Goal: Task Accomplishment & Management: Complete application form

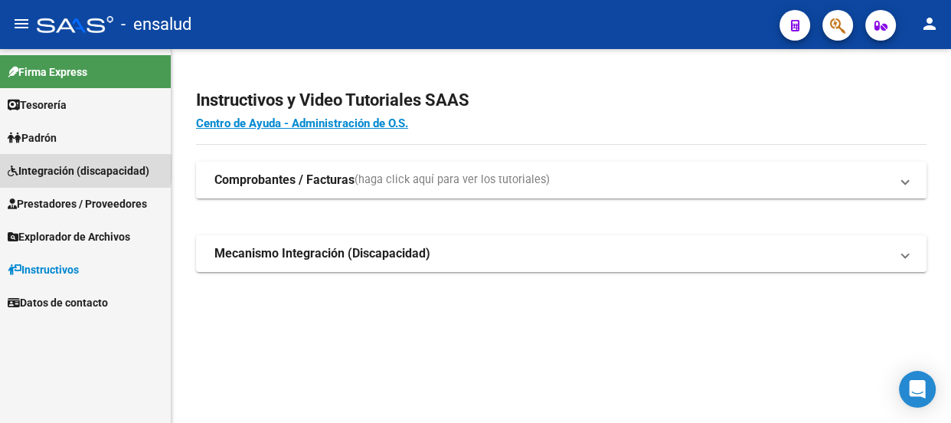
click at [80, 168] on span "Integración (discapacidad)" at bounding box center [79, 170] width 142 height 17
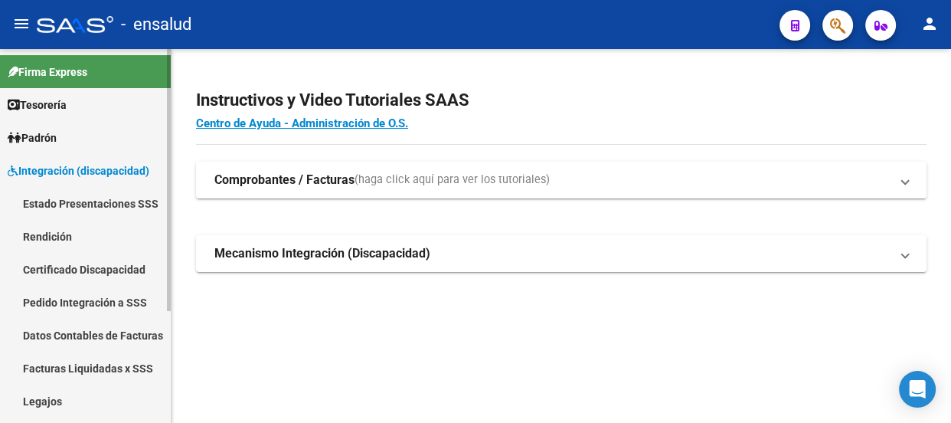
click at [86, 300] on link "Pedido Integración a SSS" at bounding box center [85, 302] width 171 height 33
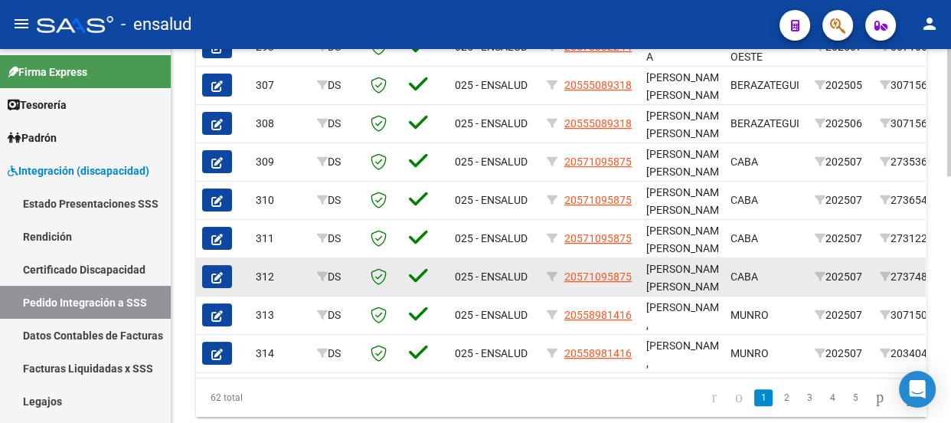
scroll to position [655, 0]
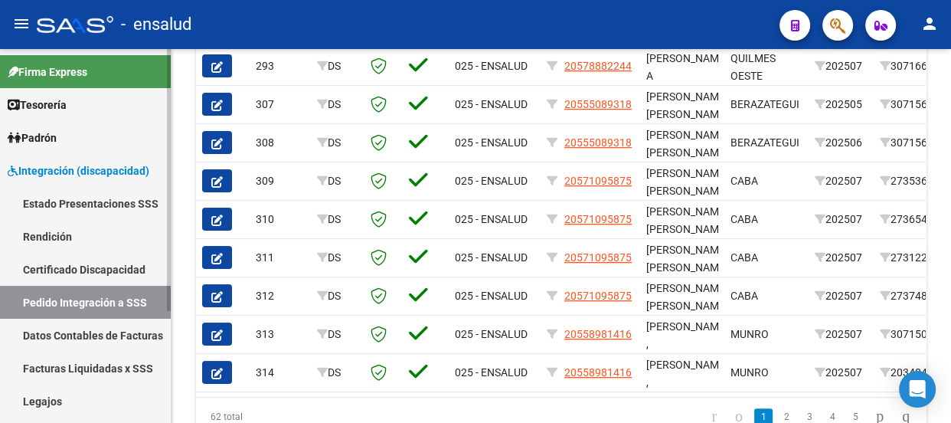
click at [80, 171] on span "Integración (discapacidad)" at bounding box center [79, 170] width 142 height 17
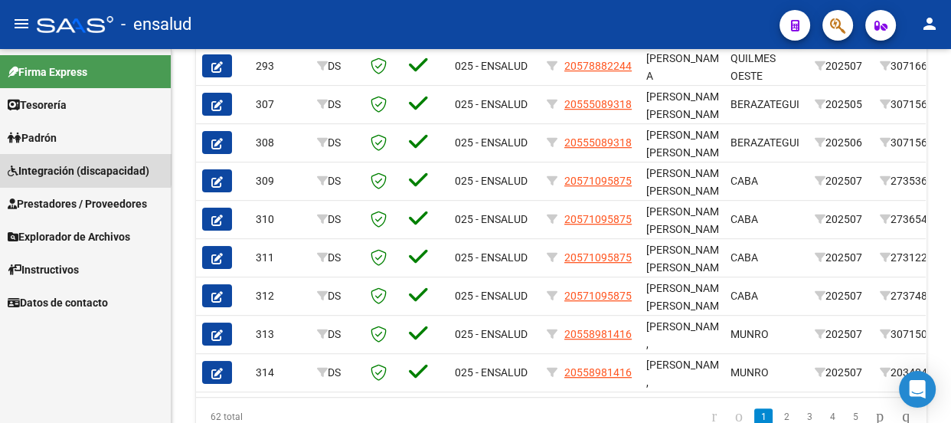
click at [83, 168] on span "Integración (discapacidad)" at bounding box center [79, 170] width 142 height 17
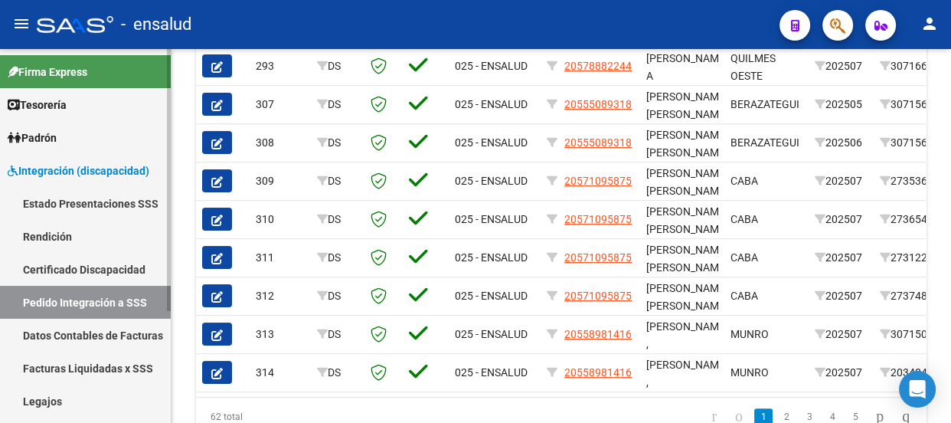
click at [67, 399] on link "Legajos" at bounding box center [85, 400] width 171 height 33
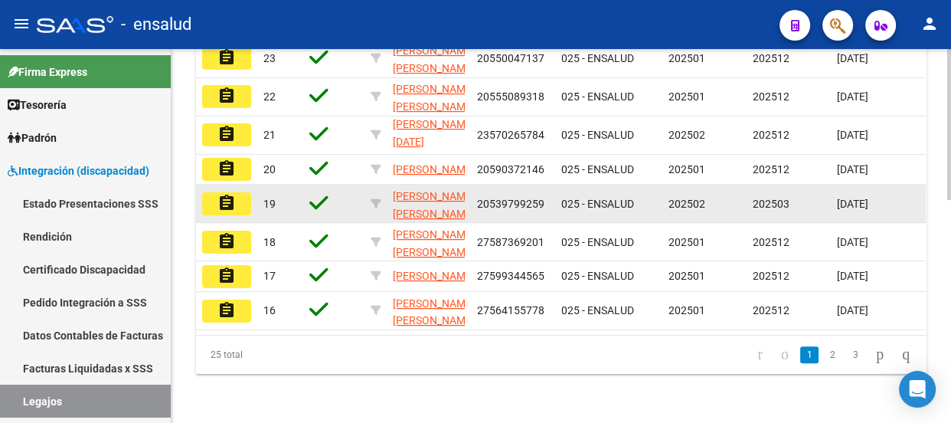
scroll to position [553, 0]
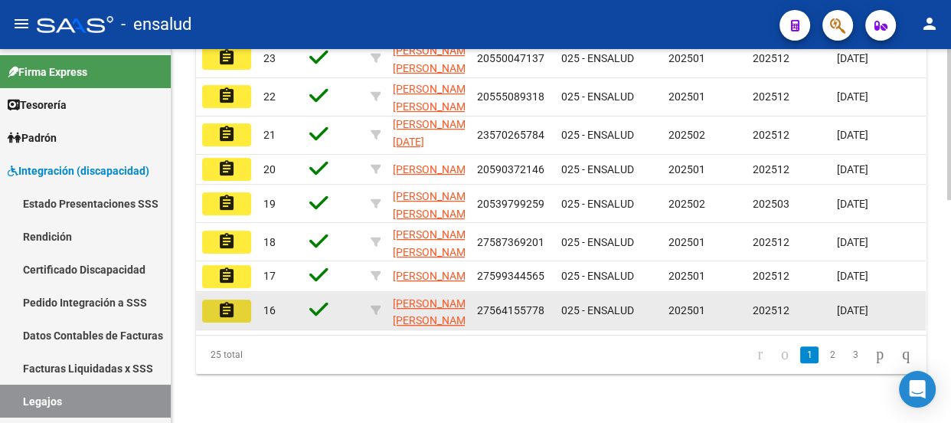
click at [223, 301] on mat-icon "assignment" at bounding box center [226, 310] width 18 height 18
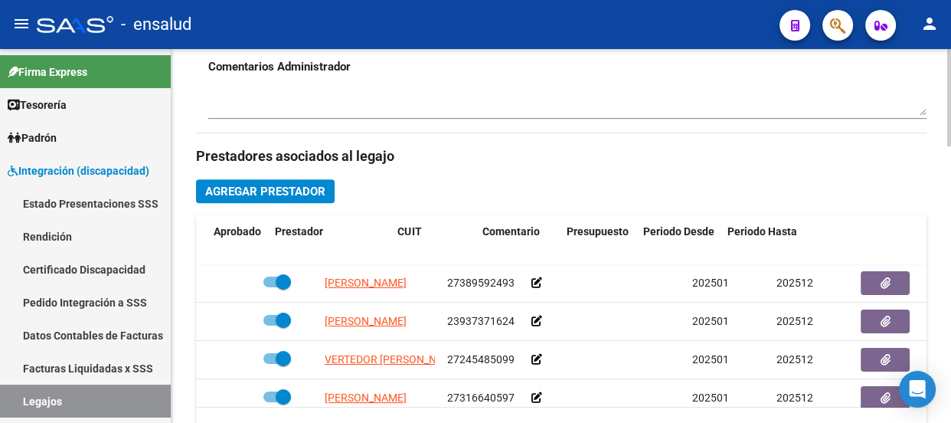
scroll to position [0, 59]
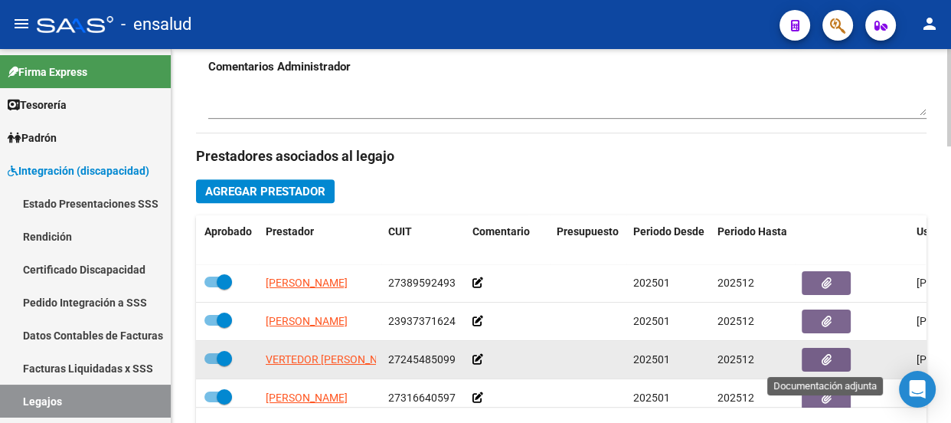
click at [815, 357] on button "button" at bounding box center [826, 360] width 49 height 24
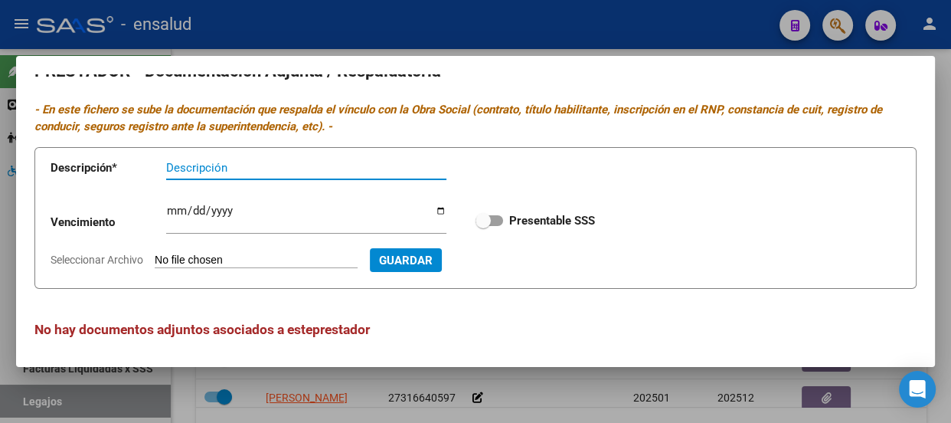
scroll to position [22, 0]
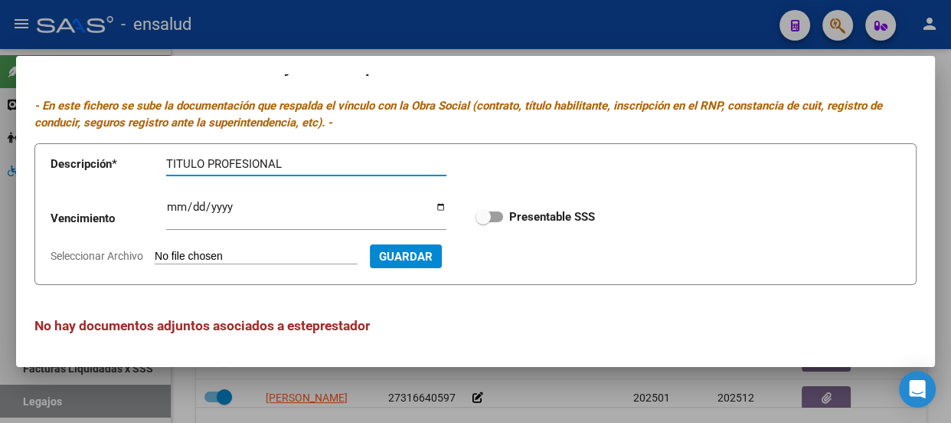
type input "TITULO PROFESIONAL"
click at [283, 258] on input "Seleccionar Archivo" at bounding box center [256, 257] width 203 height 15
type input "C:\fakepath\VERTEDOR TITULO.pdf"
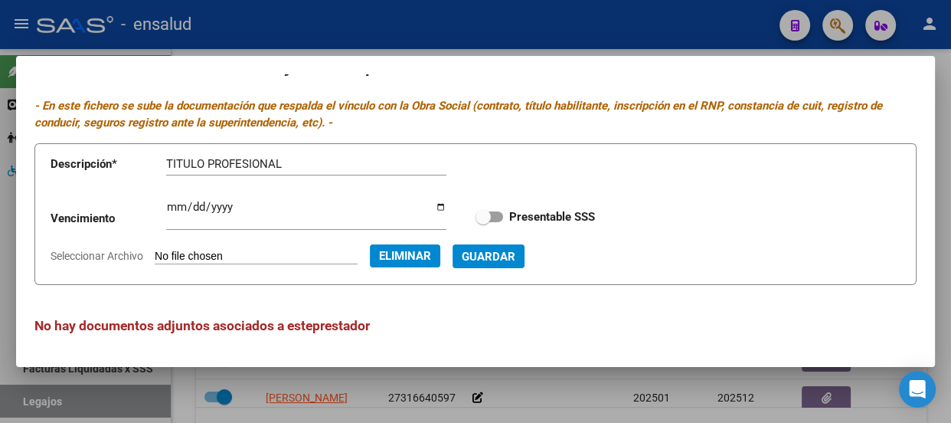
click at [486, 217] on span at bounding box center [489, 216] width 28 height 11
click at [483, 222] on input "Presentable SSS" at bounding box center [482, 222] width 1 height 1
checkbox input "true"
click at [515, 260] on span "Guardar" at bounding box center [489, 257] width 54 height 14
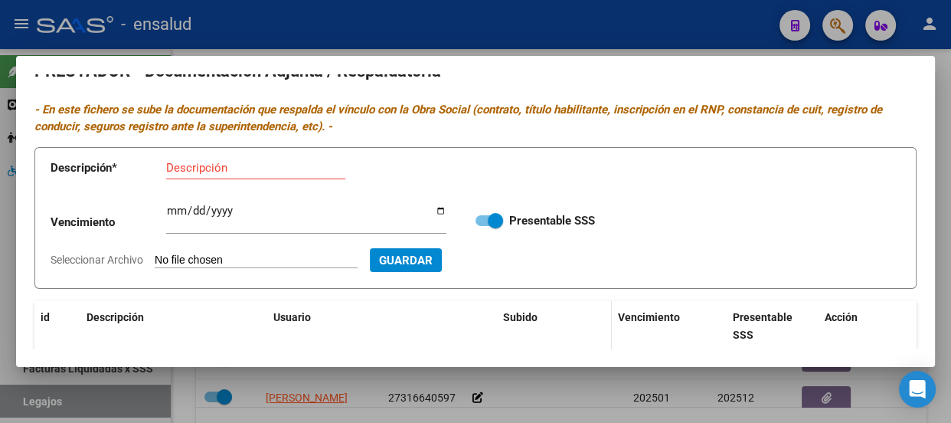
scroll to position [0, 0]
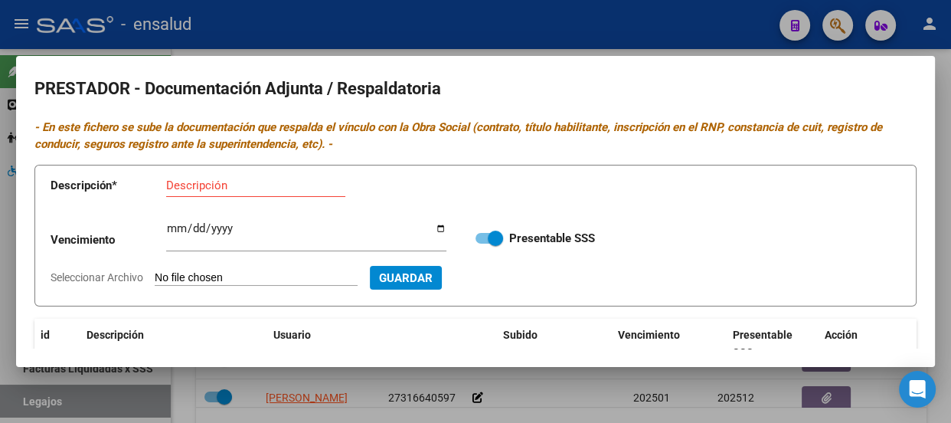
click at [185, 191] on input "Descripción" at bounding box center [255, 185] width 179 height 14
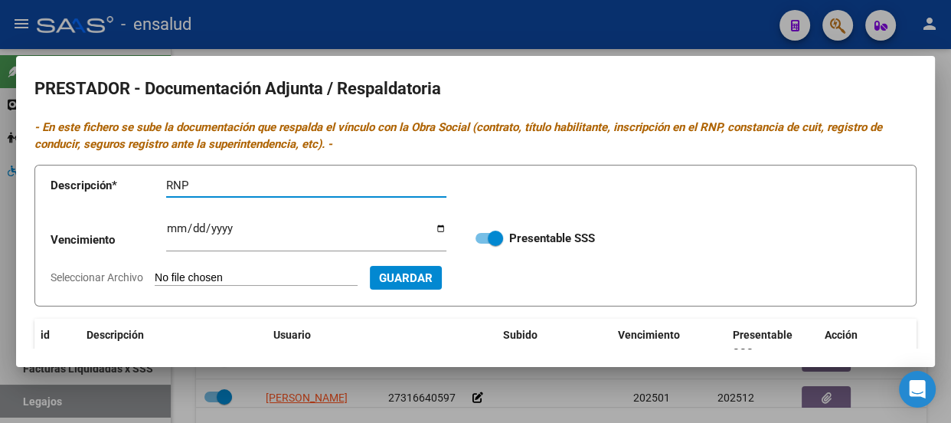
type input "RNP"
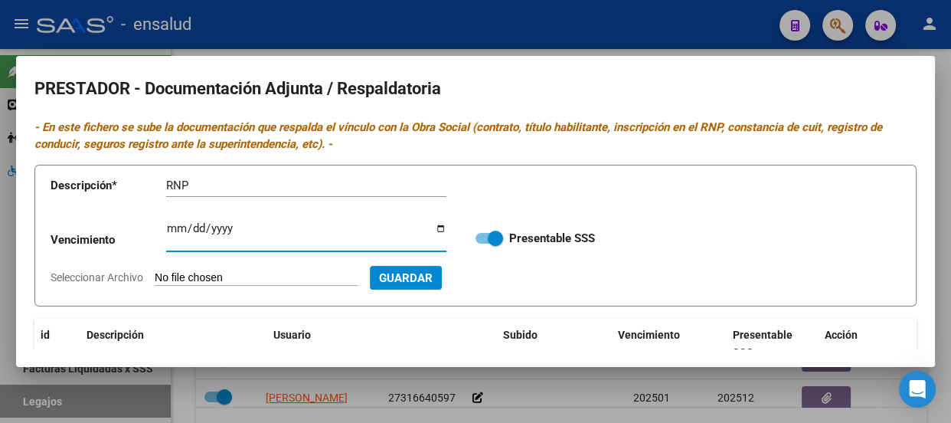
click at [194, 232] on input "Ingresar vencimiento" at bounding box center [306, 234] width 280 height 24
click at [222, 275] on input "Seleccionar Archivo" at bounding box center [256, 278] width 203 height 15
type input "C:\fakepath\VERTEDOR RNP.pdf"
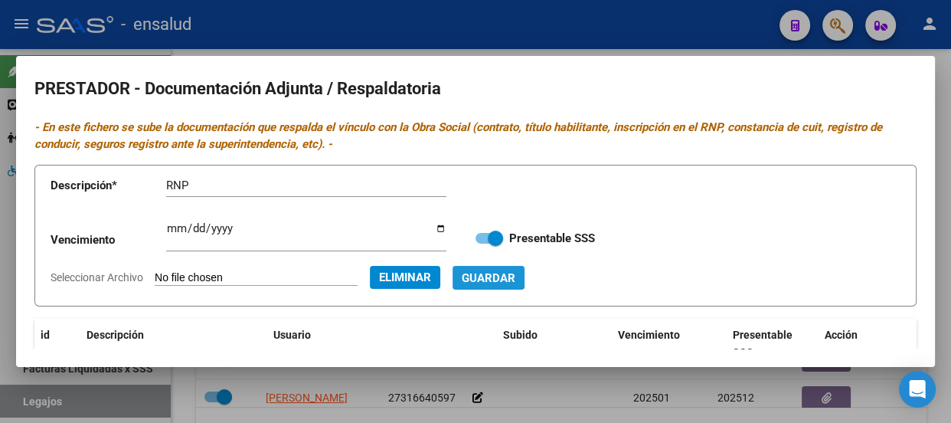
click at [515, 279] on span "Guardar" at bounding box center [489, 278] width 54 height 14
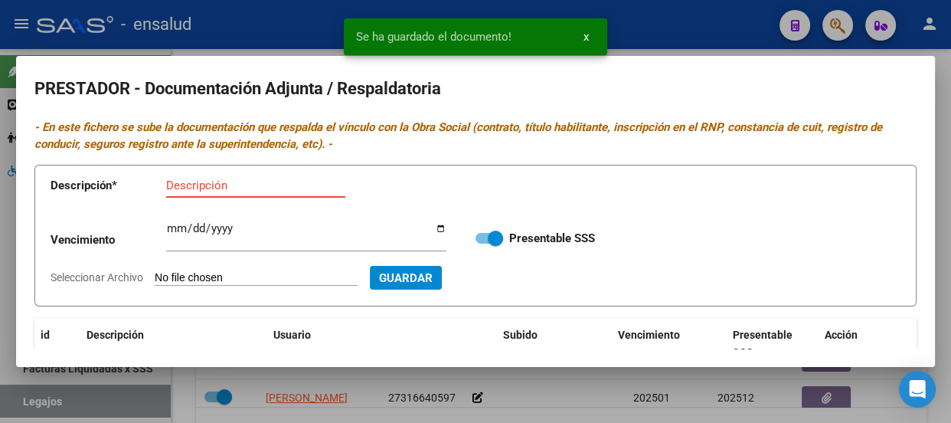
click at [245, 183] on input "Descripción" at bounding box center [255, 185] width 179 height 14
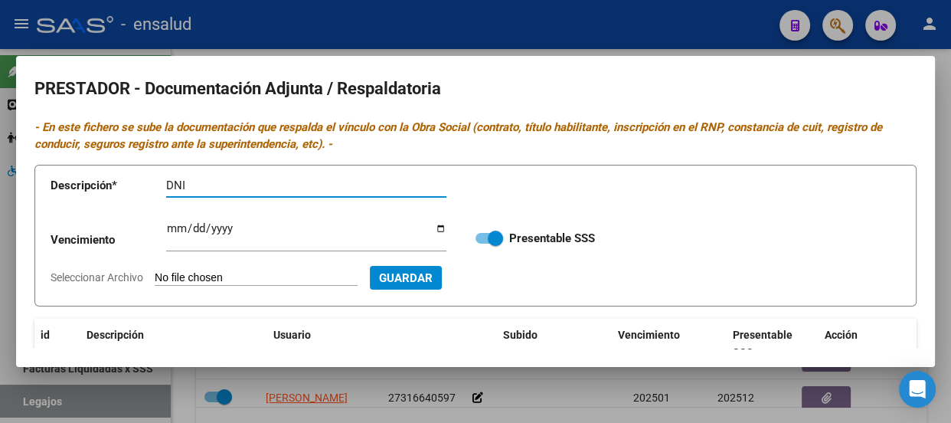
type input "DNI"
click at [252, 271] on input "Seleccionar Archivo" at bounding box center [256, 278] width 203 height 15
type input "C:\fakepath\VERTEDOR DNI.pdf"
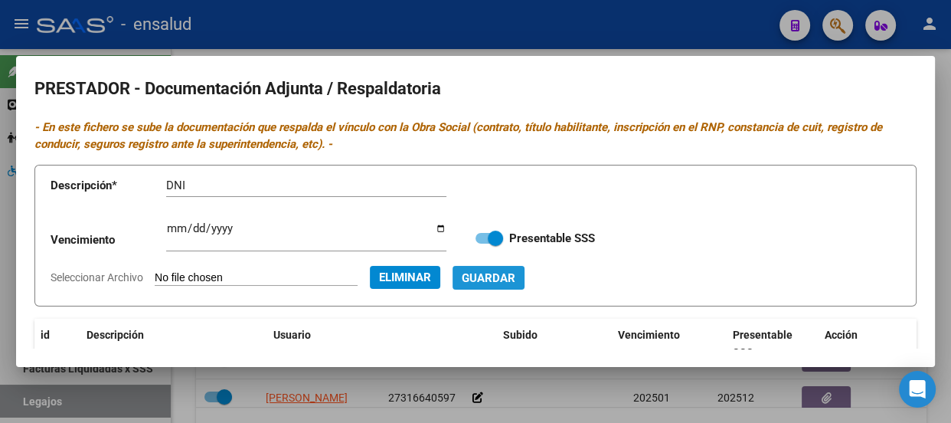
click at [515, 280] on span "Guardar" at bounding box center [489, 278] width 54 height 14
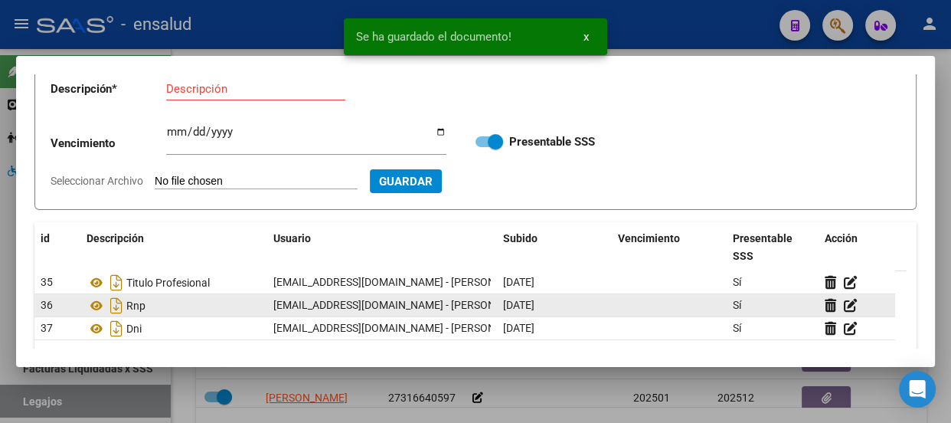
scroll to position [69, 0]
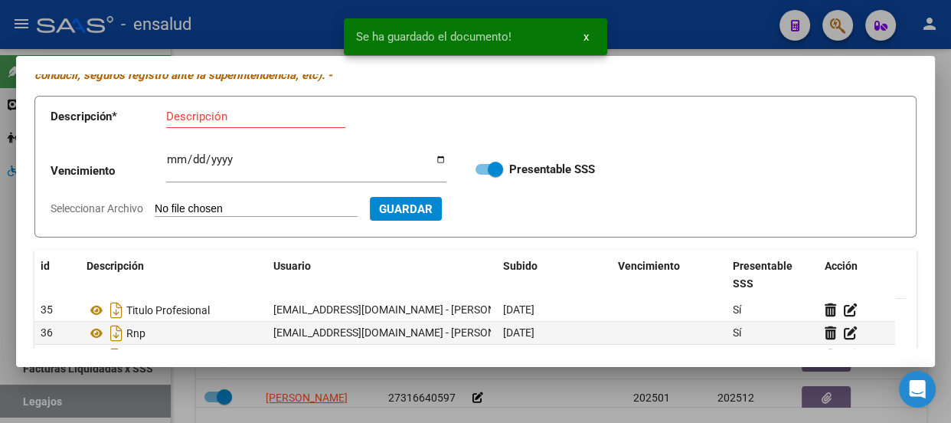
click at [201, 116] on input "Descripción" at bounding box center [255, 116] width 179 height 14
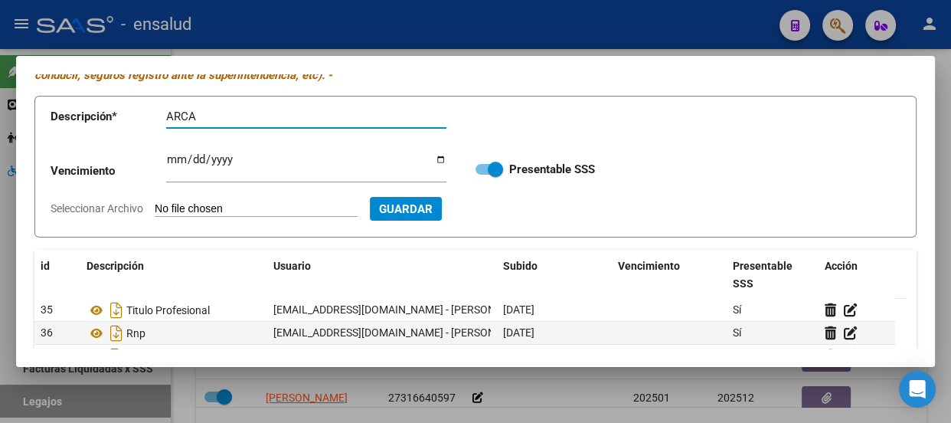
type input "ARCA"
click at [302, 205] on input "Seleccionar Archivo" at bounding box center [256, 209] width 203 height 15
type input "C:\fakepath\VERTEDOR ARCA.pdf"
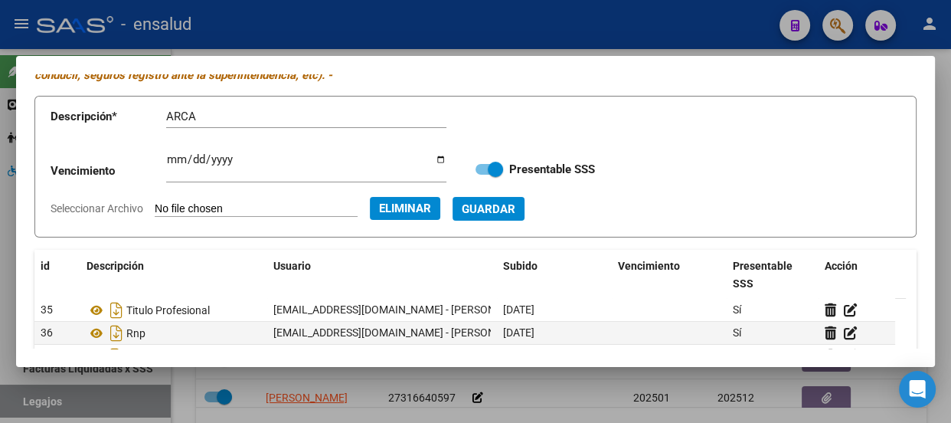
click at [198, 161] on input "Ingresar vencimiento" at bounding box center [306, 165] width 280 height 24
click at [193, 155] on input "Ingresar vencimiento" at bounding box center [306, 165] width 280 height 24
click at [173, 161] on input "Ingresar vencimiento" at bounding box center [306, 165] width 280 height 24
type input "0001-01-01"
click at [515, 208] on span "Guardar" at bounding box center [489, 209] width 54 height 14
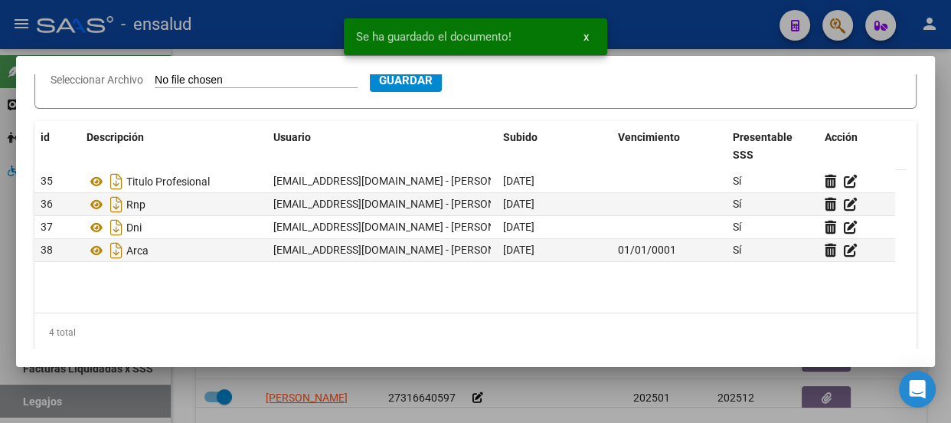
scroll to position [208, 0]
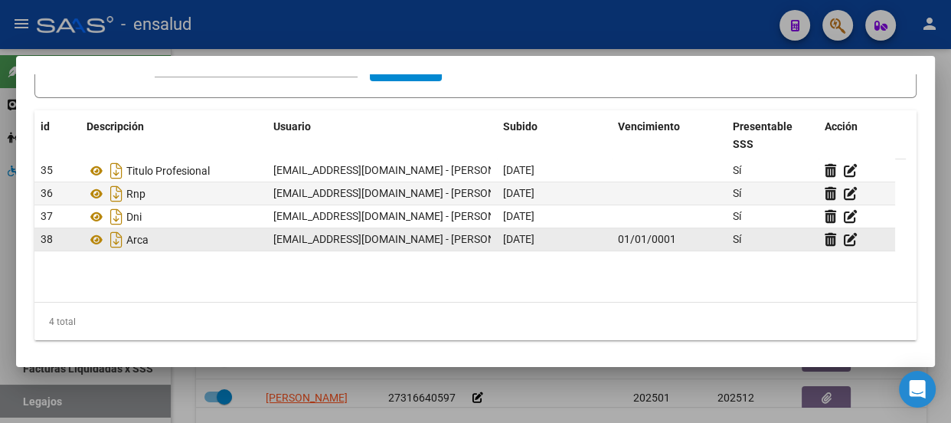
click at [672, 241] on span "01/01/0001" at bounding box center [647, 239] width 58 height 12
drag, startPoint x: 674, startPoint y: 238, endPoint x: 609, endPoint y: 240, distance: 65.1
click at [609, 240] on div "38 Arca sandraalegre@ensalud.org - Sandra Alegre 20/08/2025 01/01/0001 Sí" at bounding box center [464, 239] width 861 height 23
click at [852, 243] on icon at bounding box center [851, 239] width 14 height 15
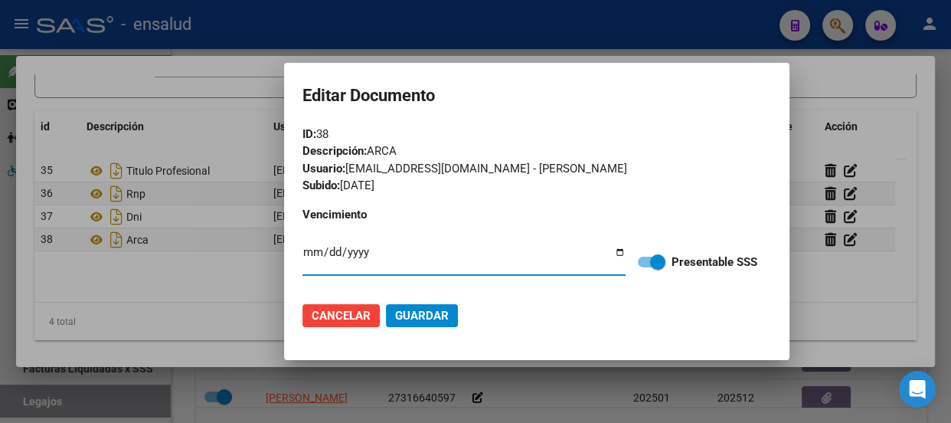
type input "0001-01-01"
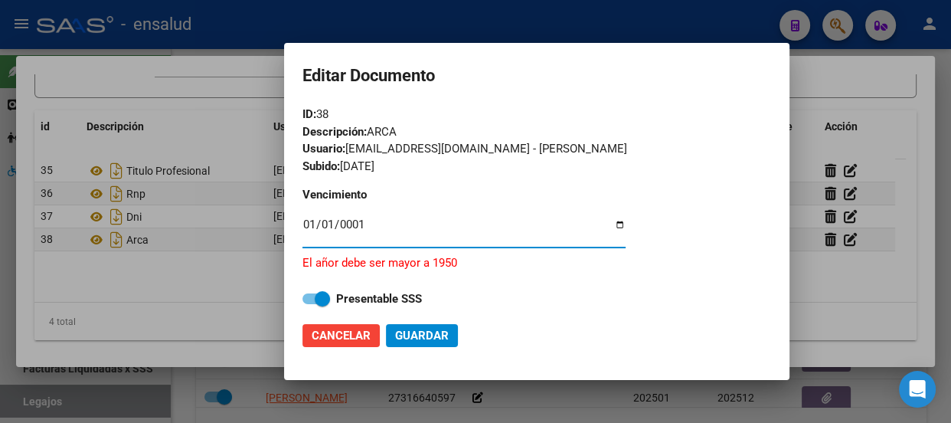
click at [332, 253] on div "0001-01-01 Ingresar vencimiento" at bounding box center [463, 238] width 323 height 47
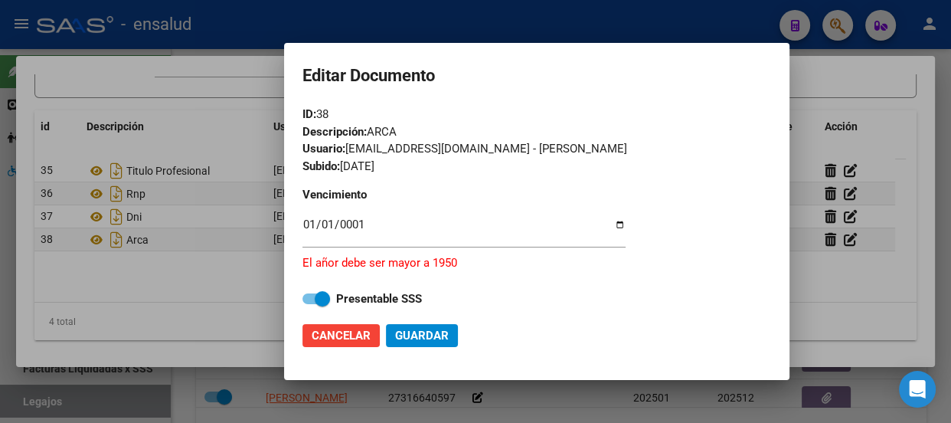
click at [619, 227] on input "0001-01-01" at bounding box center [463, 230] width 323 height 24
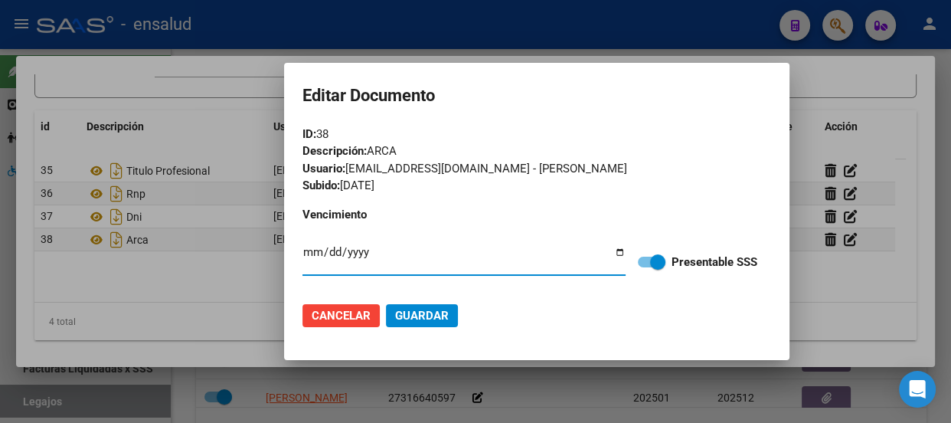
click at [419, 315] on span "Guardar" at bounding box center [422, 316] width 54 height 14
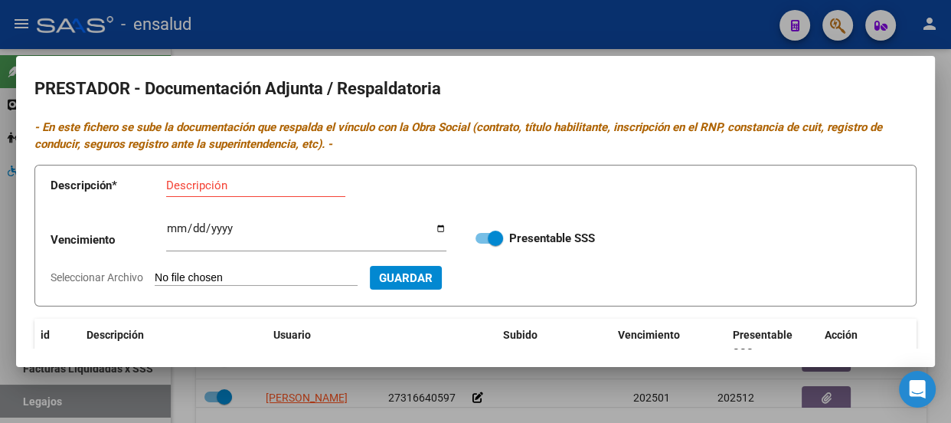
scroll to position [0, 0]
click at [201, 184] on input "Descripción" at bounding box center [255, 185] width 179 height 14
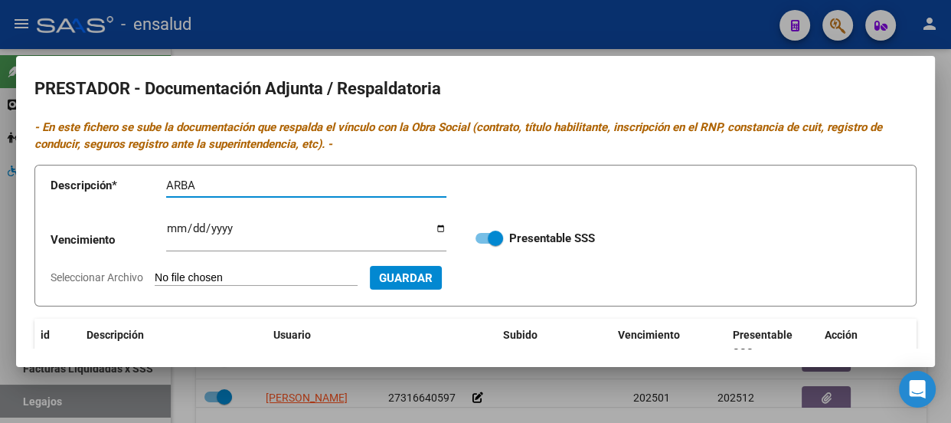
type input "ARBA"
click at [270, 280] on input "Seleccionar Archivo" at bounding box center [256, 278] width 203 height 15
type input "C:\fakepath\VERTEDOR ARBA.pdf"
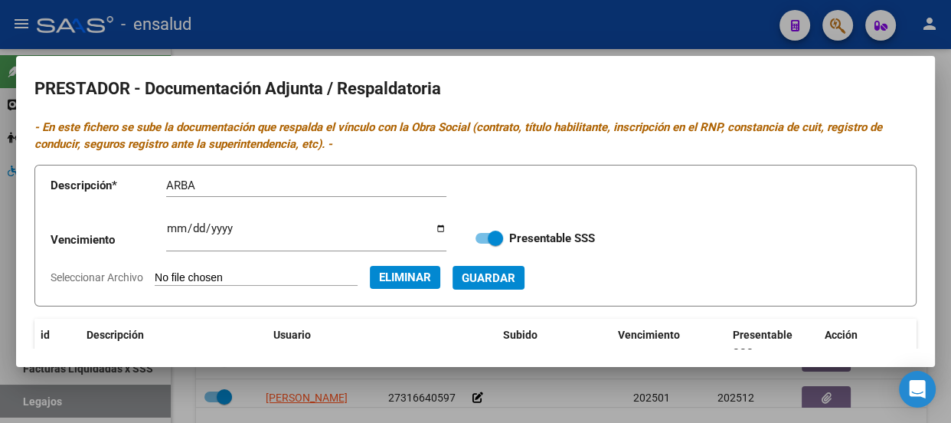
click at [515, 276] on span "Guardar" at bounding box center [489, 278] width 54 height 14
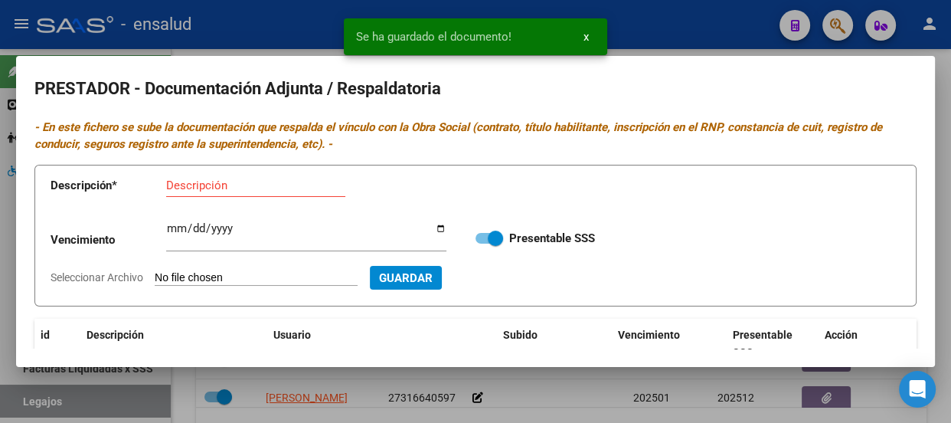
click at [260, 190] on input "Descripción" at bounding box center [255, 185] width 179 height 14
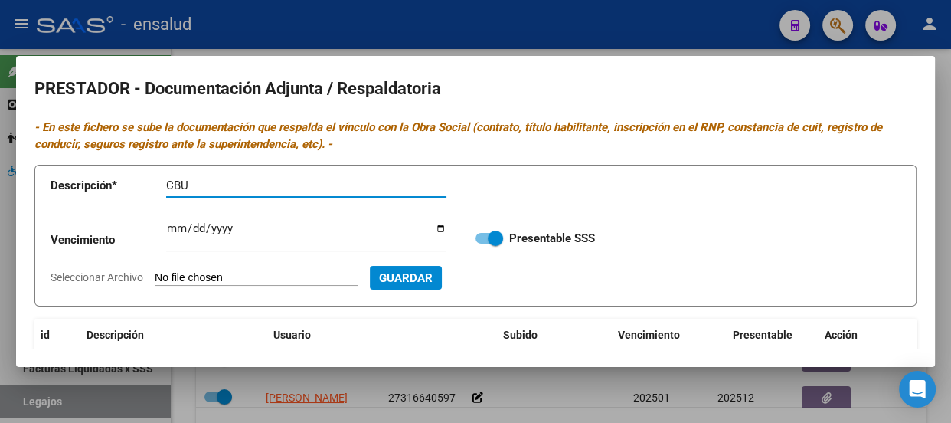
type input "CBU"
click at [283, 278] on input "Seleccionar Archivo" at bounding box center [256, 278] width 203 height 15
type input "C:\fakepath\VERTEDOR CBU.pdf"
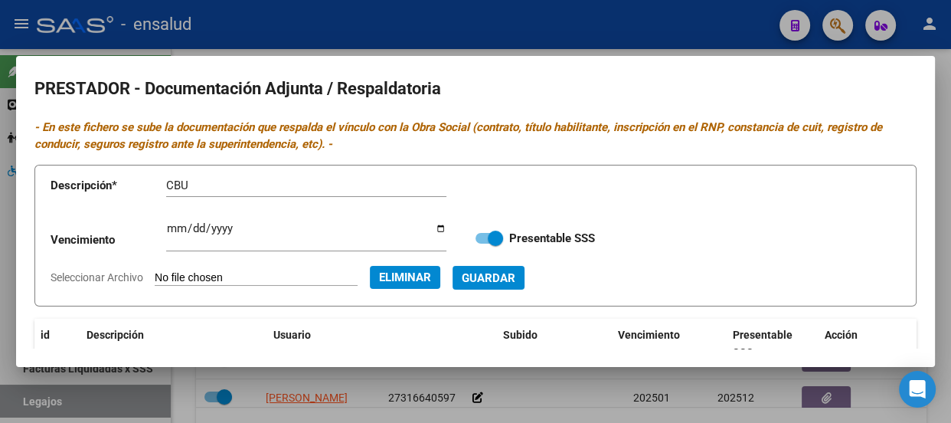
click at [513, 275] on span "Guardar" at bounding box center [489, 278] width 54 height 14
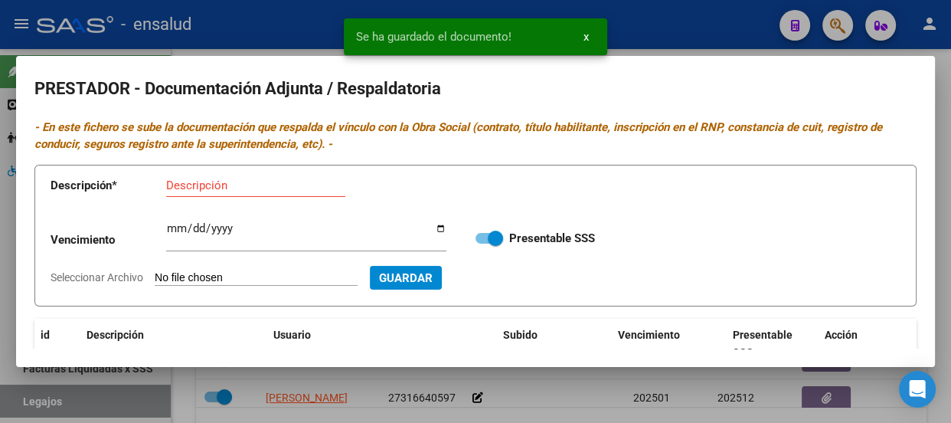
click at [179, 188] on input "Descripción" at bounding box center [255, 185] width 179 height 14
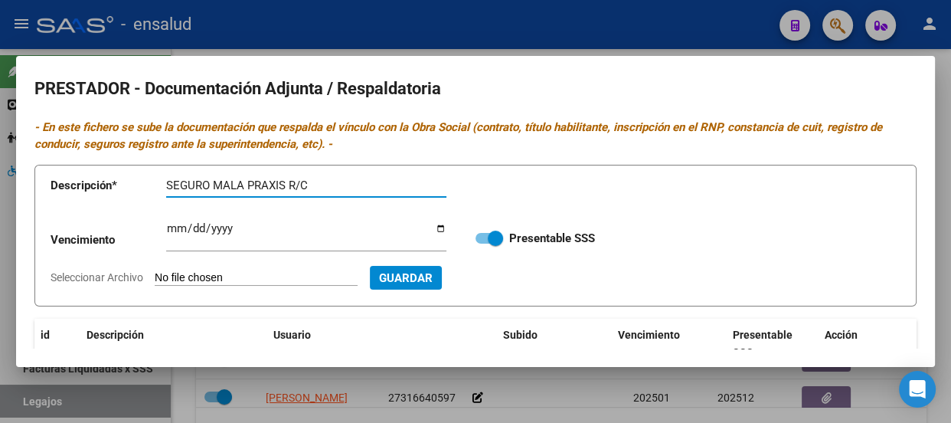
type input "SEGURO MALA PRAXIS R/C"
click at [269, 279] on input "Seleccionar Archivo" at bounding box center [256, 278] width 203 height 15
type input "C:\fakepath\VERTEDOR SEGURO.pdf"
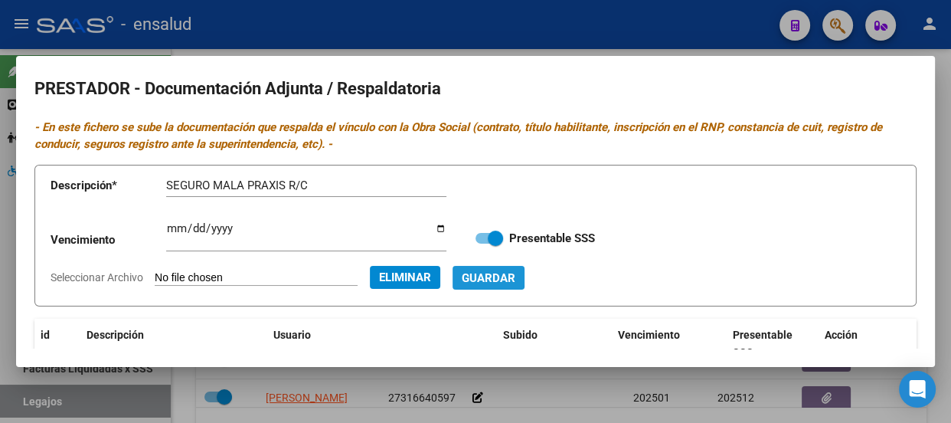
click at [511, 277] on span "Guardar" at bounding box center [489, 278] width 54 height 14
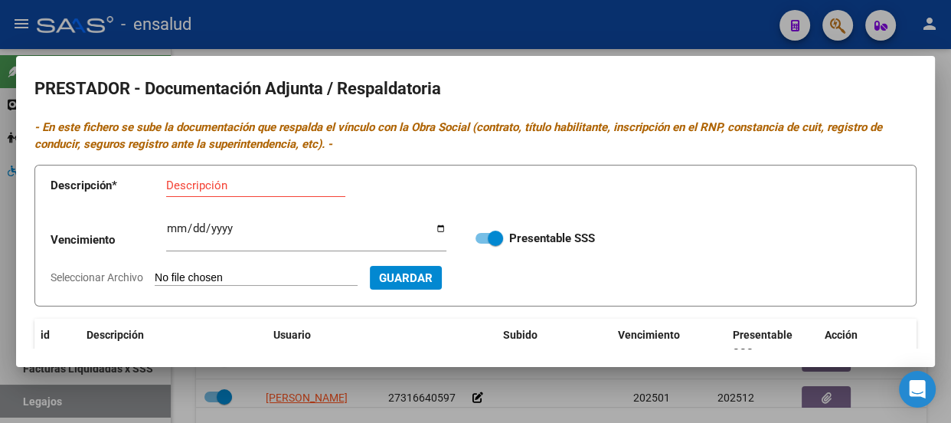
click at [443, 30] on div at bounding box center [475, 211] width 951 height 423
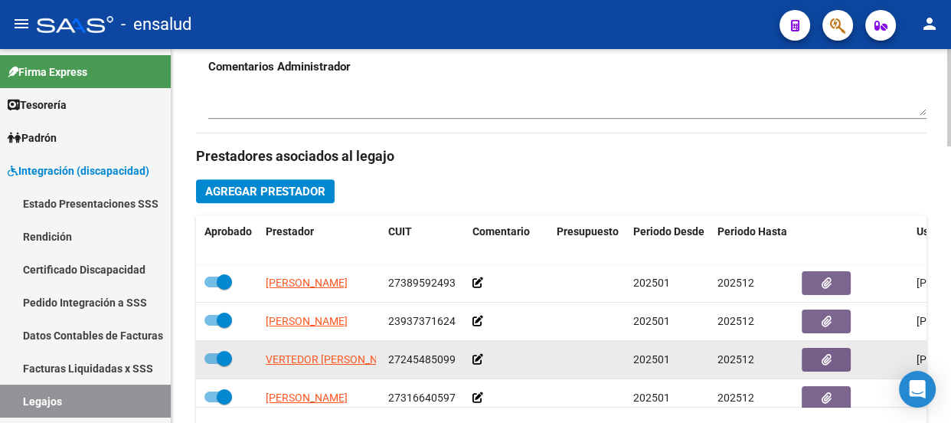
scroll to position [64, 59]
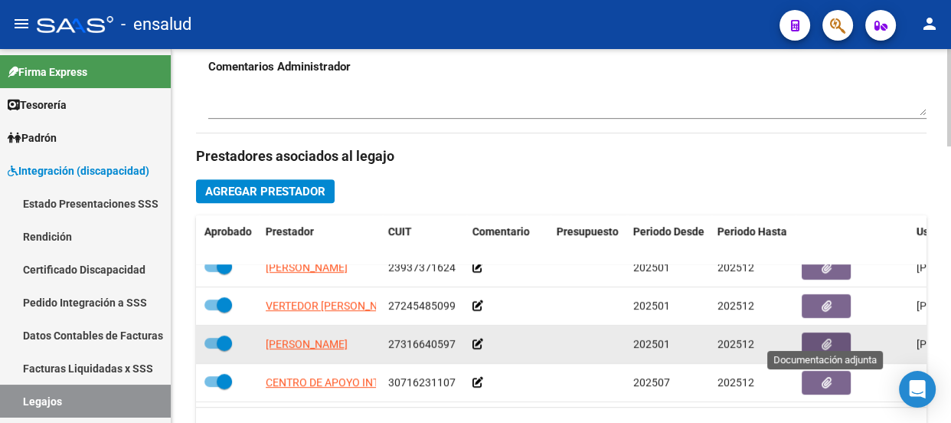
click at [828, 338] on icon "button" at bounding box center [826, 343] width 10 height 11
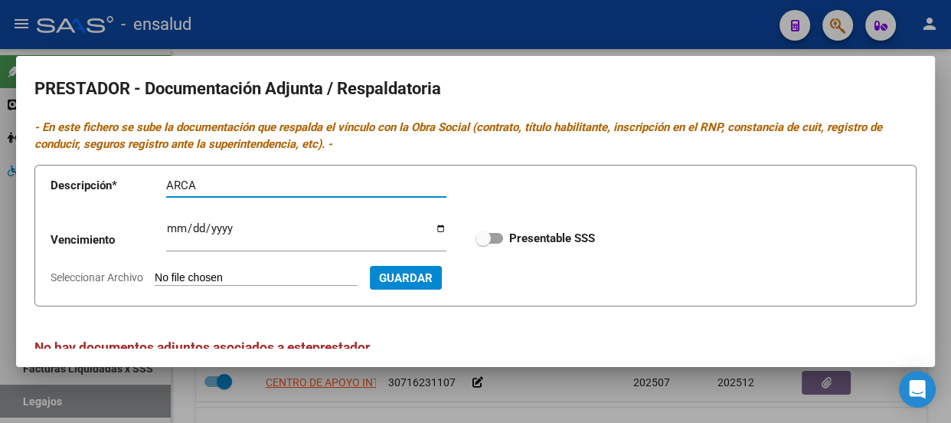
type input "ARCA"
click at [489, 239] on span at bounding box center [489, 238] width 28 height 11
click at [483, 243] on input "Presentable SSS" at bounding box center [482, 243] width 1 height 1
checkbox input "true"
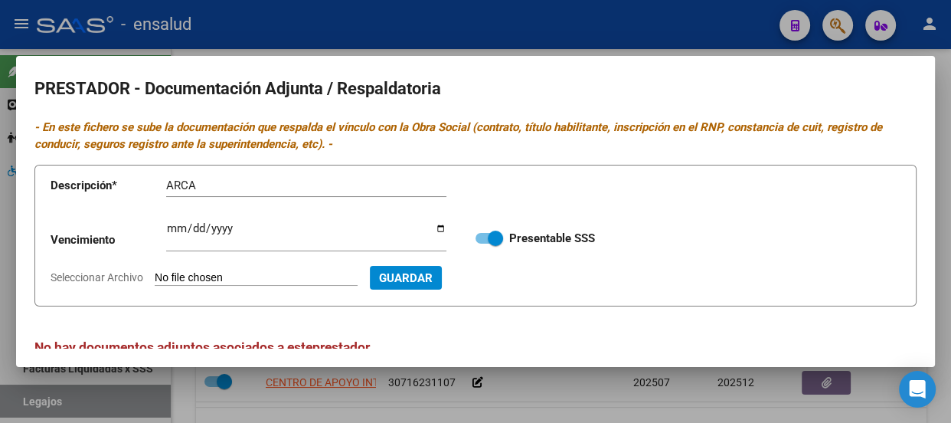
click at [283, 277] on input "Seleccionar Archivo" at bounding box center [256, 278] width 203 height 15
type input "C:\fakepath\OCAMPO ARCA.pdf"
click at [515, 281] on span "Guardar" at bounding box center [489, 278] width 54 height 14
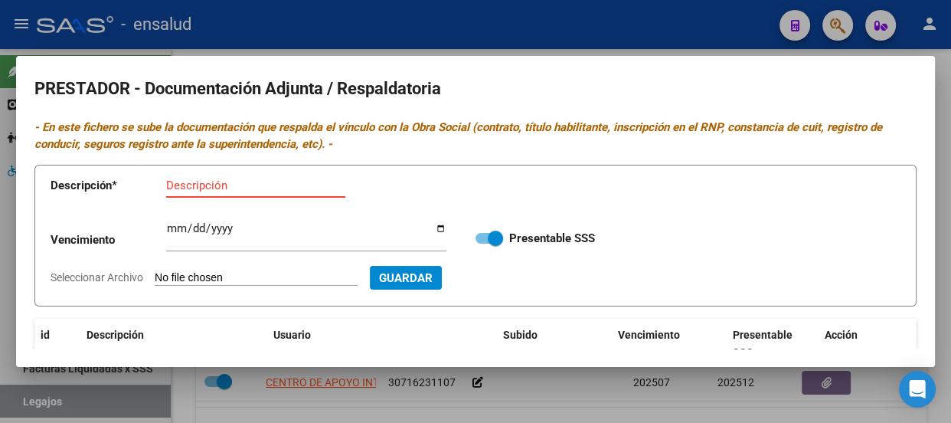
click at [207, 184] on input "Descripción" at bounding box center [255, 185] width 179 height 14
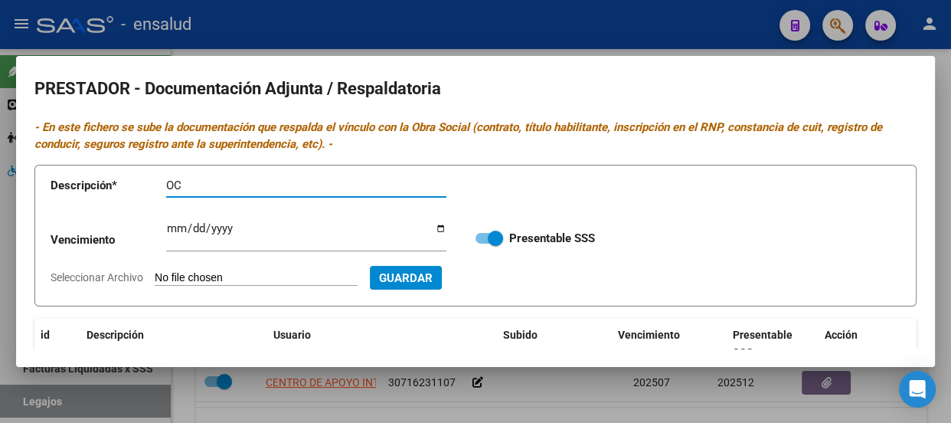
type input "O"
type input "CBU"
click at [293, 277] on input "Seleccionar Archivo" at bounding box center [256, 278] width 203 height 15
type input "C:\fakepath\OCAMPO CBU.pdf"
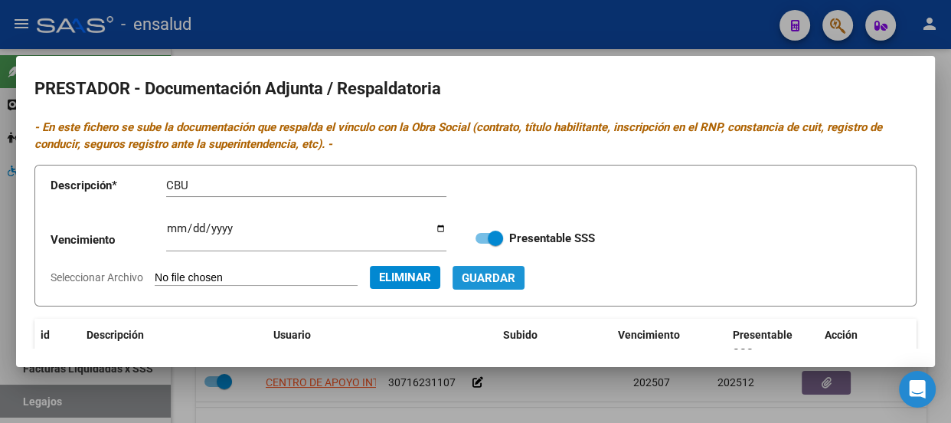
click at [515, 273] on span "Guardar" at bounding box center [489, 278] width 54 height 14
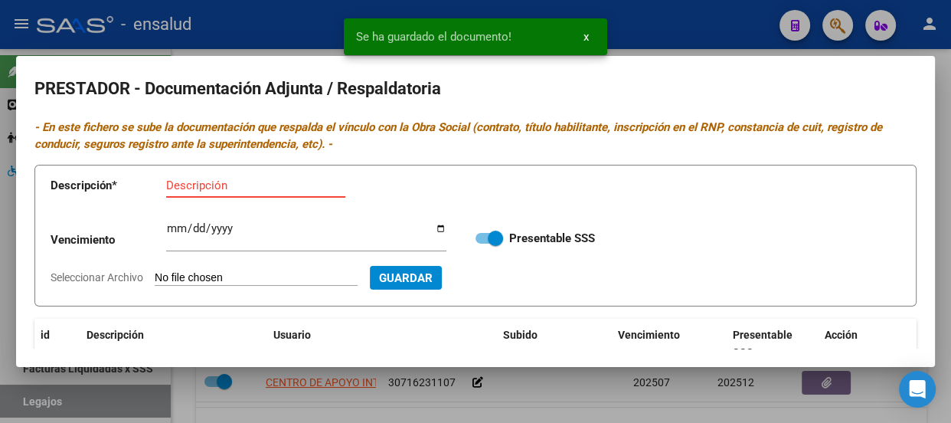
click at [188, 185] on input "Descripción" at bounding box center [255, 185] width 179 height 14
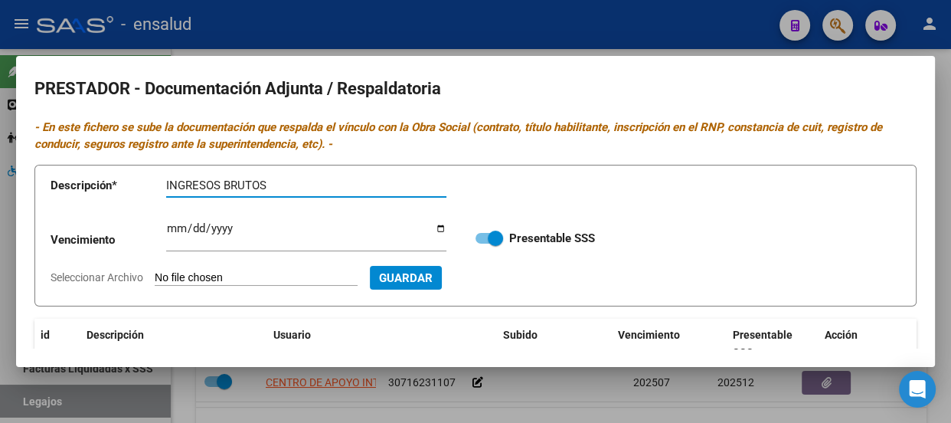
type input "INGRESOS BRUTOS"
click at [315, 285] on input "Seleccionar Archivo" at bounding box center [256, 278] width 203 height 15
type input "C:\fakepath\OCAMPO INGRESOS BRUTOS.pdf"
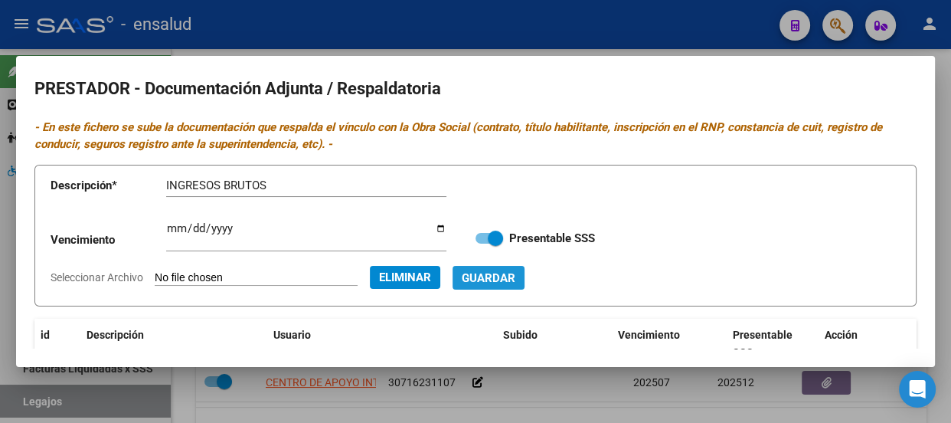
click at [515, 280] on span "Guardar" at bounding box center [489, 278] width 54 height 14
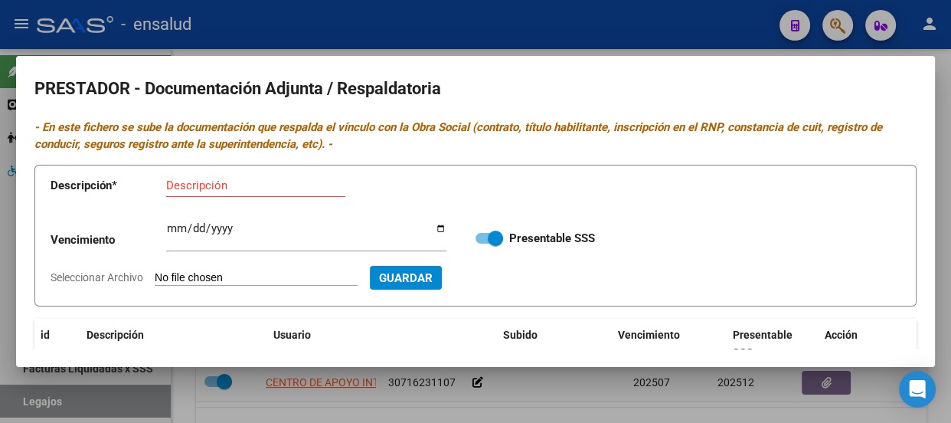
click at [250, 178] on input "Descripción" at bounding box center [255, 185] width 179 height 14
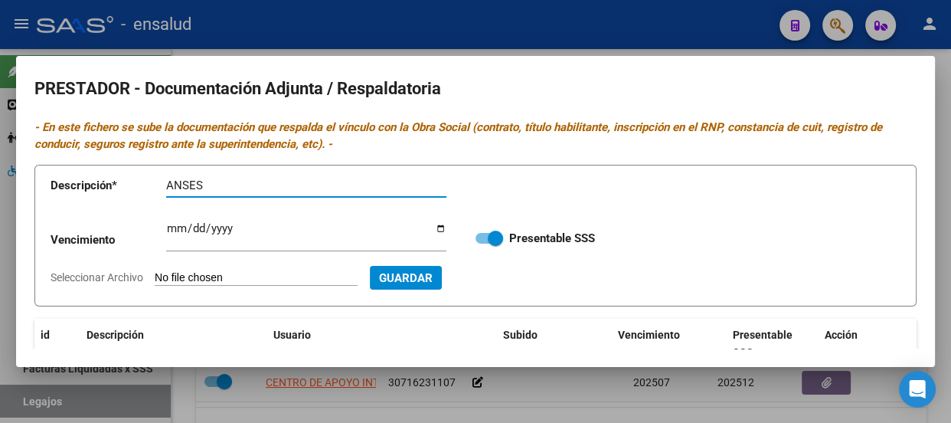
type input "ANSES"
click at [319, 284] on input "Seleccionar Archivo" at bounding box center [256, 278] width 203 height 15
type input "C:\fakepath\OCAMPO ANSES.pdf"
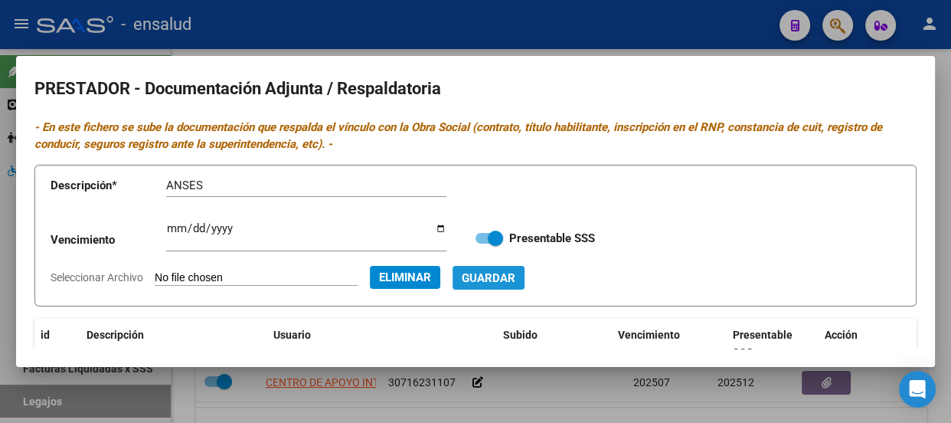
click at [515, 274] on span "Guardar" at bounding box center [489, 278] width 54 height 14
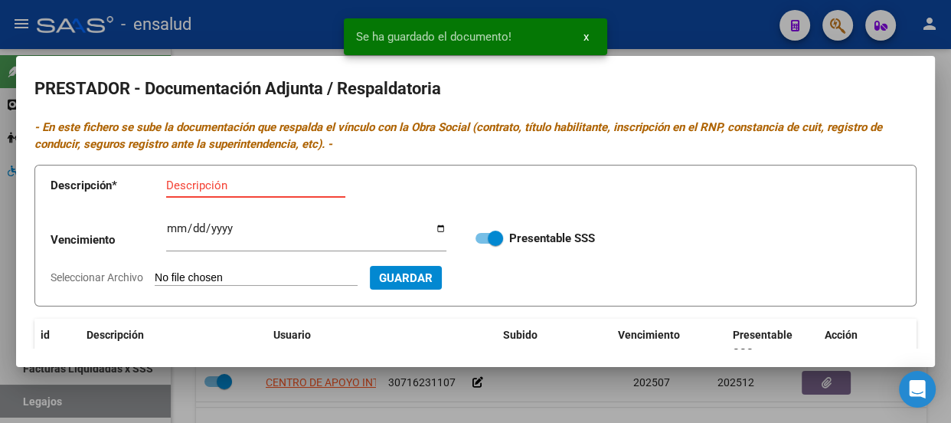
click at [201, 187] on input "Descripción" at bounding box center [255, 185] width 179 height 14
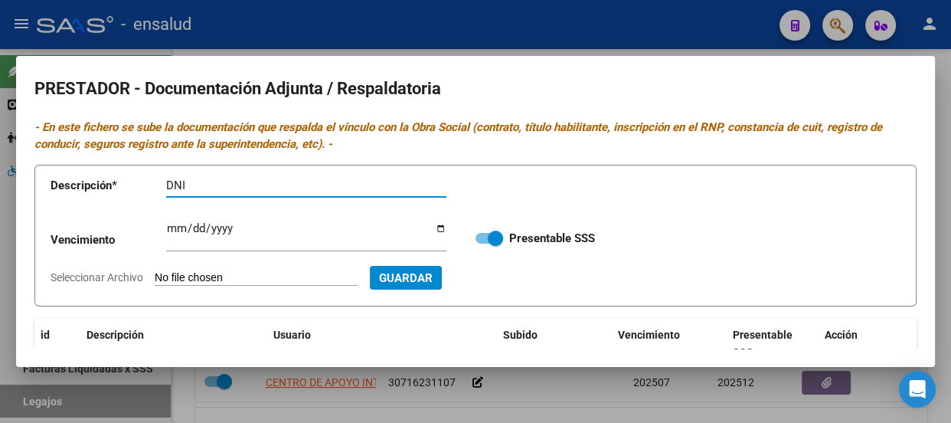
type input "DNI"
click at [273, 274] on input "Seleccionar Archivo" at bounding box center [256, 278] width 203 height 15
type input "C:\fakepath\OCAMPO DNI.pdf"
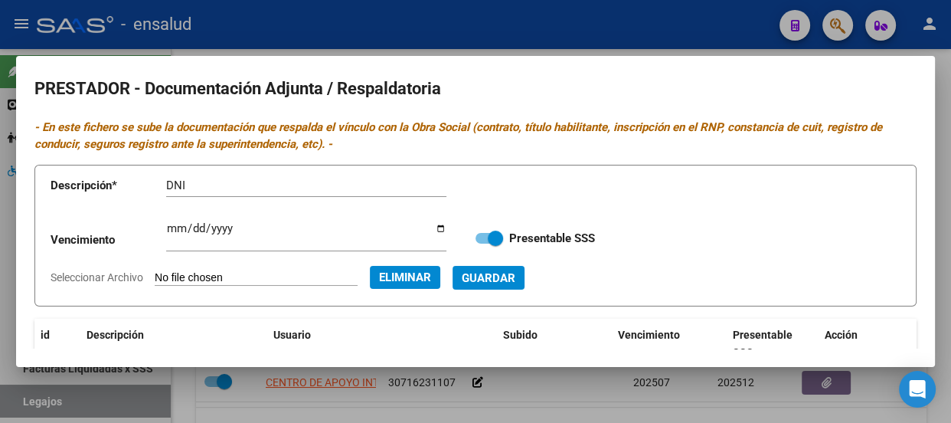
click at [515, 278] on span "Guardar" at bounding box center [489, 278] width 54 height 14
click at [193, 188] on input "Descripción" at bounding box center [255, 185] width 179 height 14
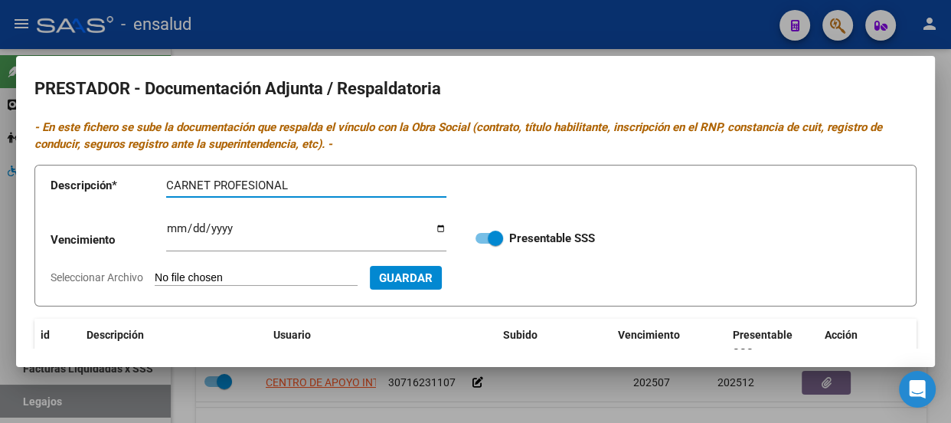
type input "CARNET PROFESIONAL"
click at [263, 273] on input "Seleccionar Archivo" at bounding box center [256, 278] width 203 height 15
type input "C:\fakepath\OCAMPO CARNET PROF.pdf"
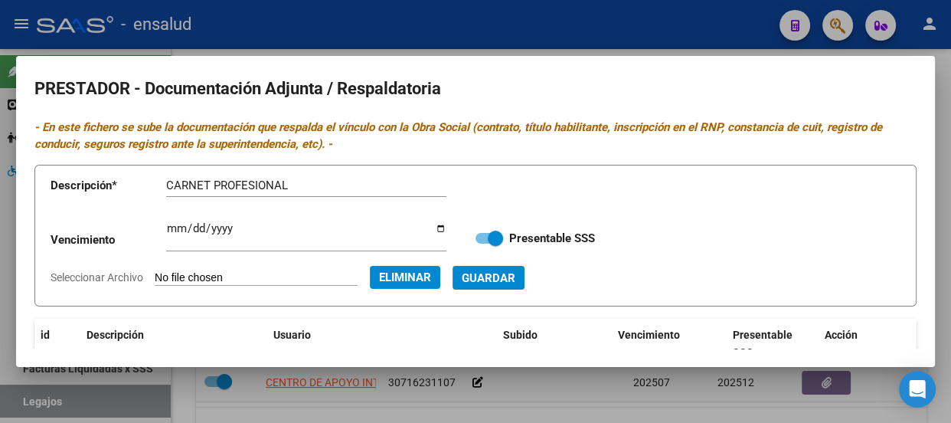
click at [515, 275] on span "Guardar" at bounding box center [489, 278] width 54 height 14
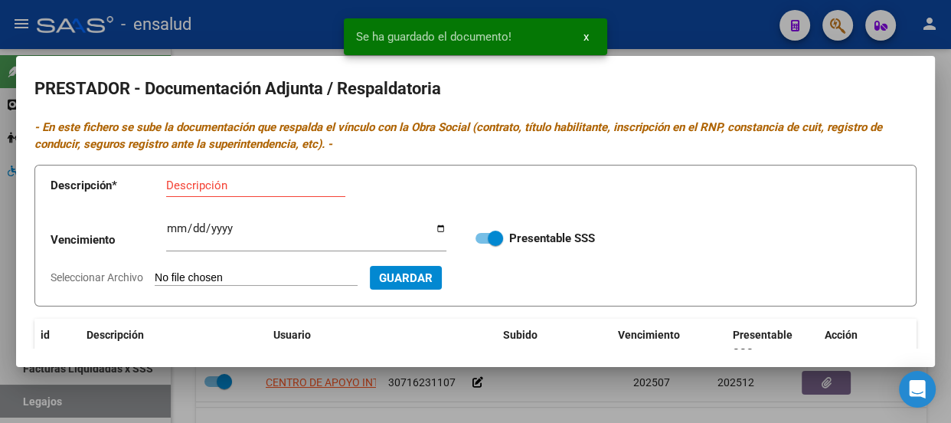
drag, startPoint x: 586, startPoint y: 38, endPoint x: 390, endPoint y: 86, distance: 202.4
click at [586, 38] on span "x" at bounding box center [585, 37] width 5 height 14
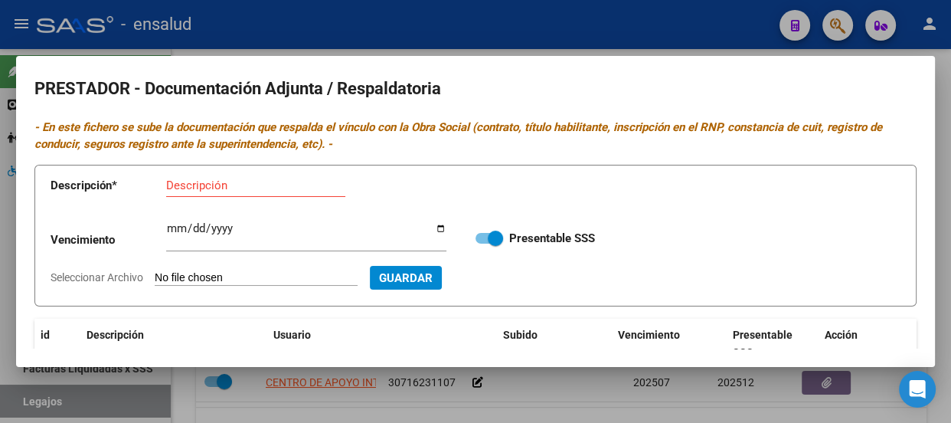
click at [180, 188] on input "Descripción" at bounding box center [255, 185] width 179 height 14
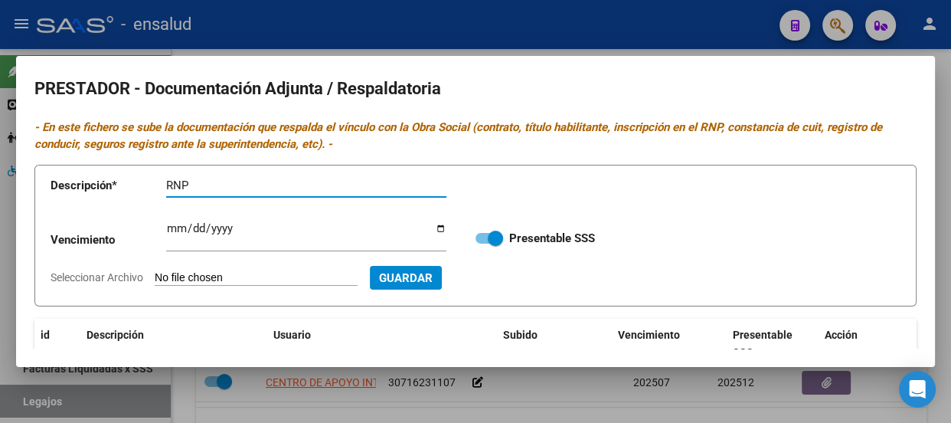
type input "RNP"
click at [168, 227] on input "Ingresar vencimiento" at bounding box center [306, 234] width 280 height 24
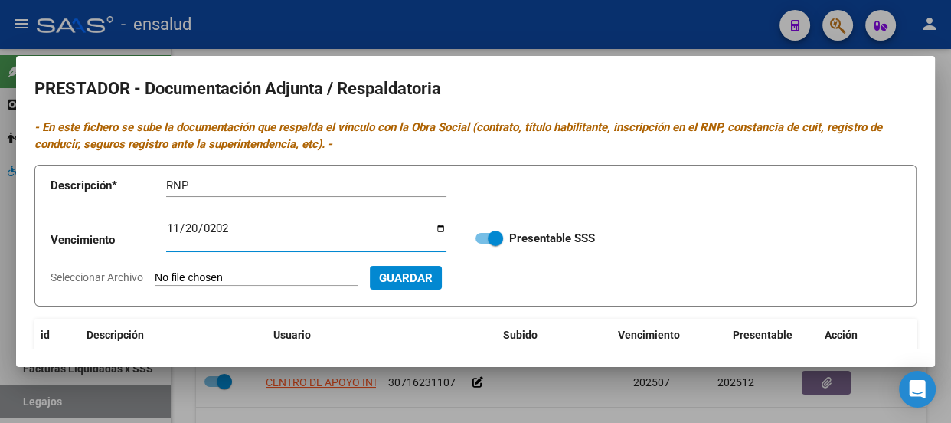
type input "2024-11-20"
click at [306, 279] on input "Seleccionar Archivo" at bounding box center [256, 278] width 203 height 15
type input "C:\fakepath\OCAMPO RNP.pdf"
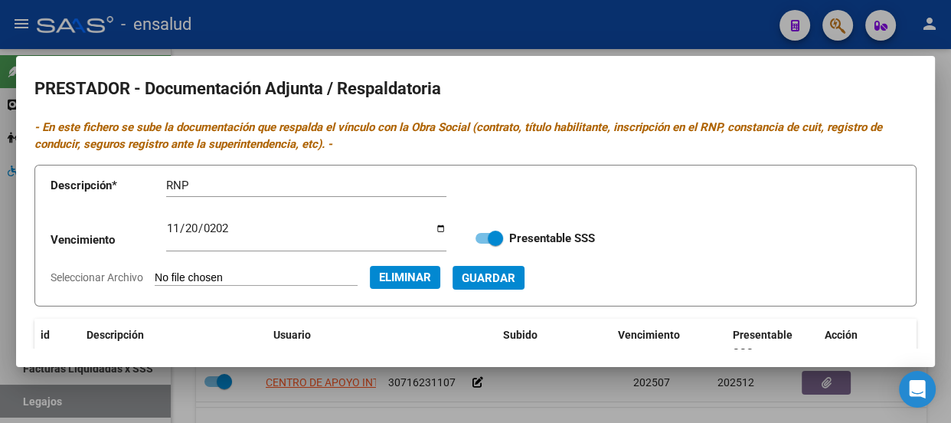
click at [515, 277] on span "Guardar" at bounding box center [489, 278] width 54 height 14
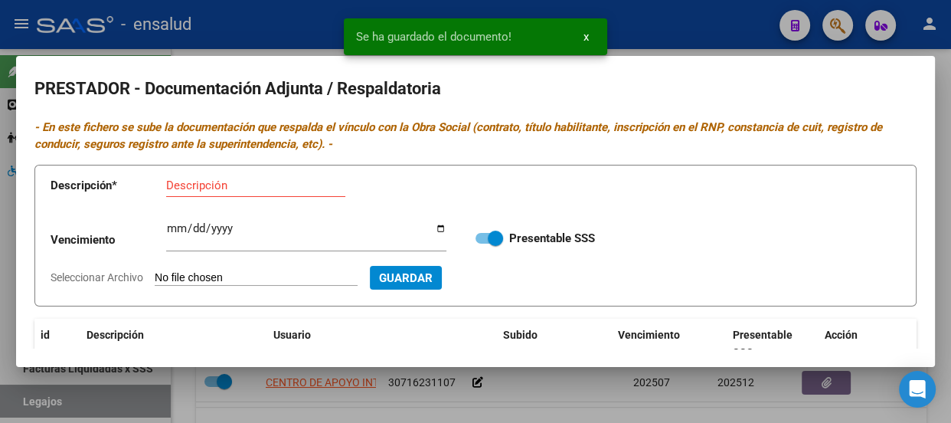
click at [177, 190] on input "Descripción" at bounding box center [255, 185] width 179 height 14
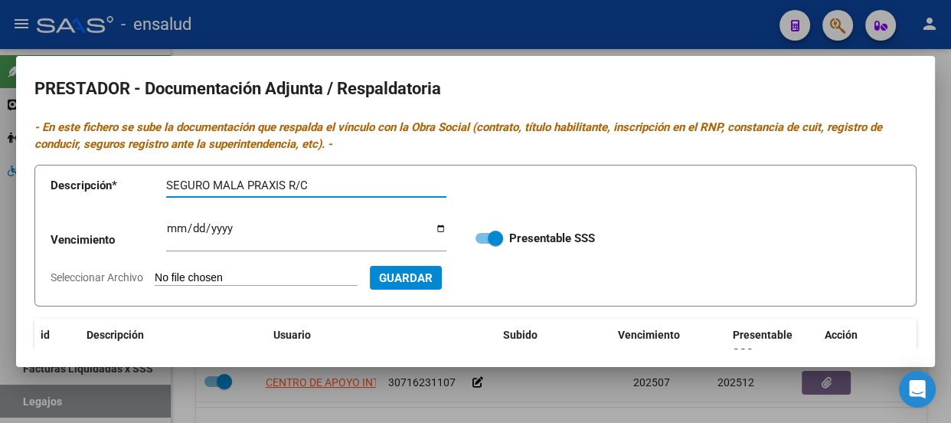
type input "SEGURO MALA PRAXIS R/C"
click at [276, 278] on input "Seleccionar Archivo" at bounding box center [256, 278] width 203 height 15
type input "C:\fakepath\OCAMPO SEGURO.pdf"
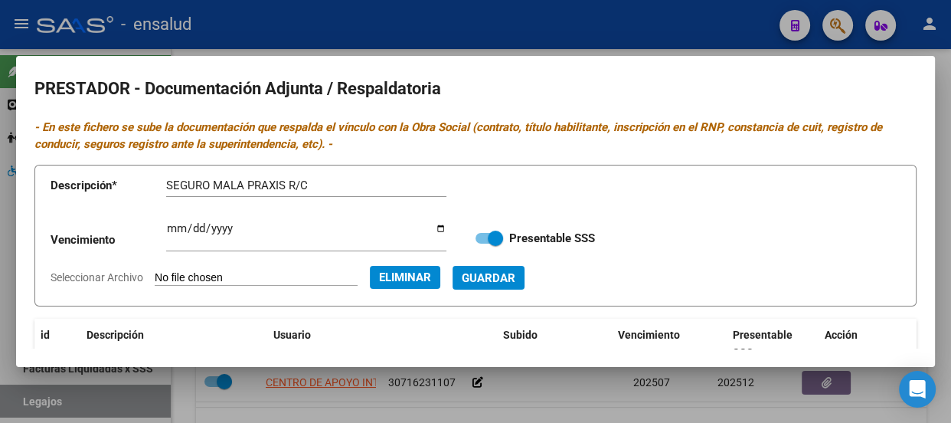
click at [515, 278] on span "Guardar" at bounding box center [489, 278] width 54 height 14
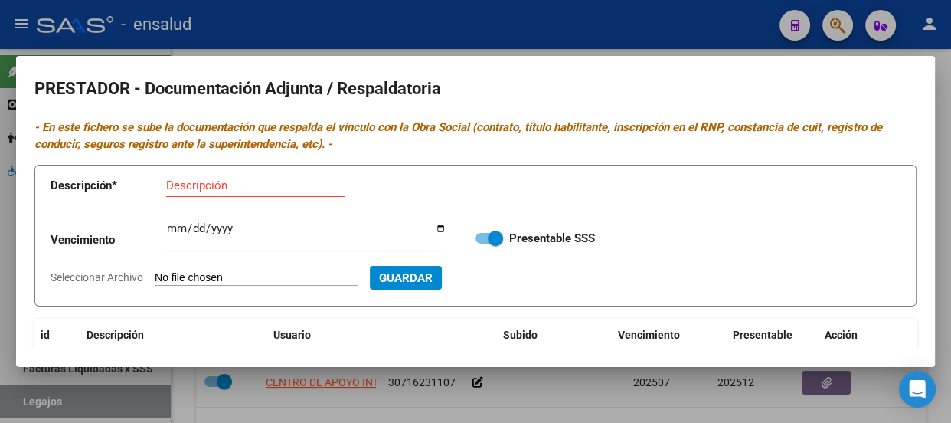
scroll to position [0, 0]
click at [533, 27] on div at bounding box center [475, 211] width 951 height 423
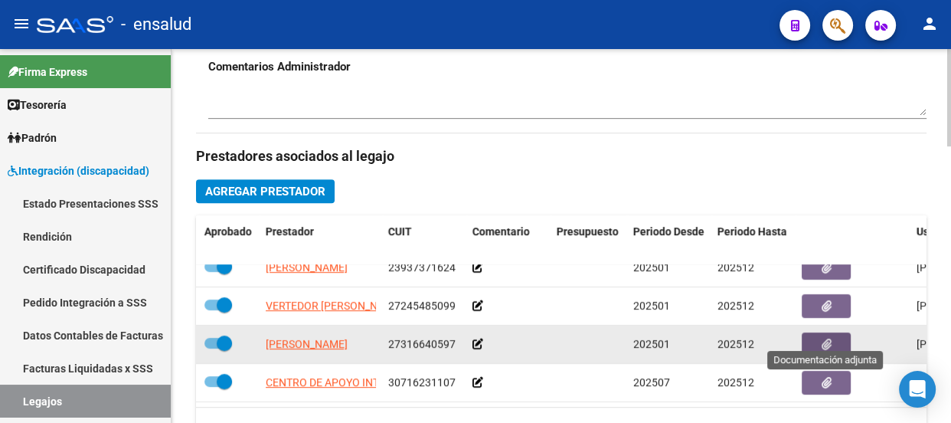
click at [825, 338] on icon "button" at bounding box center [826, 343] width 10 height 11
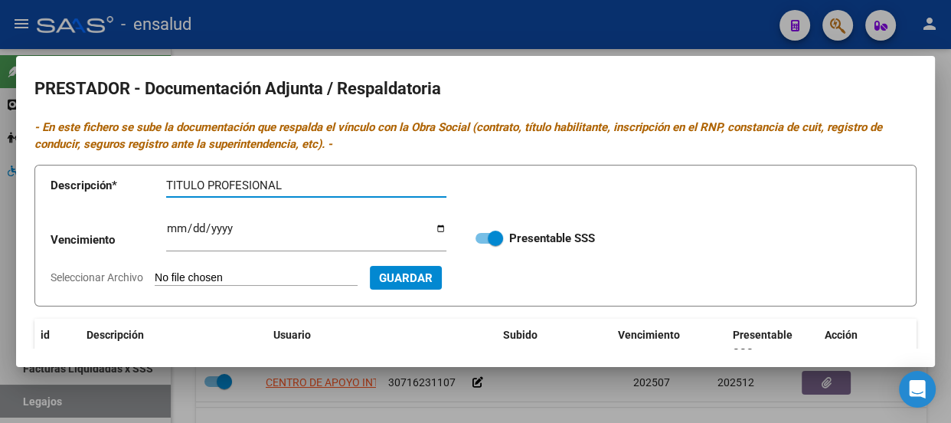
type input "TITULO PROFESIONAL"
click at [270, 276] on input "Seleccionar Archivo" at bounding box center [256, 278] width 203 height 15
type input "C:\fakepath\OCAMPO TITULO.pdf"
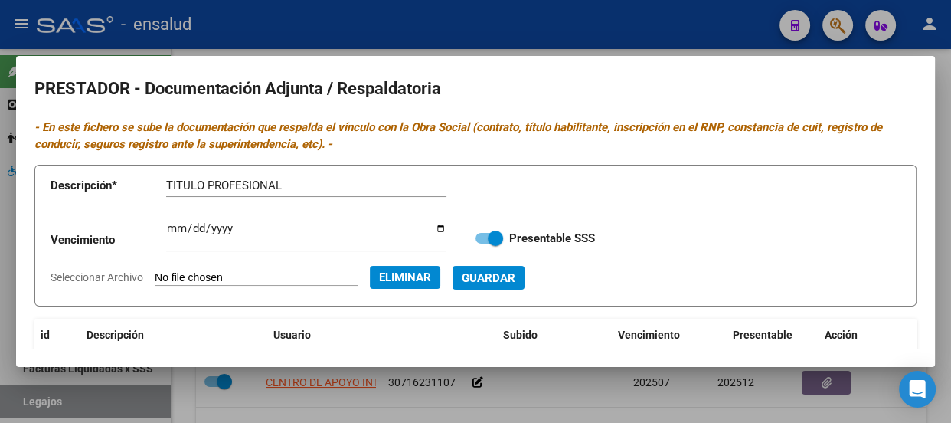
click at [513, 283] on span "Guardar" at bounding box center [489, 278] width 54 height 14
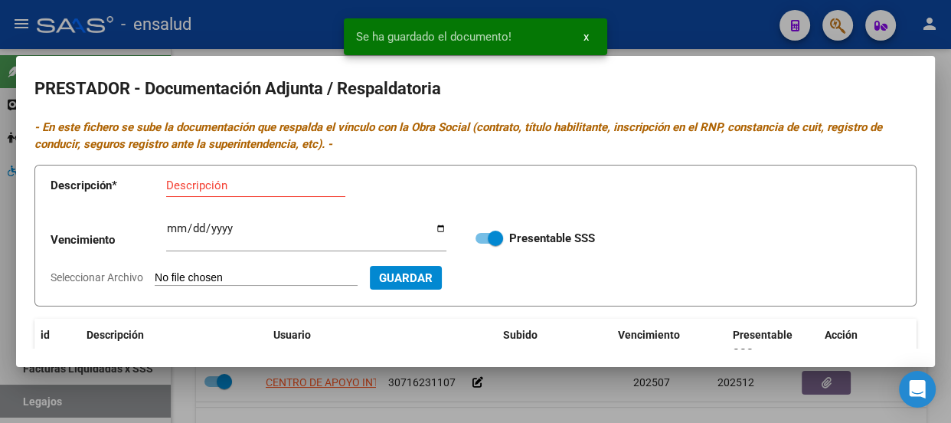
click at [582, 36] on button "x" at bounding box center [586, 37] width 30 height 28
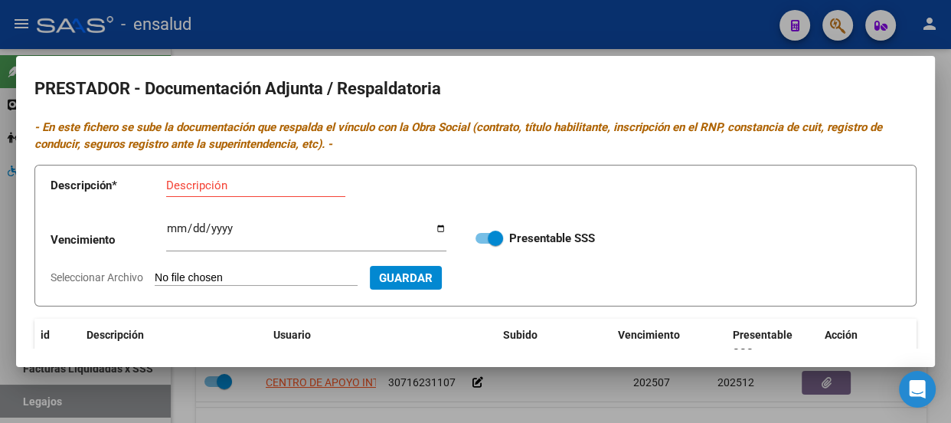
click at [441, 31] on div at bounding box center [475, 211] width 951 height 423
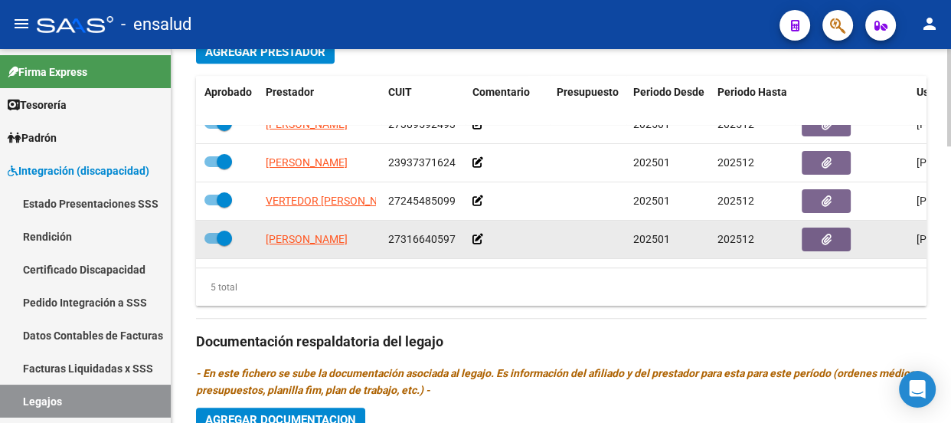
scroll to position [0, 59]
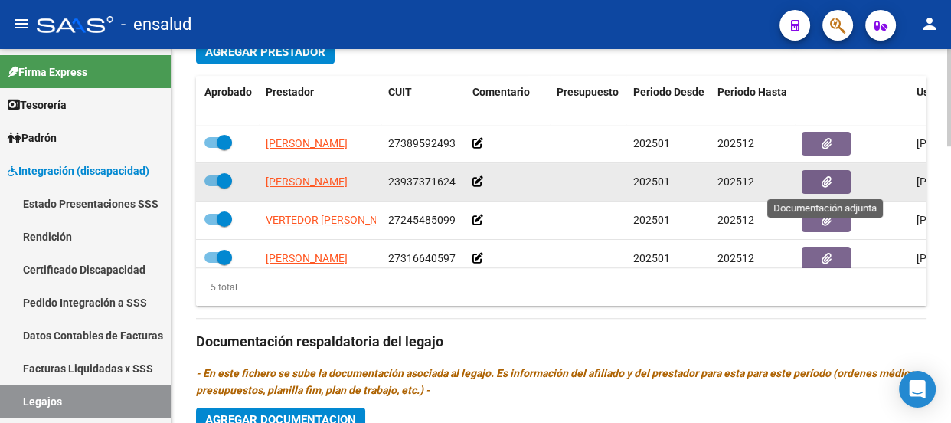
click at [827, 183] on icon "button" at bounding box center [826, 181] width 10 height 11
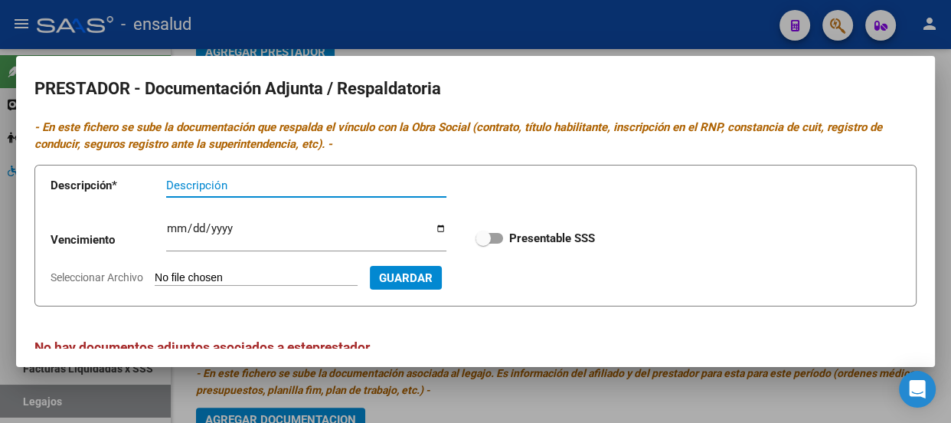
scroll to position [22, 0]
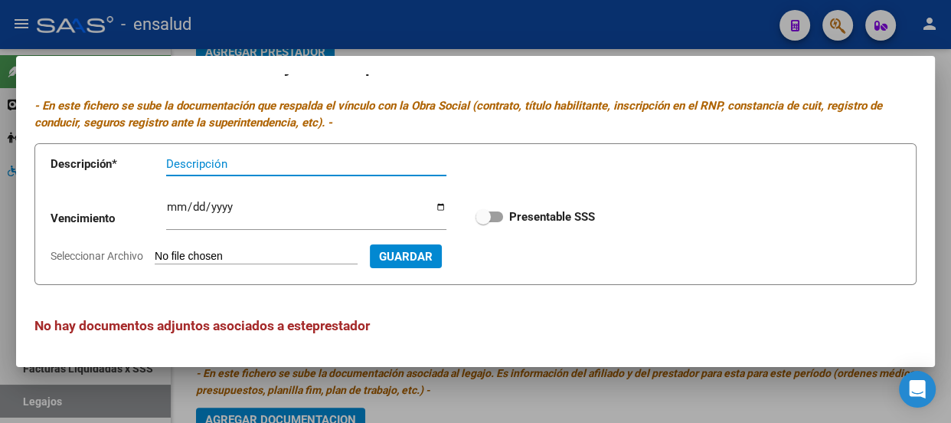
click at [201, 165] on input "Descripción" at bounding box center [306, 164] width 280 height 14
type input "TITULO PROFESIONAL"
click at [247, 254] on input "Seleccionar Archivo" at bounding box center [256, 257] width 203 height 15
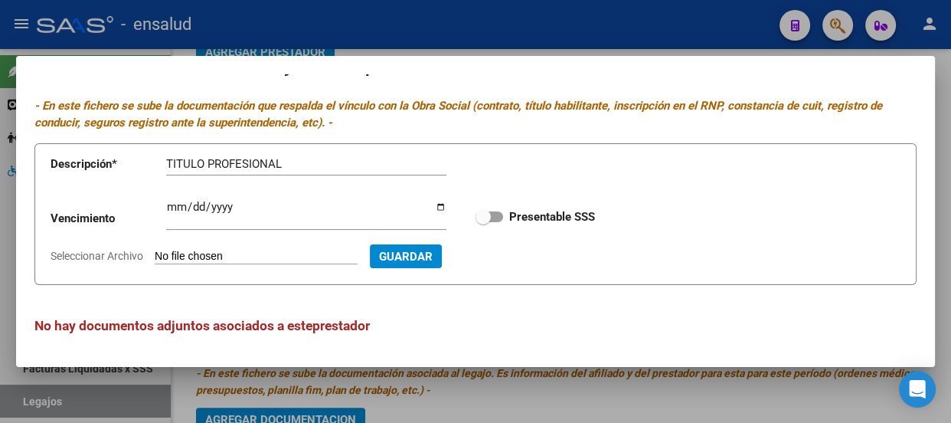
type input "C:\fakepath\ESCOBAR TITULO.pdf"
click at [488, 215] on span at bounding box center [489, 216] width 28 height 11
click at [483, 222] on input "Presentable SSS" at bounding box center [482, 222] width 1 height 1
checkbox input "true"
click at [515, 260] on span "Guardar" at bounding box center [489, 257] width 54 height 14
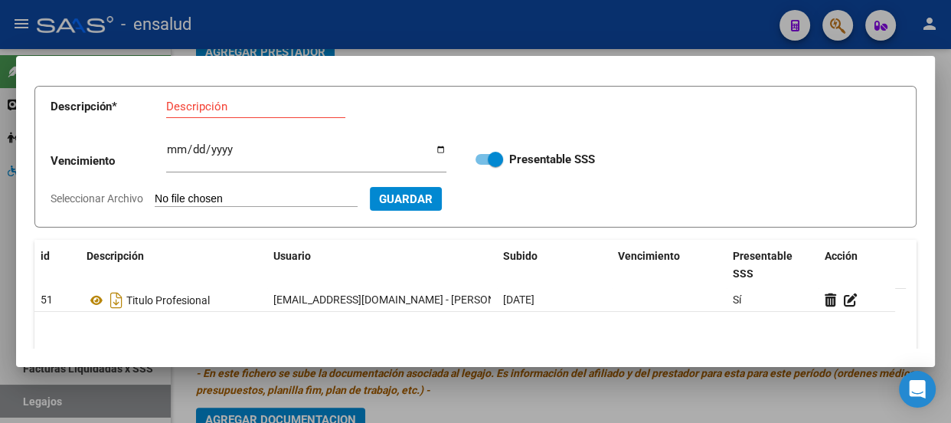
scroll to position [0, 0]
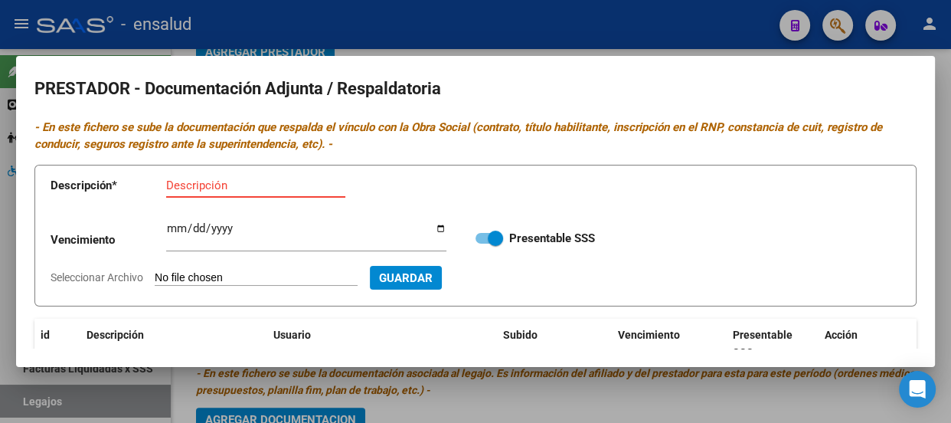
click at [179, 183] on input "Descripción" at bounding box center [255, 185] width 179 height 14
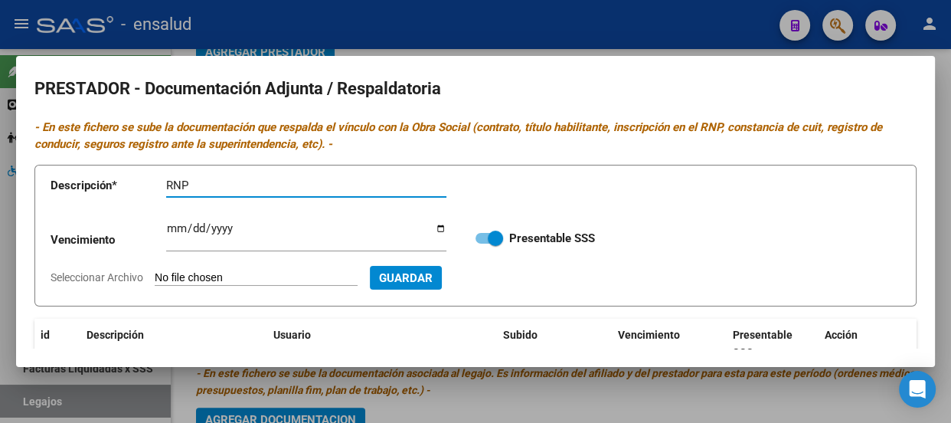
type input "RNP"
click at [172, 226] on input "Ingresar vencimiento" at bounding box center [306, 234] width 280 height 24
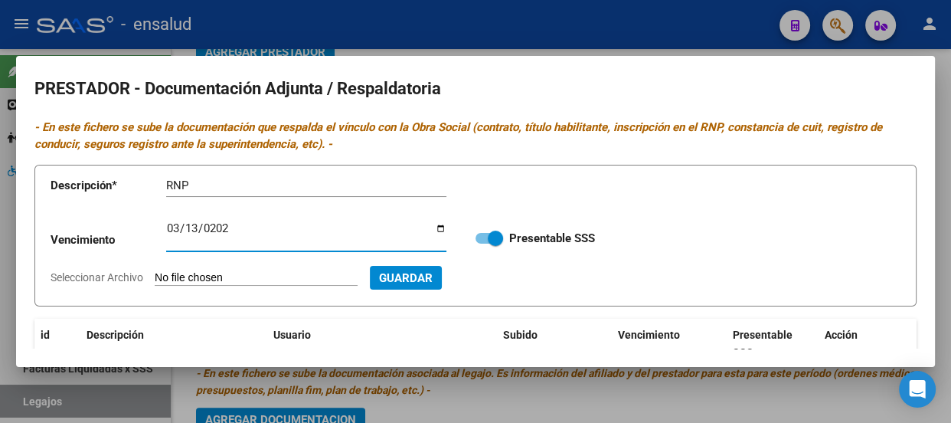
type input "2029-03-13"
click at [305, 277] on input "Seleccionar Archivo" at bounding box center [256, 278] width 203 height 15
type input "C:\fakepath\ESCOBAR RNP.pdf"
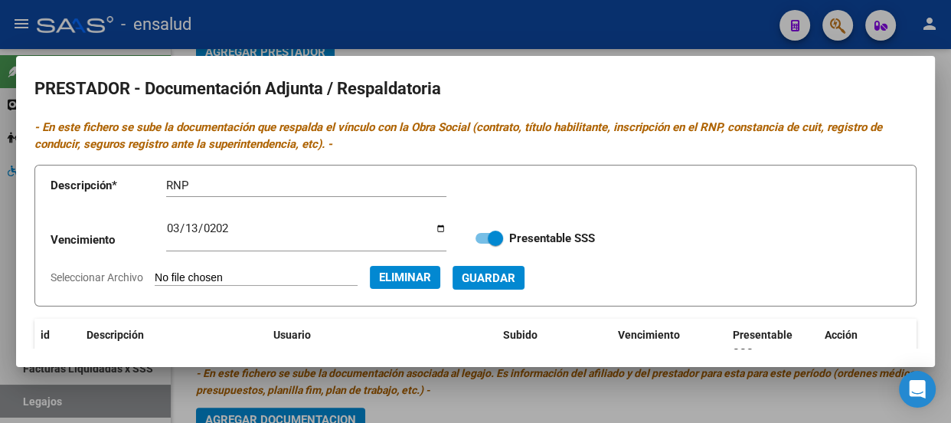
click at [515, 276] on span "Guardar" at bounding box center [489, 278] width 54 height 14
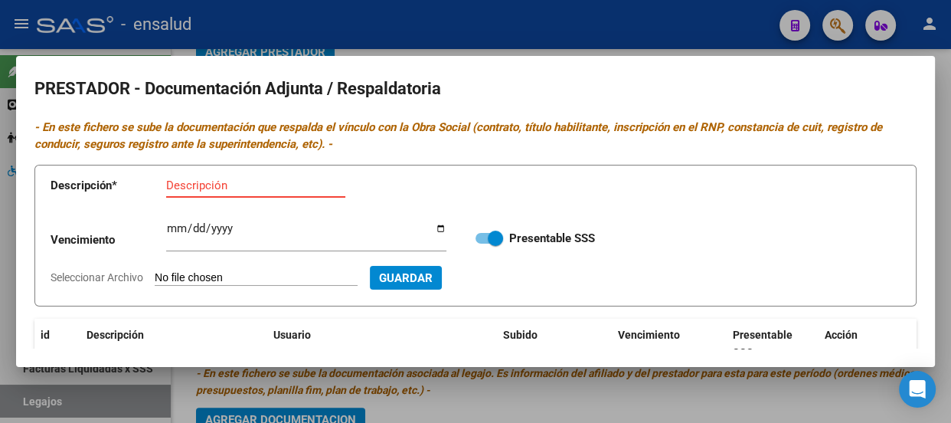
click at [194, 183] on input "Descripción" at bounding box center [255, 185] width 179 height 14
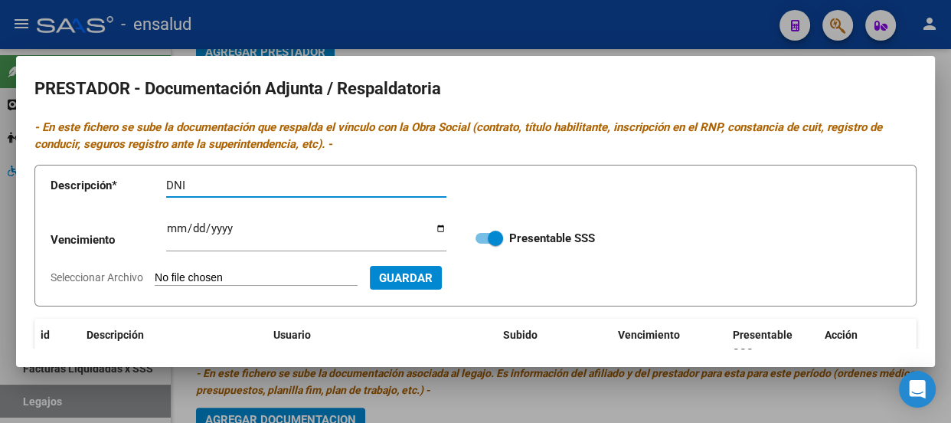
type input "DNI"
click at [211, 277] on input "Seleccionar Archivo" at bounding box center [256, 278] width 203 height 15
type input "C:\fakepath\ESCOBAR DNI.pdf"
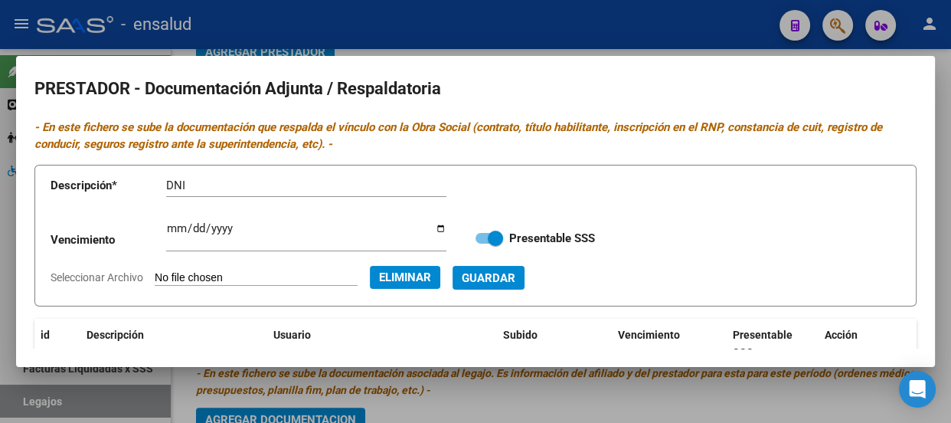
click at [515, 276] on span "Guardar" at bounding box center [489, 278] width 54 height 14
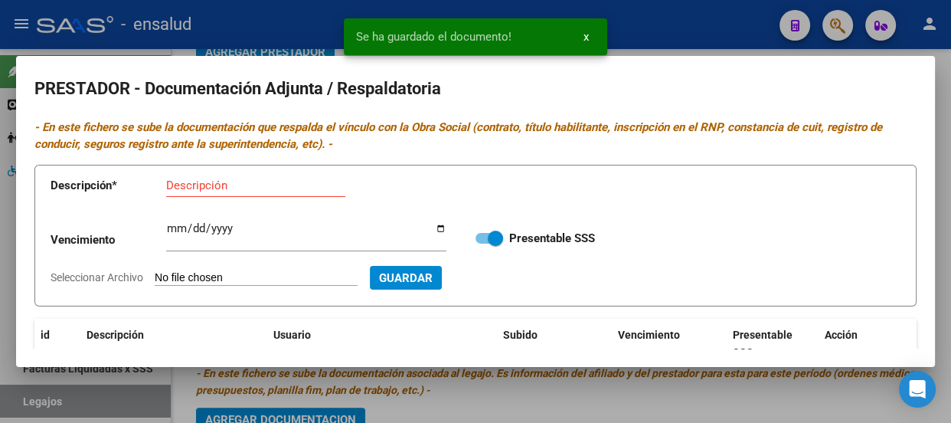
click at [204, 185] on input "Descripción" at bounding box center [255, 185] width 179 height 14
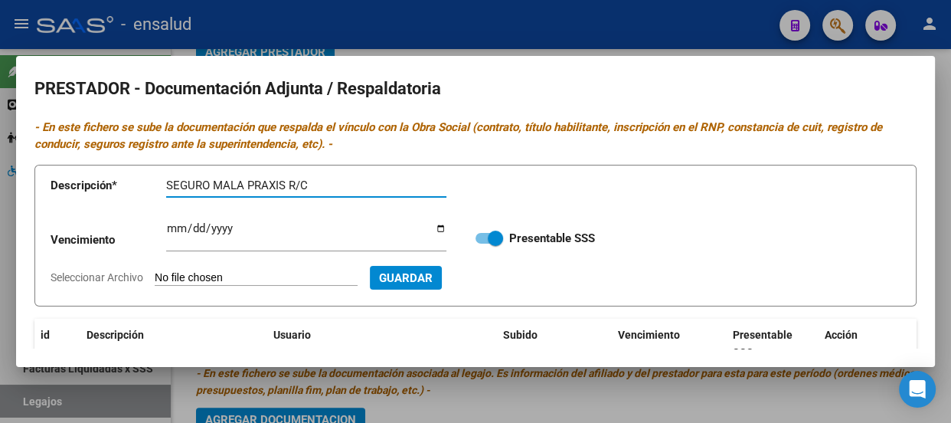
type input "SEGURO MALA PRAXIS R/C"
click at [244, 276] on input "Seleccionar Archivo" at bounding box center [256, 278] width 203 height 15
type input "C:\fakepath\ESCOBAR SEGURO.pdf"
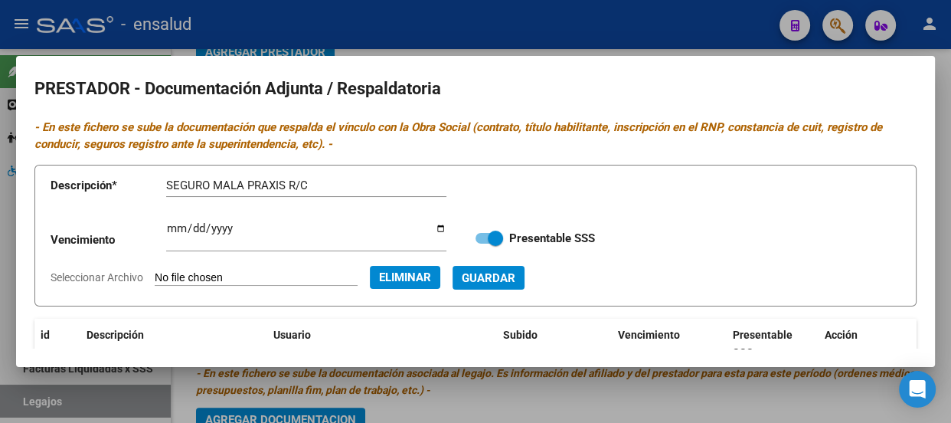
click at [515, 281] on span "Guardar" at bounding box center [489, 278] width 54 height 14
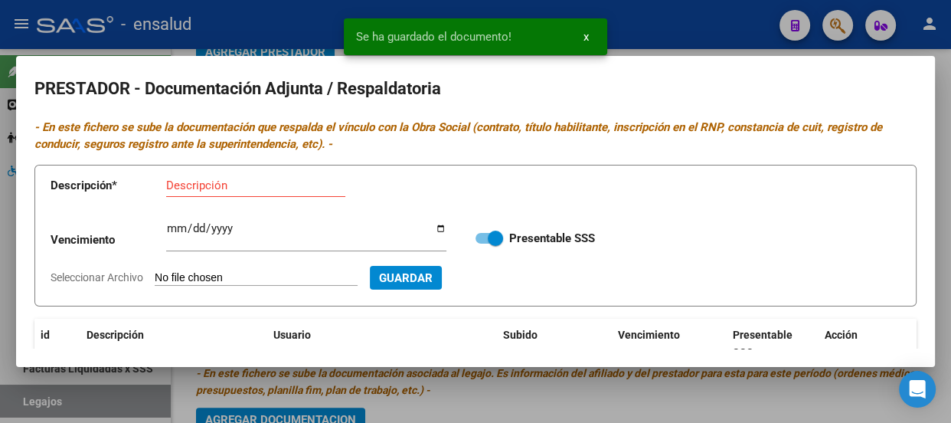
click at [212, 187] on input "Descripción" at bounding box center [255, 185] width 179 height 14
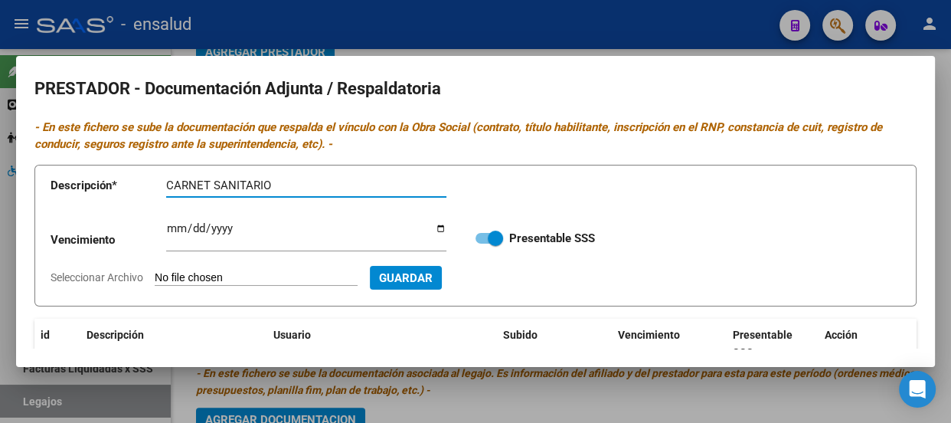
type input "CARNET SANITARIO"
click at [265, 273] on input "Seleccionar Archivo" at bounding box center [256, 278] width 203 height 15
type input "C:\fakepath\ESCOBAR CARNET SANITARIO.pdf"
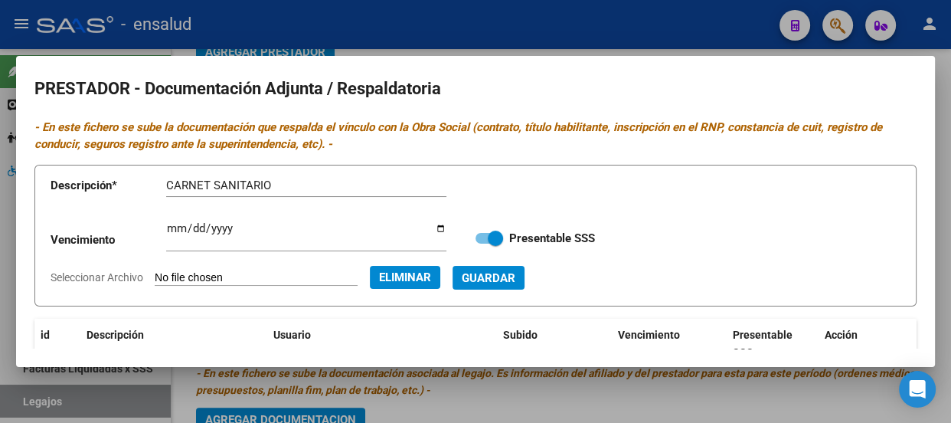
click at [515, 281] on span "Guardar" at bounding box center [489, 278] width 54 height 14
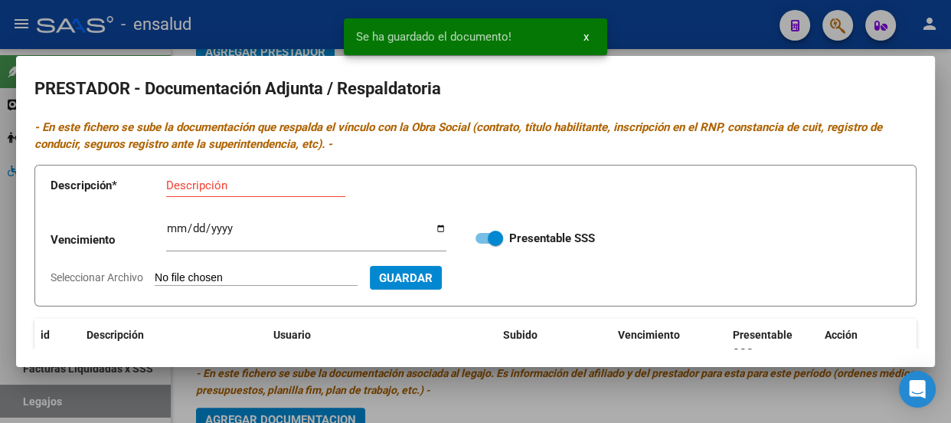
click at [185, 183] on input "Descripción" at bounding box center [255, 185] width 179 height 14
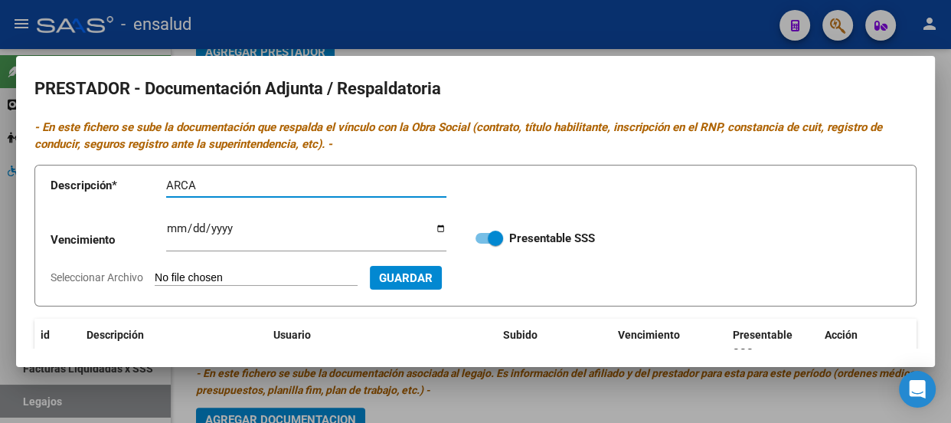
type input "ARCA"
click at [266, 273] on input "Seleccionar Archivo" at bounding box center [256, 278] width 203 height 15
type input "C:\fakepath\ESCOBAR ARCA.pdf"
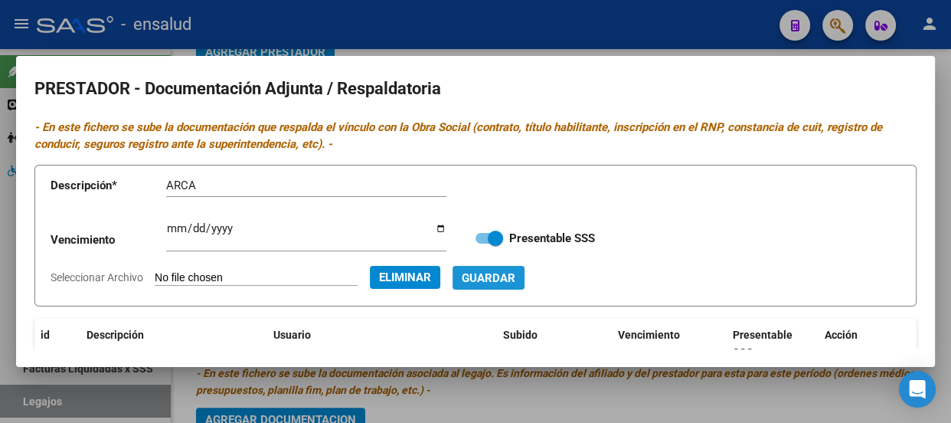
click at [515, 273] on span "Guardar" at bounding box center [489, 278] width 54 height 14
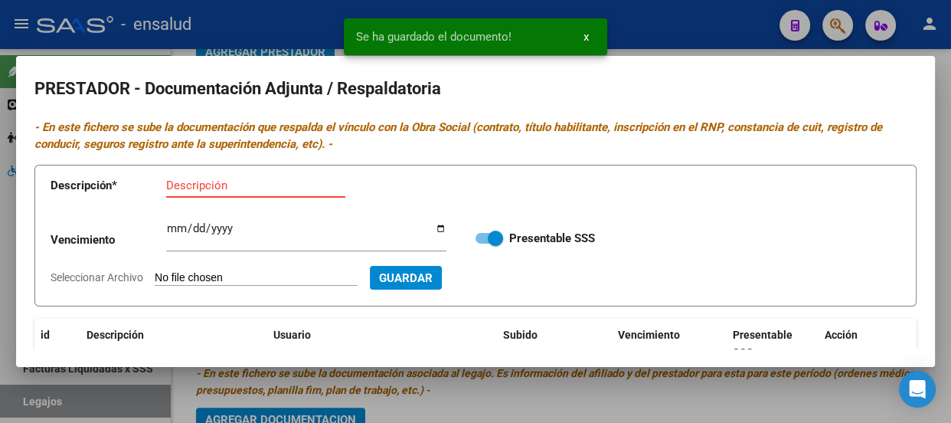
drag, startPoint x: 191, startPoint y: 183, endPoint x: 217, endPoint y: 230, distance: 53.5
click at [192, 188] on input "Descripción" at bounding box center [255, 185] width 179 height 14
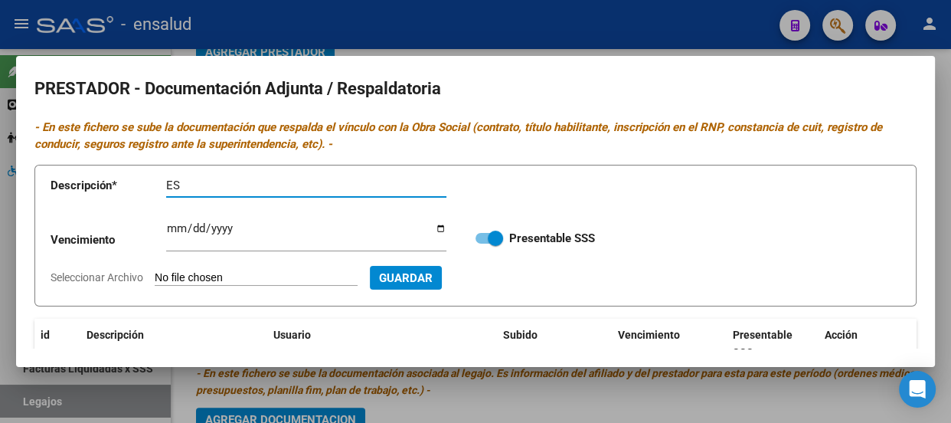
type input "E"
type input "INGRESOS BRUTOS"
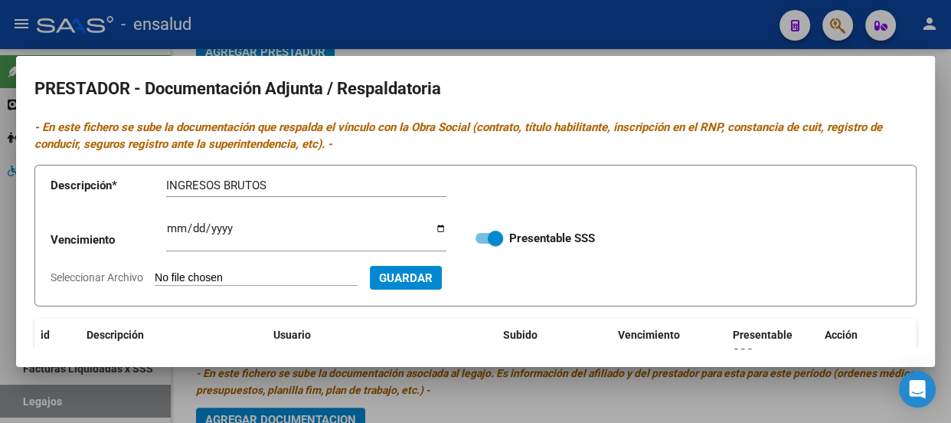
click at [241, 281] on input "Seleccionar Archivo" at bounding box center [256, 278] width 203 height 15
type input "C:\fakepath\ESCOBAR ING BRUTOS.pdf"
click at [515, 280] on span "Guardar" at bounding box center [489, 278] width 54 height 14
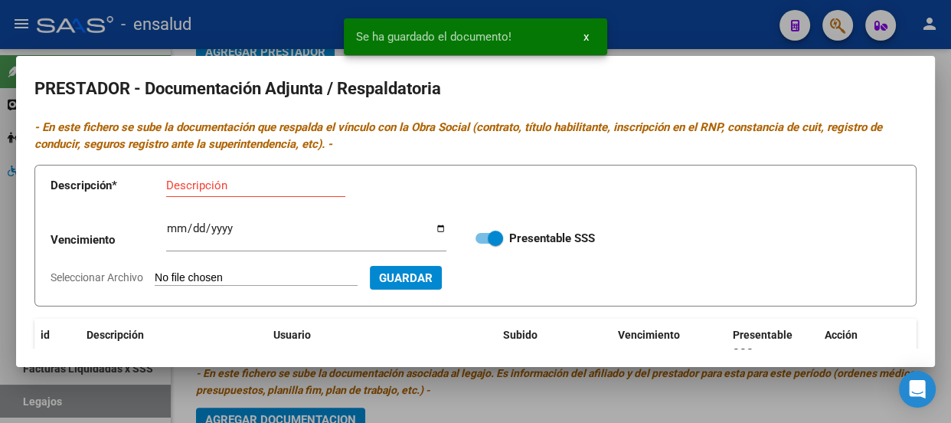
click at [178, 183] on input "Descripción" at bounding box center [255, 185] width 179 height 14
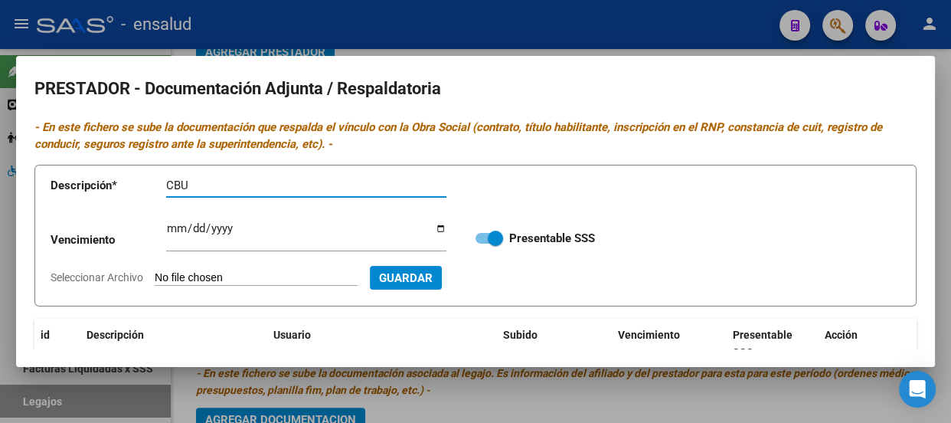
type input "CBU"
click at [260, 275] on input "Seleccionar Archivo" at bounding box center [256, 278] width 203 height 15
type input "C:\fakepath\ESCOBAR CBU.pdf"
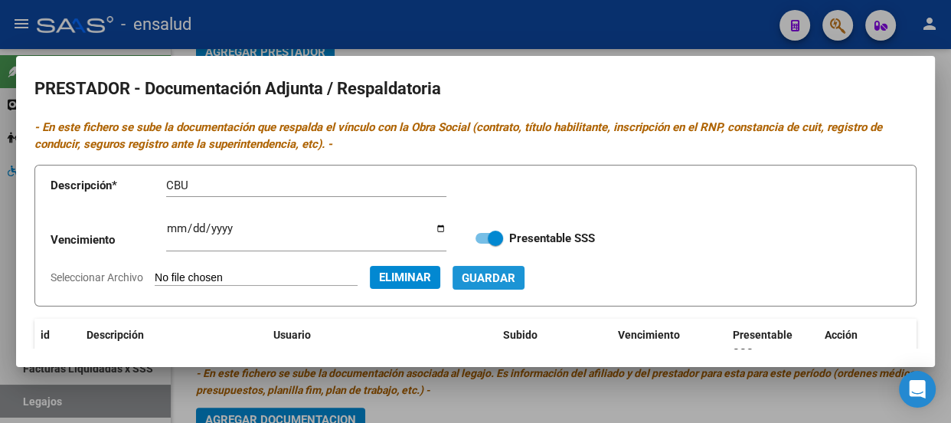
click at [515, 276] on span "Guardar" at bounding box center [489, 278] width 54 height 14
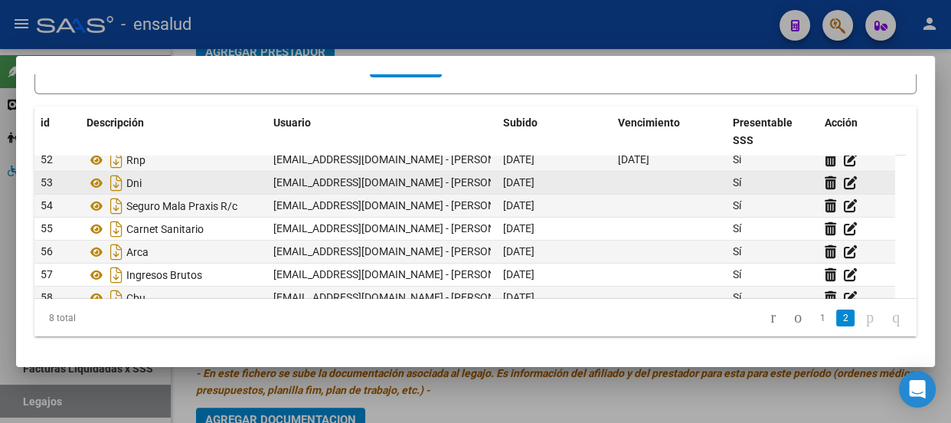
scroll to position [46, 0]
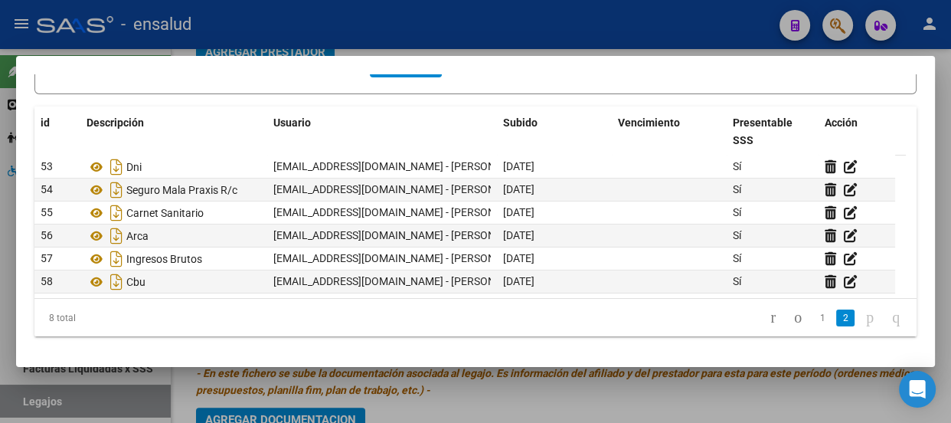
click at [488, 36] on div at bounding box center [475, 211] width 951 height 423
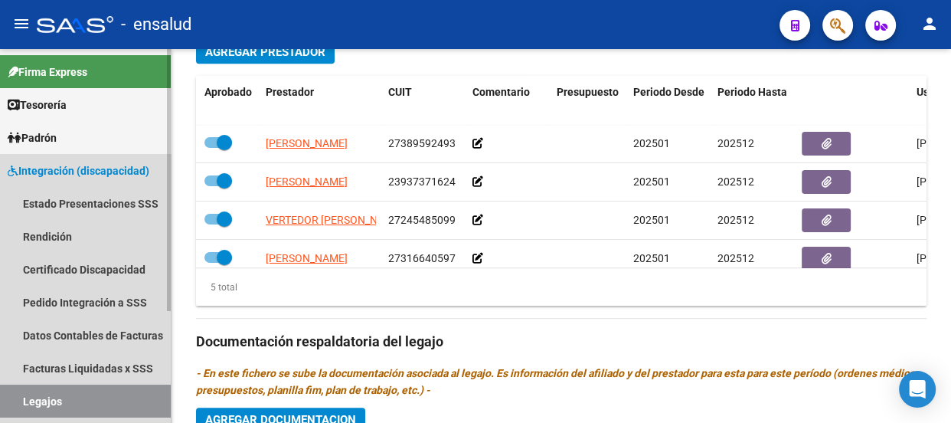
click at [90, 168] on span "Integración (discapacidad)" at bounding box center [79, 170] width 142 height 17
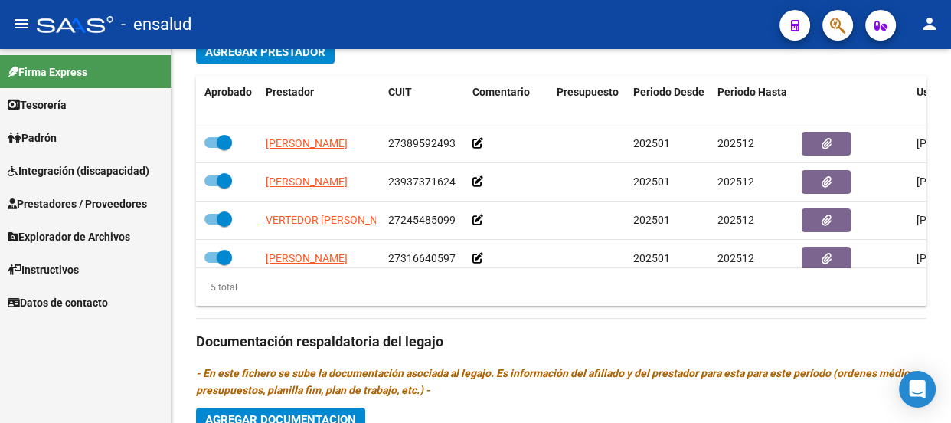
click at [34, 167] on span "Integración (discapacidad)" at bounding box center [79, 170] width 142 height 17
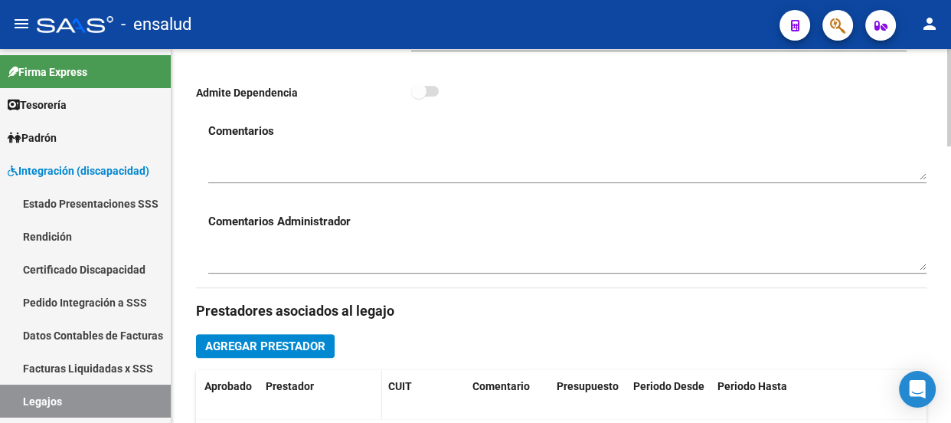
scroll to position [487, 0]
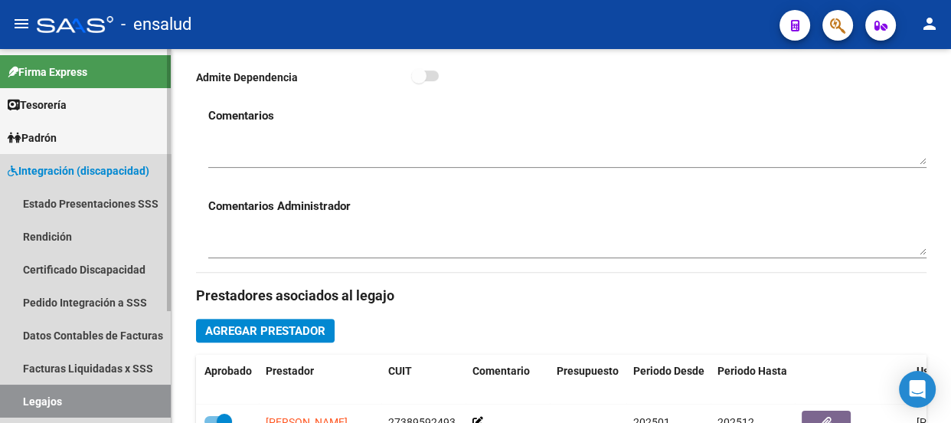
click at [53, 170] on span "Integración (discapacidad)" at bounding box center [79, 170] width 142 height 17
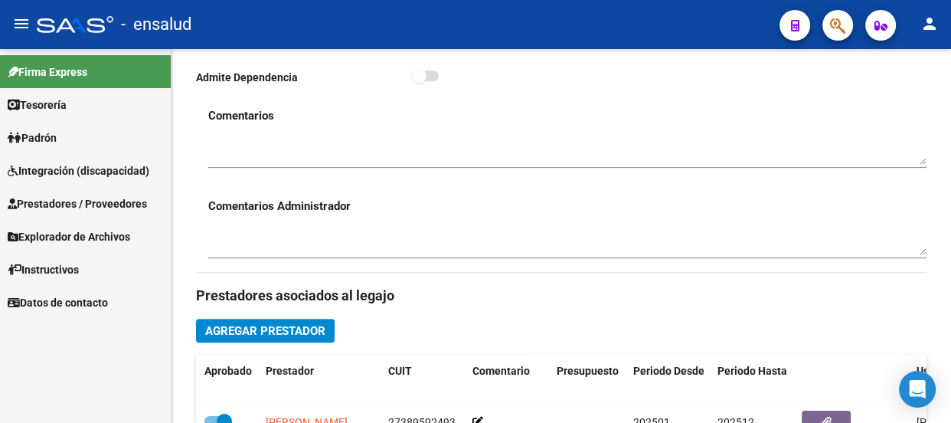
click at [96, 166] on span "Integración (discapacidad)" at bounding box center [79, 170] width 142 height 17
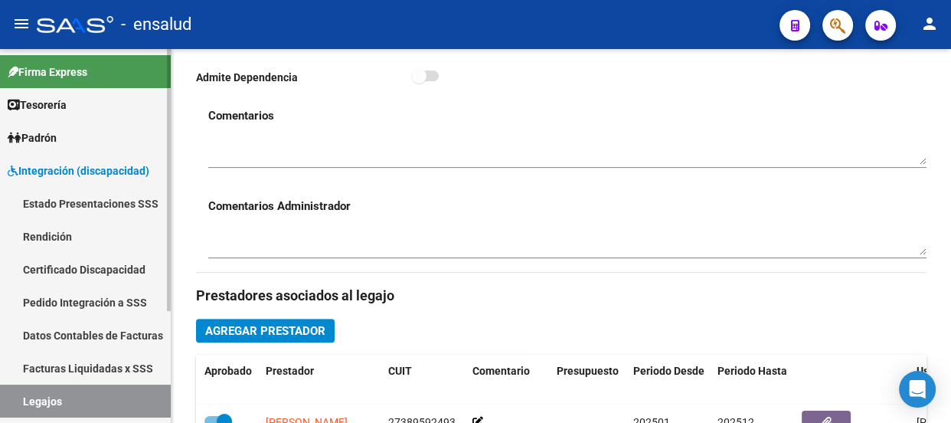
click at [91, 403] on link "Legajos" at bounding box center [85, 400] width 171 height 33
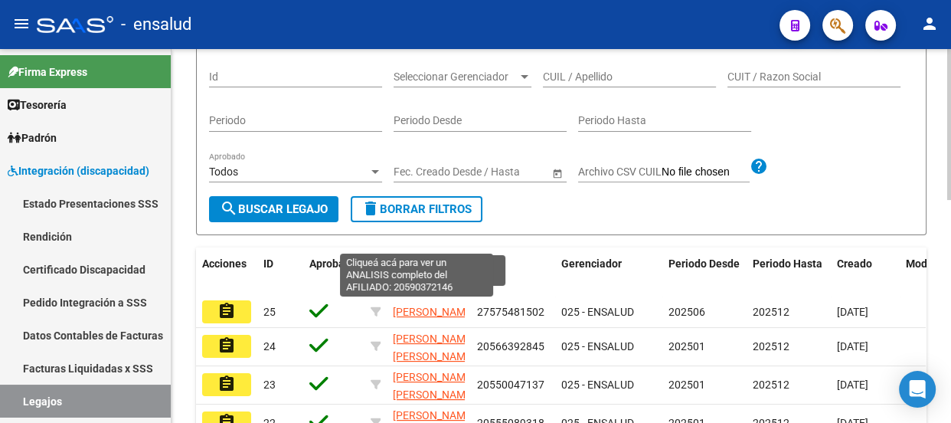
scroll to position [487, 0]
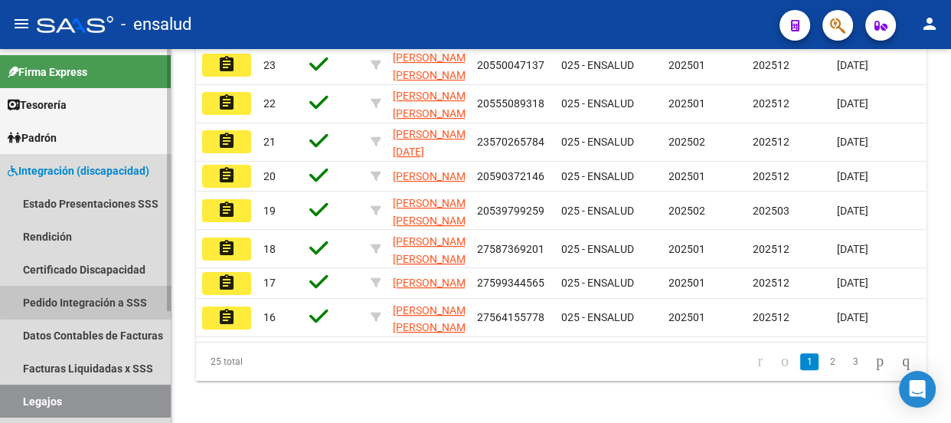
click at [96, 297] on link "Pedido Integración a SSS" at bounding box center [85, 302] width 171 height 33
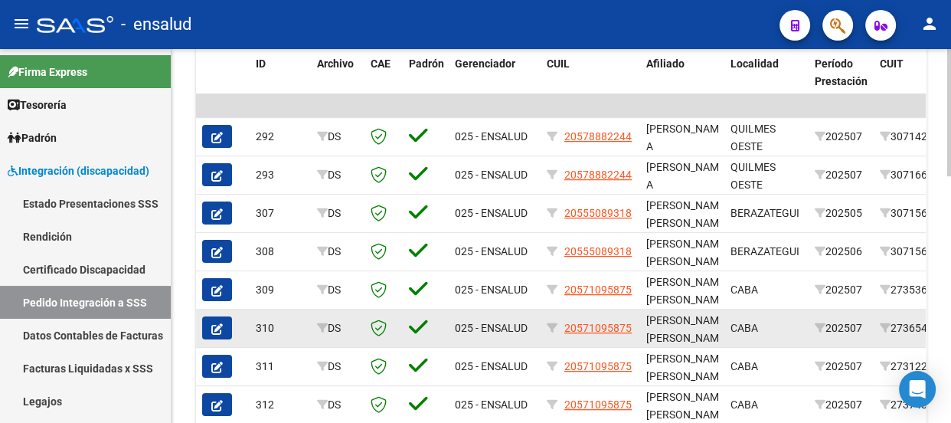
scroll to position [696, 0]
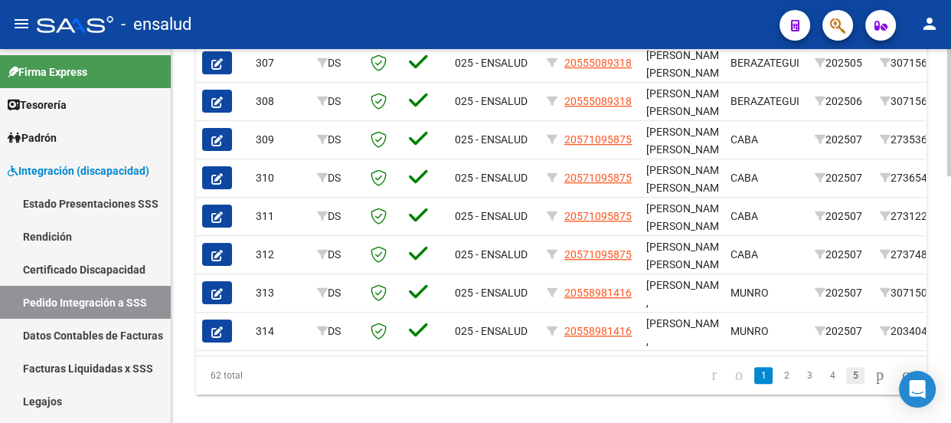
click at [846, 384] on link "5" at bounding box center [855, 375] width 18 height 17
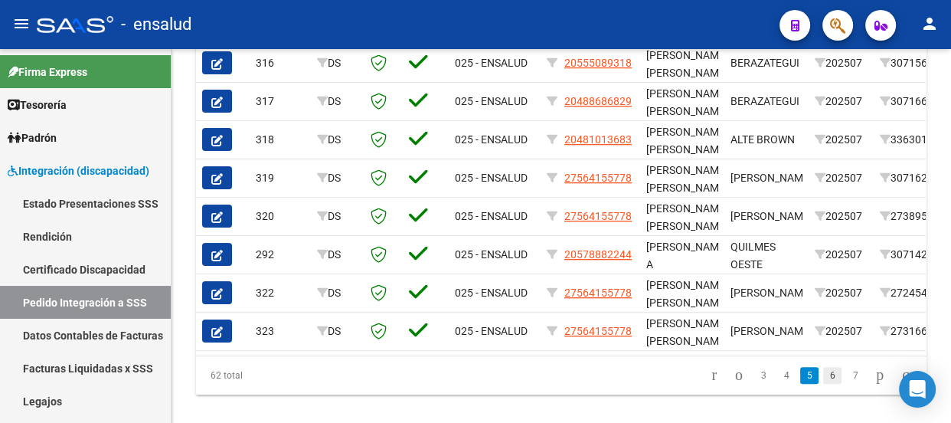
click at [823, 383] on link "6" at bounding box center [832, 375] width 18 height 17
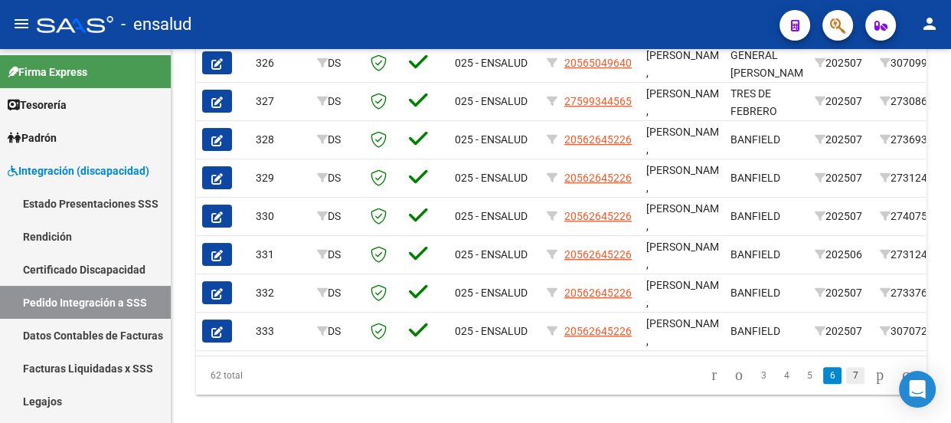
click at [846, 382] on link "7" at bounding box center [855, 375] width 18 height 17
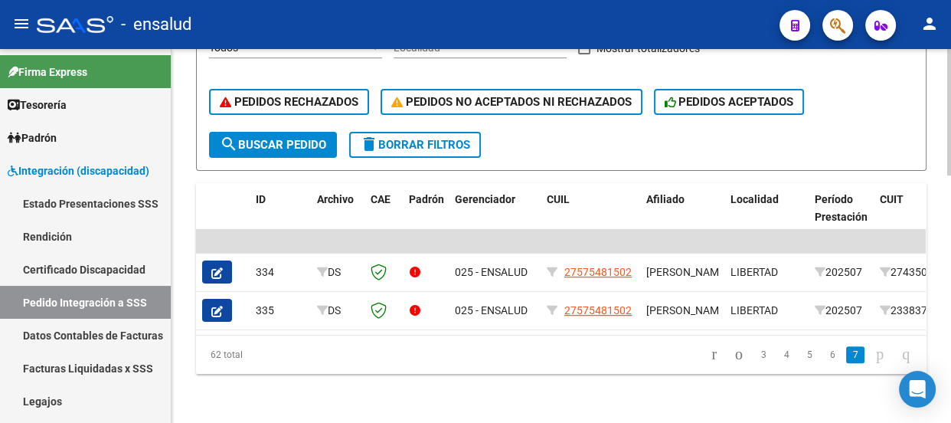
scroll to position [418, 0]
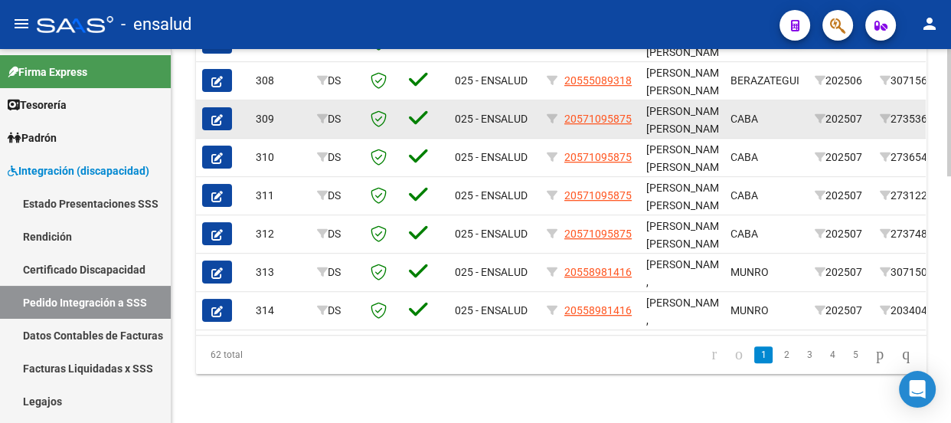
scroll to position [724, 0]
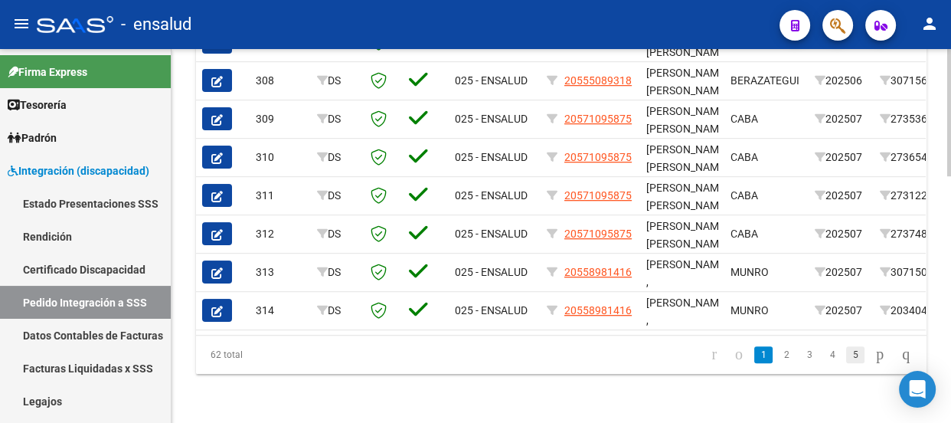
click at [846, 352] on link "5" at bounding box center [855, 354] width 18 height 17
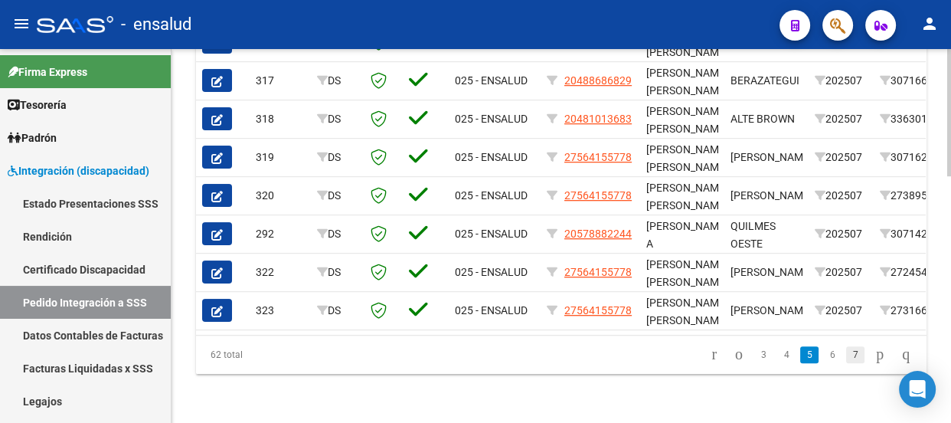
click at [846, 352] on link "7" at bounding box center [855, 354] width 18 height 17
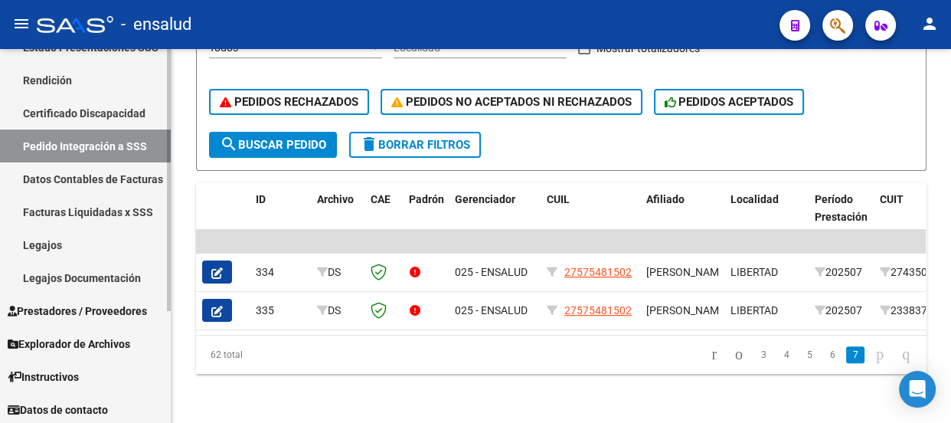
scroll to position [159, 0]
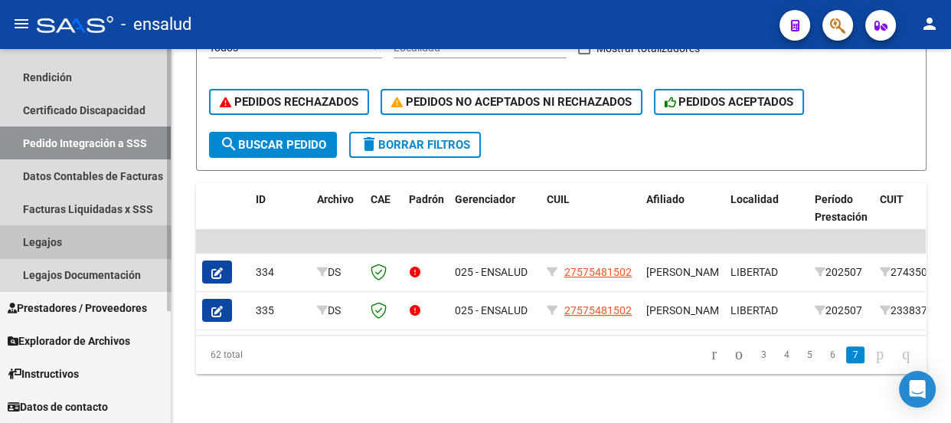
click at [41, 245] on link "Legajos" at bounding box center [85, 241] width 171 height 33
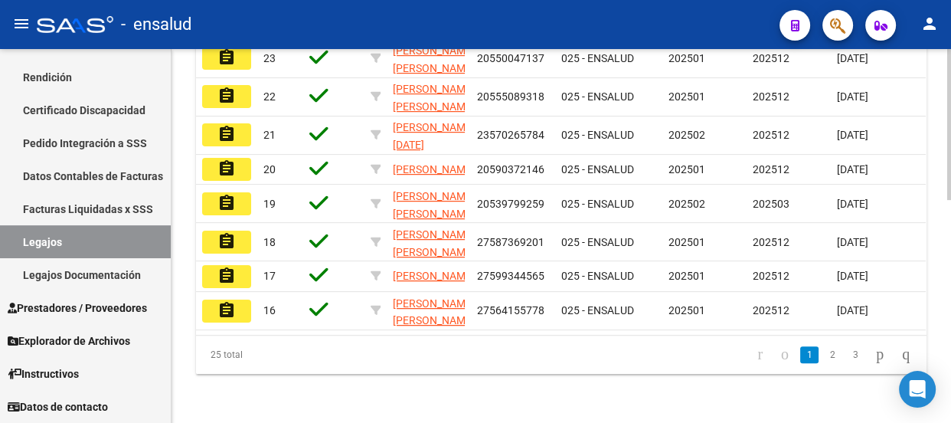
scroll to position [553, 0]
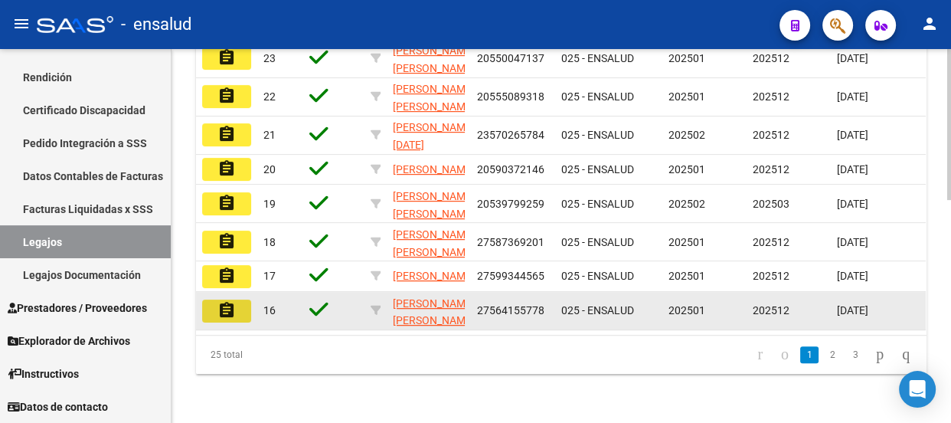
click at [228, 301] on mat-icon "assignment" at bounding box center [226, 310] width 18 height 18
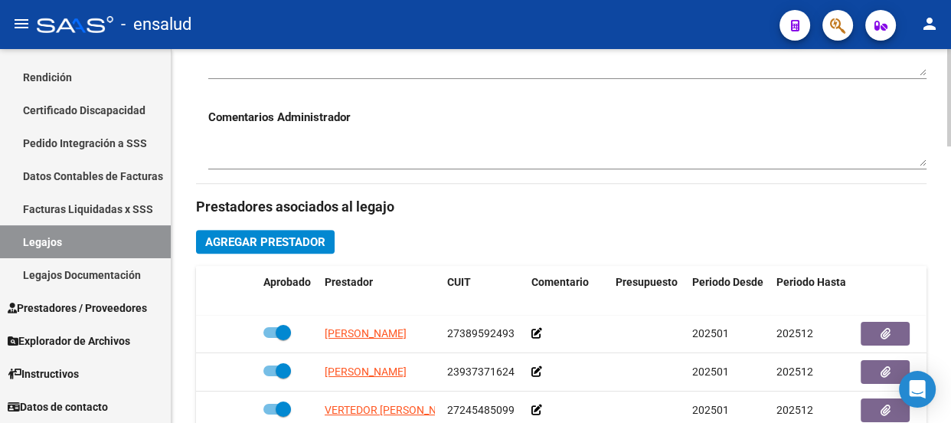
scroll to position [696, 0]
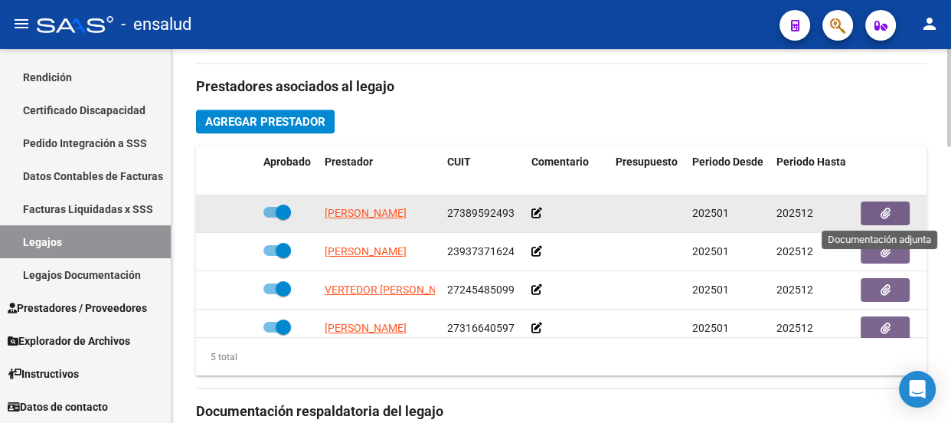
click at [882, 214] on icon "button" at bounding box center [885, 212] width 10 height 11
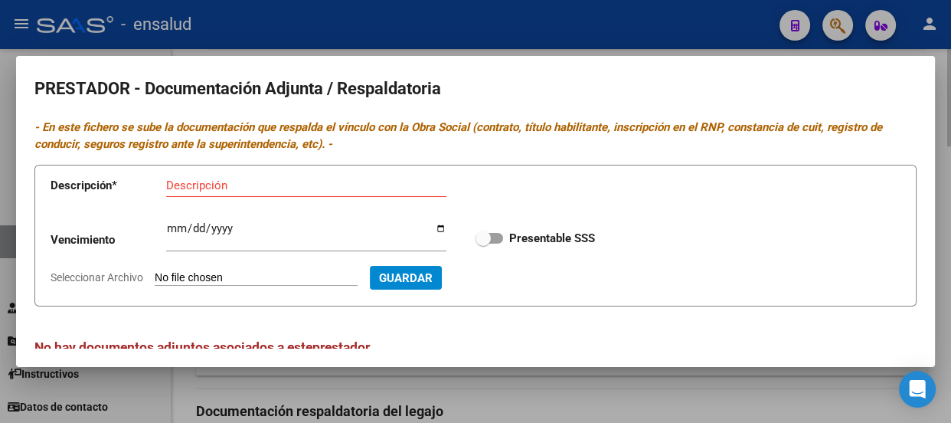
drag, startPoint x: 581, startPoint y: 15, endPoint x: 570, endPoint y: 79, distance: 65.2
click at [580, 18] on div at bounding box center [475, 211] width 951 height 423
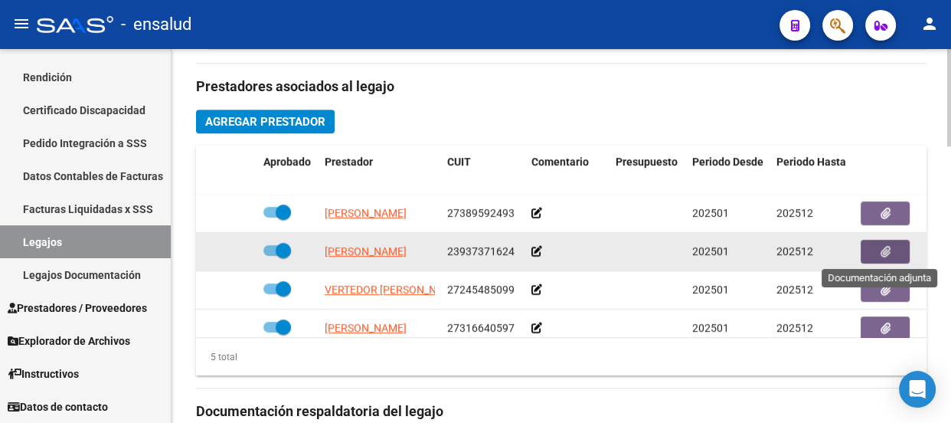
click at [887, 253] on icon "button" at bounding box center [885, 251] width 10 height 11
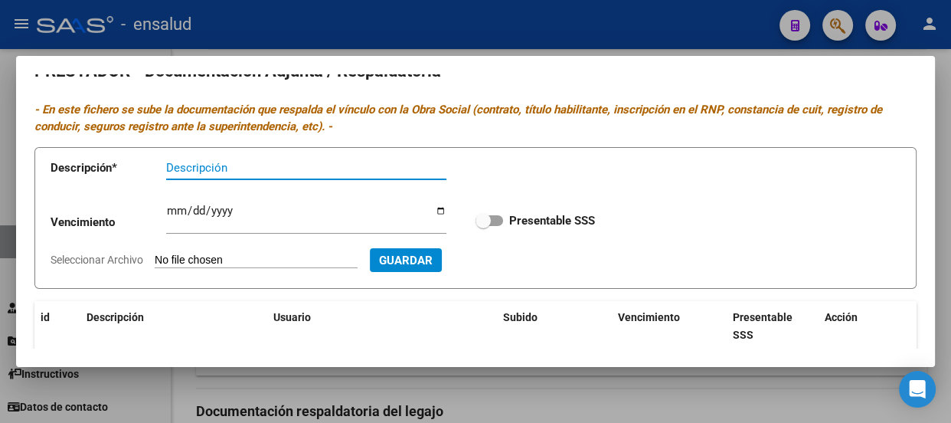
scroll to position [0, 0]
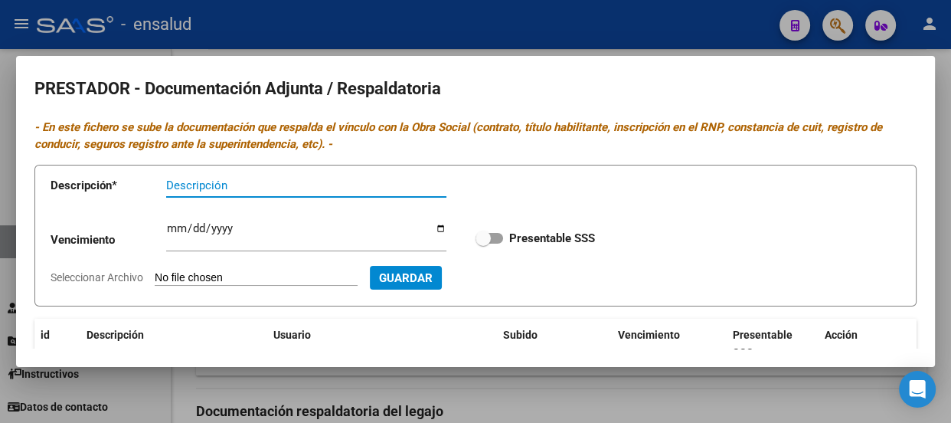
click at [665, 21] on div at bounding box center [475, 211] width 951 height 423
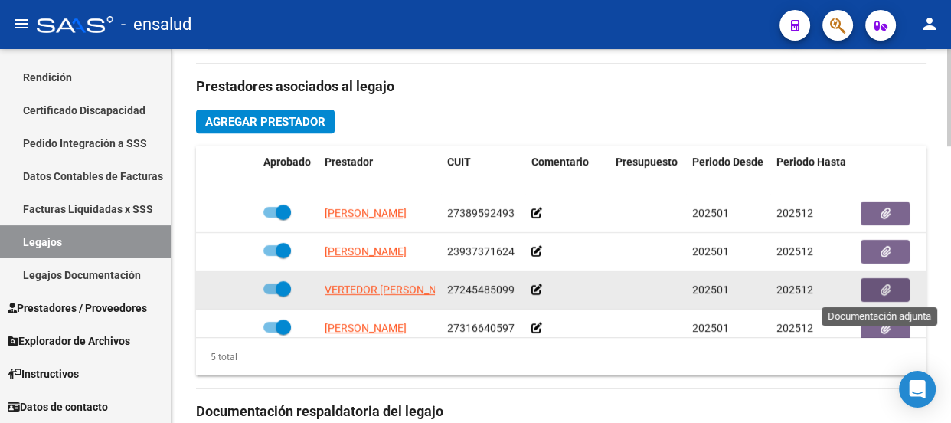
click at [890, 291] on button "button" at bounding box center [885, 290] width 49 height 24
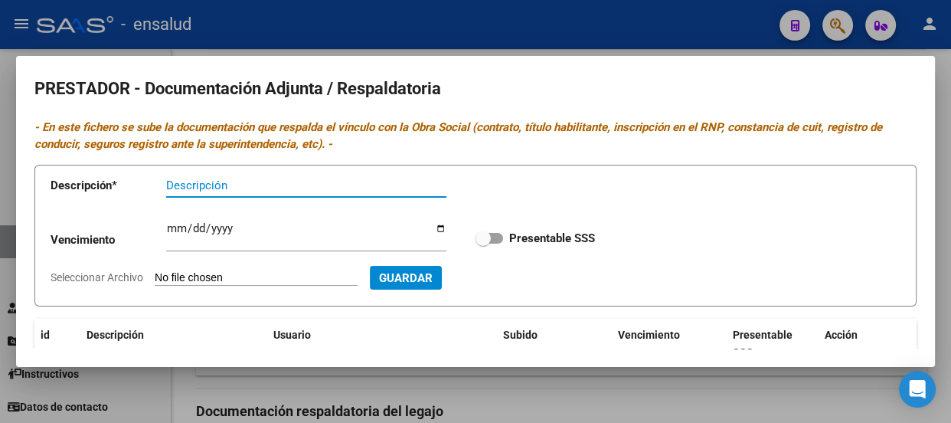
drag, startPoint x: 609, startPoint y: 31, endPoint x: 610, endPoint y: 44, distance: 12.3
click at [609, 37] on div at bounding box center [475, 211] width 951 height 423
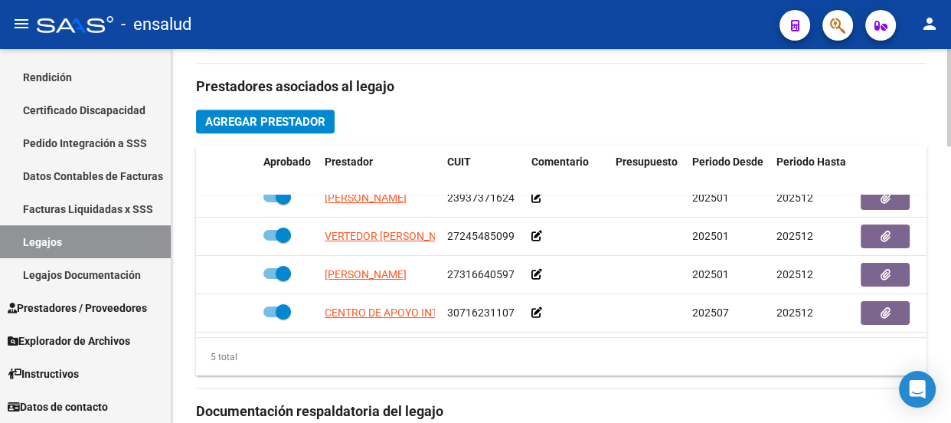
scroll to position [64, 0]
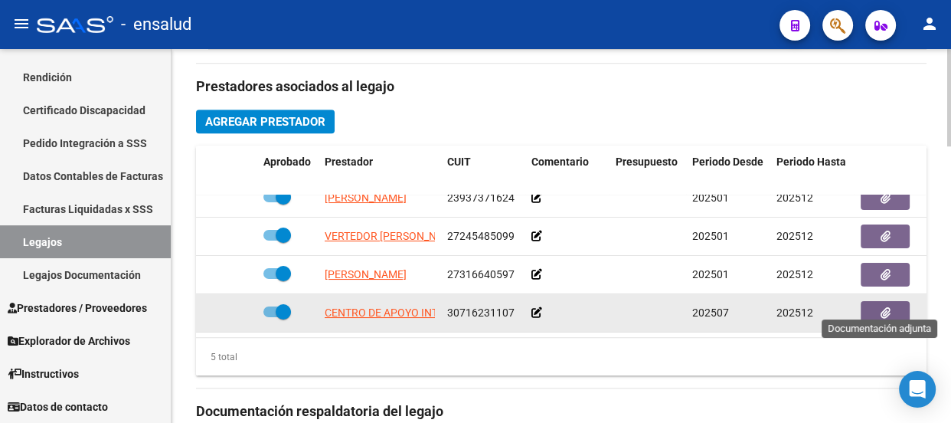
click at [888, 307] on icon "button" at bounding box center [885, 312] width 10 height 11
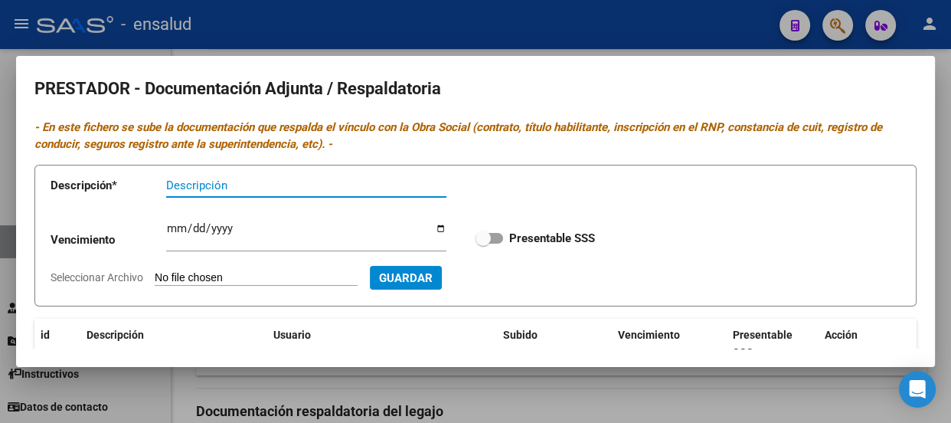
scroll to position [0, 0]
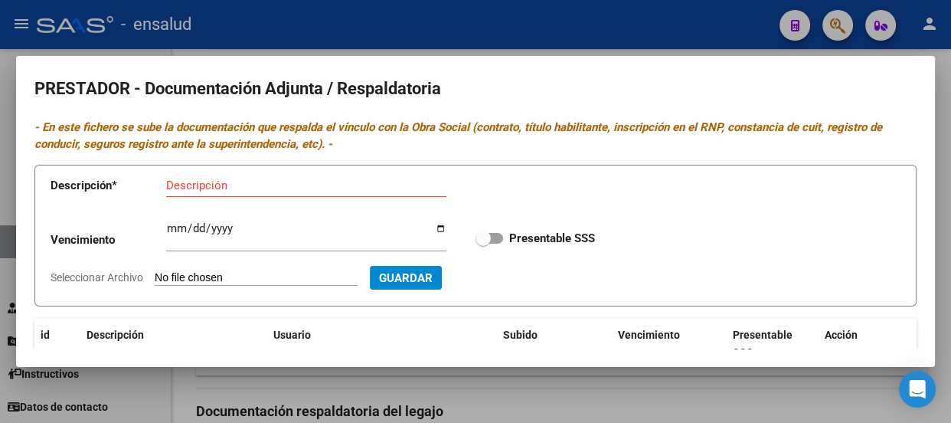
click at [599, 29] on div at bounding box center [475, 211] width 951 height 423
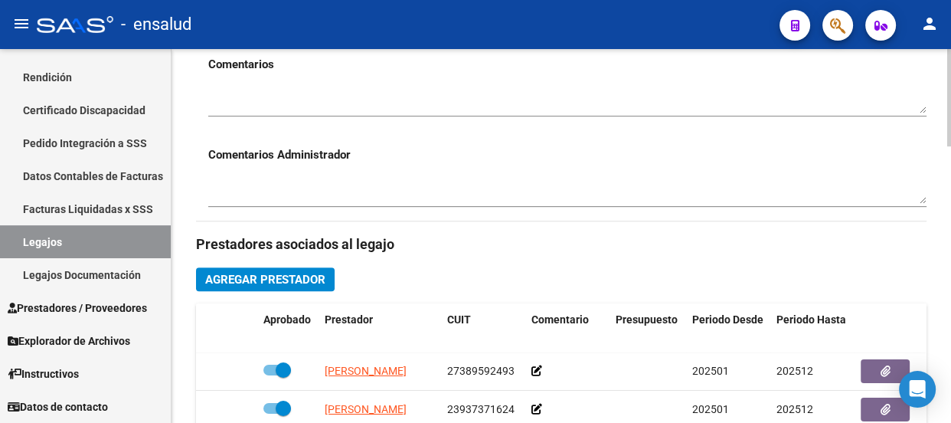
scroll to position [557, 0]
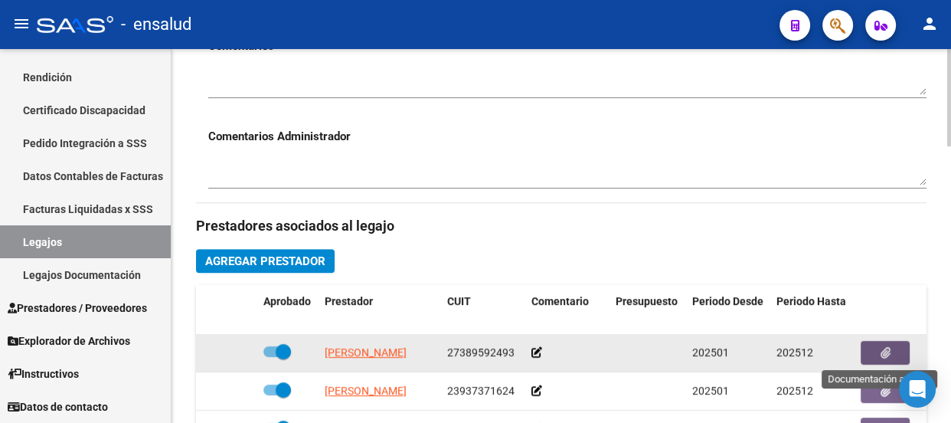
click at [880, 351] on icon "button" at bounding box center [885, 352] width 10 height 11
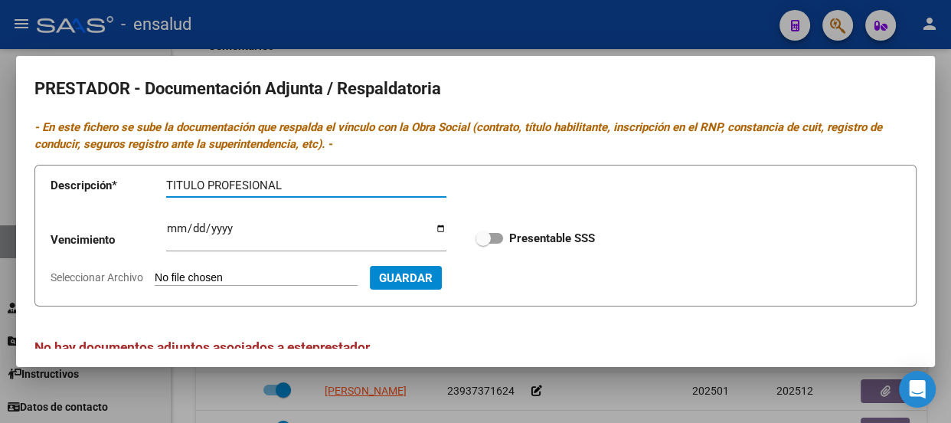
type input "TITULO PROFESIONAL"
click at [259, 274] on input "Seleccionar Archivo" at bounding box center [256, 278] width 203 height 15
type input "C:\fakepath\[PERSON_NAME] TITULO.pdf"
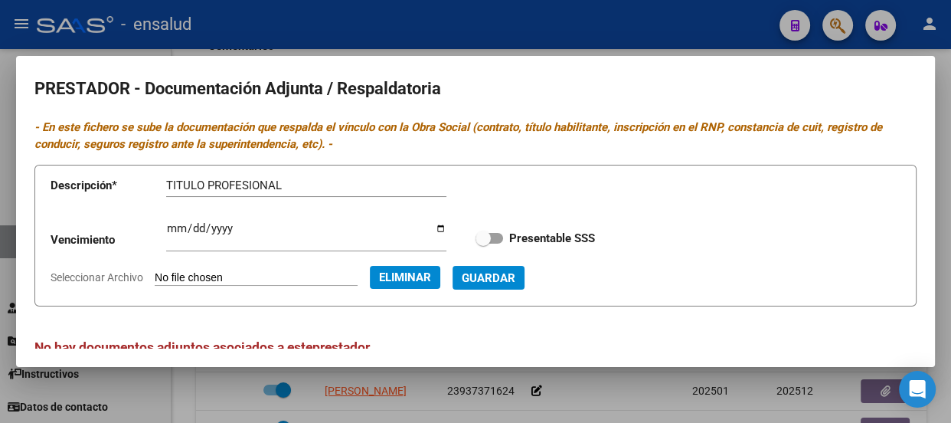
click at [485, 234] on span at bounding box center [489, 238] width 28 height 11
click at [483, 243] on input "Presentable SSS" at bounding box center [482, 243] width 1 height 1
checkbox input "true"
click at [515, 279] on span "Guardar" at bounding box center [489, 278] width 54 height 14
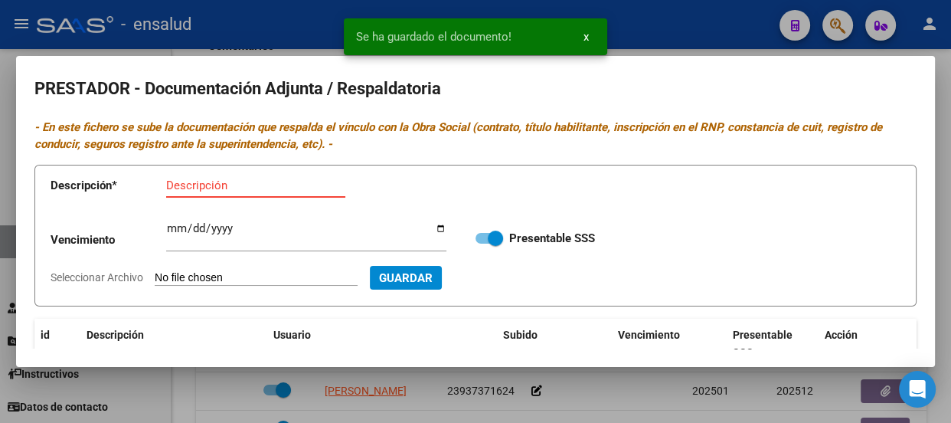
click at [219, 179] on input "Descripción" at bounding box center [255, 185] width 179 height 14
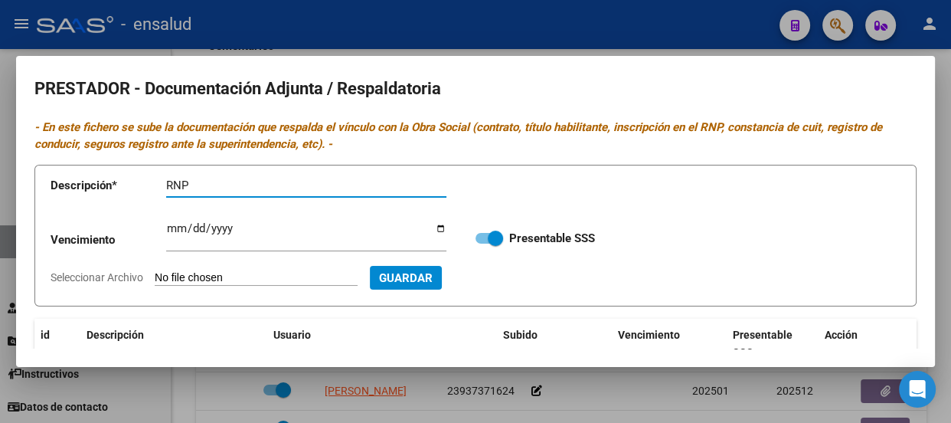
type input "RNP"
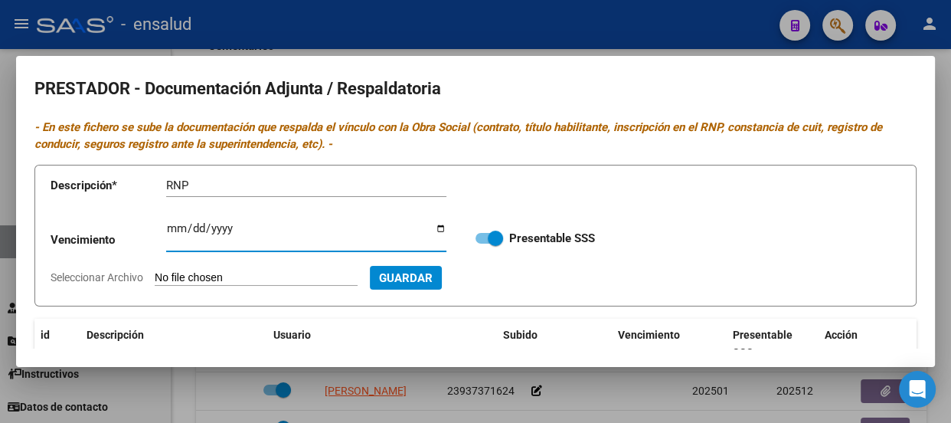
click at [185, 231] on input "Ingresar vencimiento" at bounding box center [306, 234] width 280 height 24
click at [169, 226] on input "Ingresar vencimiento" at bounding box center [306, 234] width 280 height 24
type input "[DATE]"
click at [304, 276] on input "Seleccionar Archivo" at bounding box center [256, 278] width 203 height 15
type input "C:\fakepath\[PERSON_NAME] RNP.pdf"
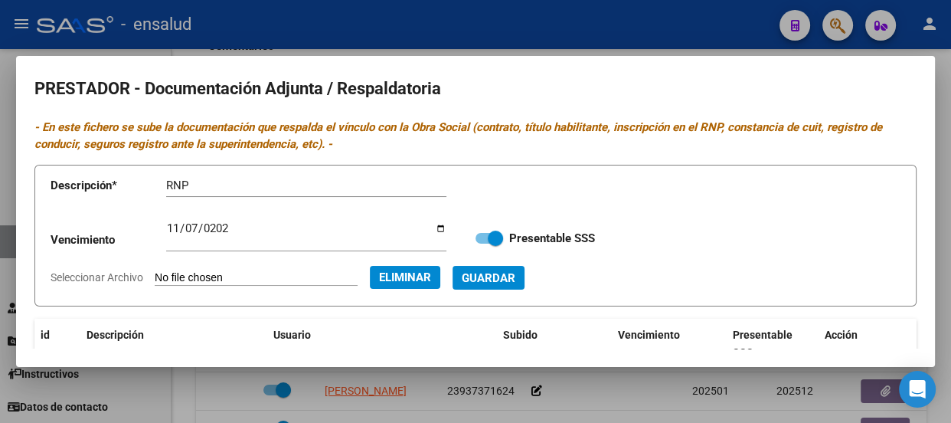
click at [515, 272] on span "Guardar" at bounding box center [489, 278] width 54 height 14
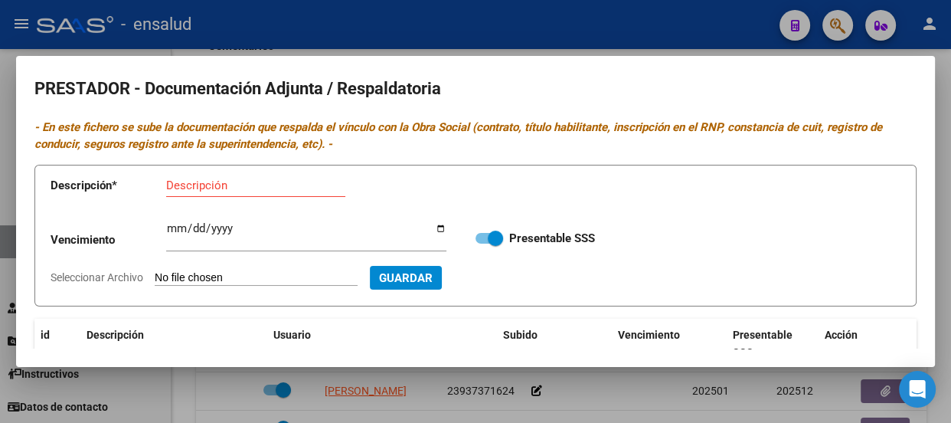
click at [207, 188] on input "Descripción" at bounding box center [255, 185] width 179 height 14
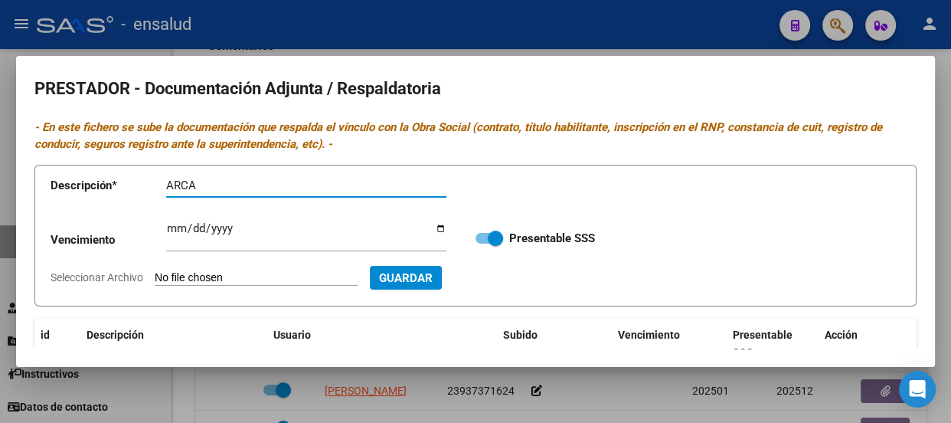
type input "ARCA"
click at [253, 275] on input "Seleccionar Archivo" at bounding box center [256, 278] width 203 height 15
type input "C:\fakepath\[PERSON_NAME] ARCA.pdf"
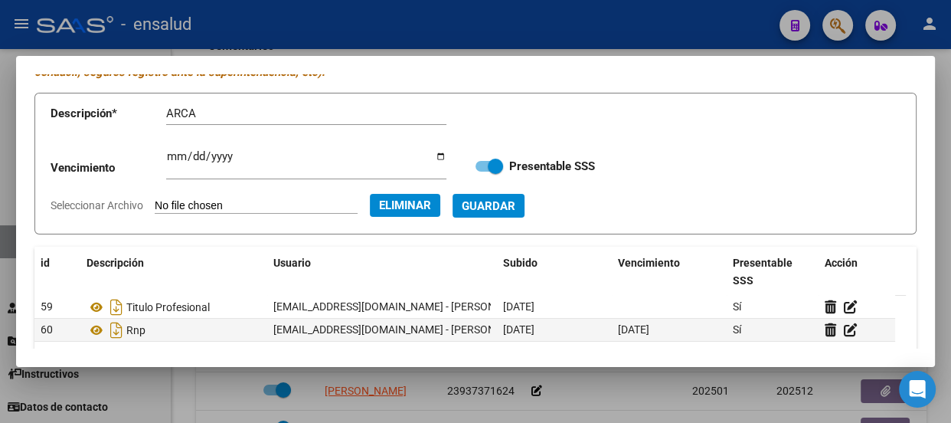
scroll to position [69, 0]
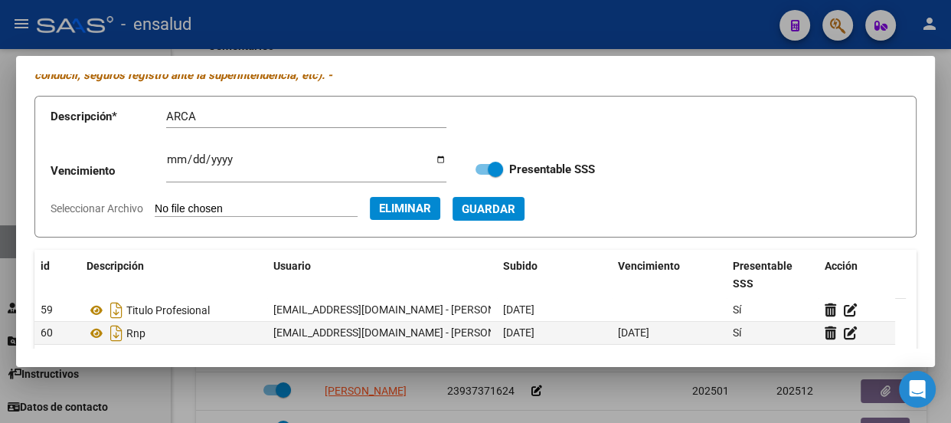
click at [515, 205] on span "Guardar" at bounding box center [489, 209] width 54 height 14
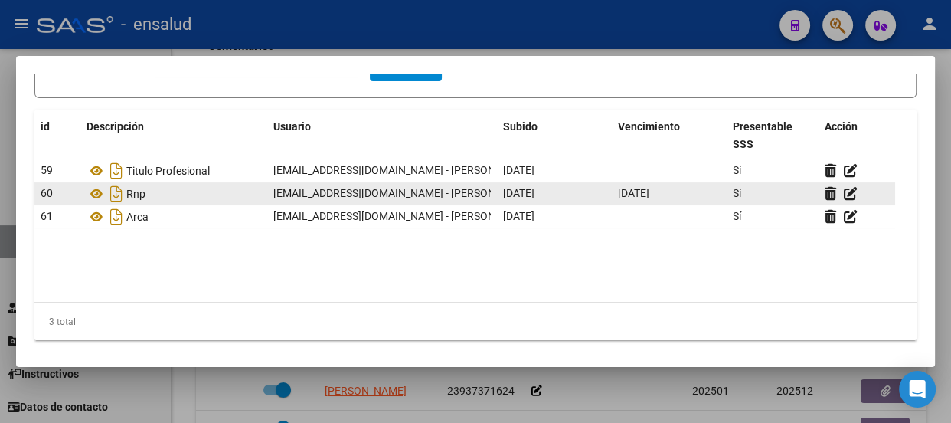
scroll to position [0, 0]
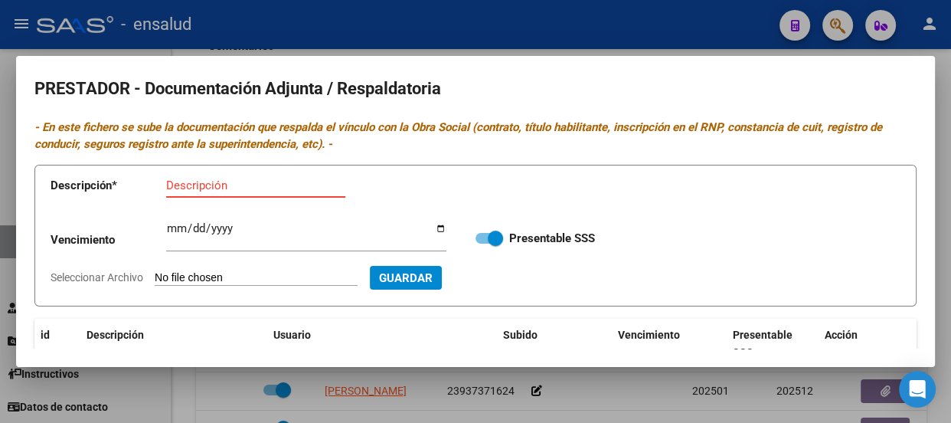
click at [226, 182] on input "Descripción" at bounding box center [255, 185] width 179 height 14
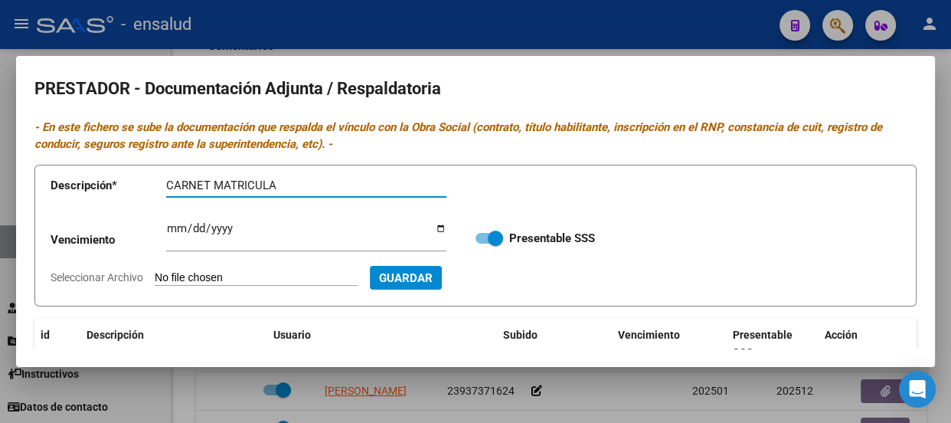
type input "CARNET MATRICULA"
click at [279, 275] on input "Seleccionar Archivo" at bounding box center [256, 278] width 203 height 15
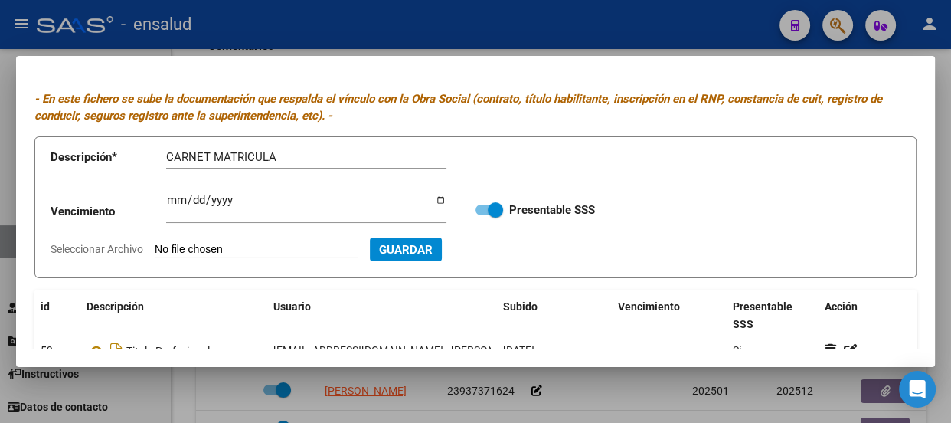
scroll to position [3, 0]
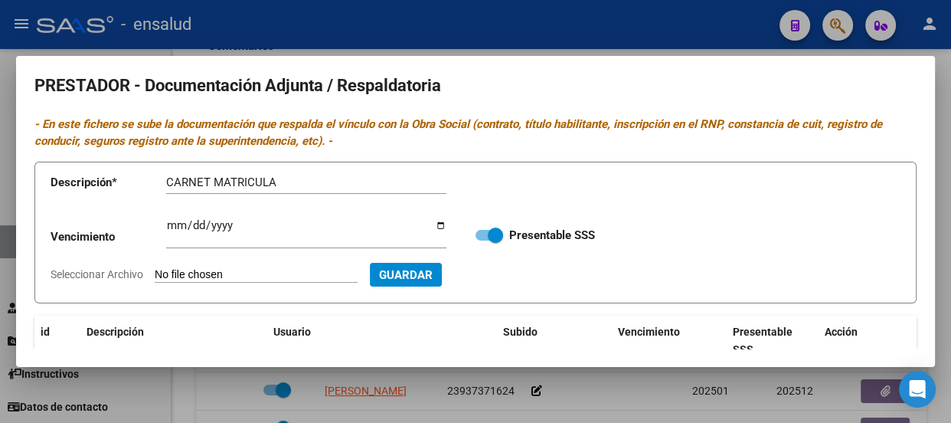
click at [245, 269] on input "Seleccionar Archivo" at bounding box center [256, 275] width 203 height 15
type input "C:\fakepath\[PERSON_NAME] MATRICULA CARNET.pdf"
click at [515, 272] on span "Guardar" at bounding box center [489, 275] width 54 height 14
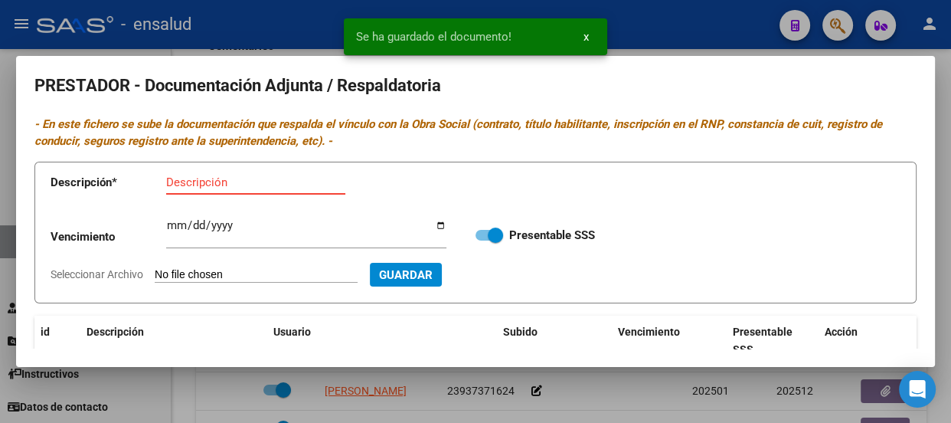
click at [176, 177] on input "Descripción" at bounding box center [255, 182] width 179 height 14
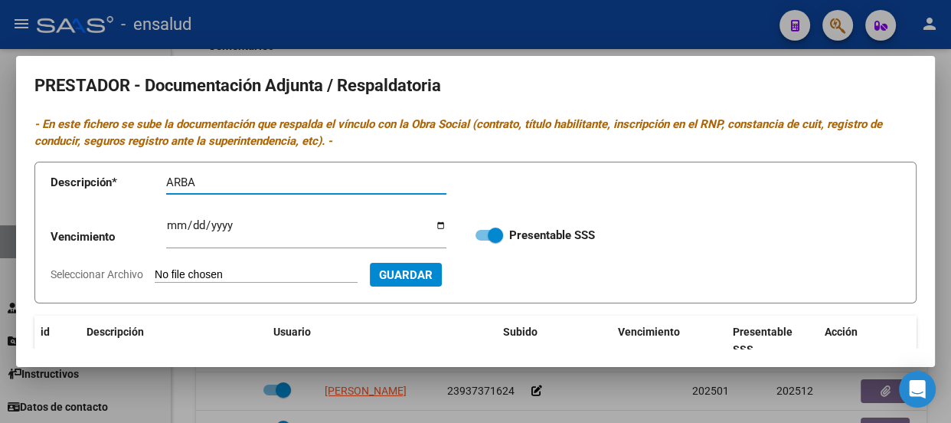
type input "ARBA"
click at [325, 276] on input "Seleccionar Archivo" at bounding box center [256, 275] width 203 height 15
type input "C:\fakepath\[PERSON_NAME].pdf"
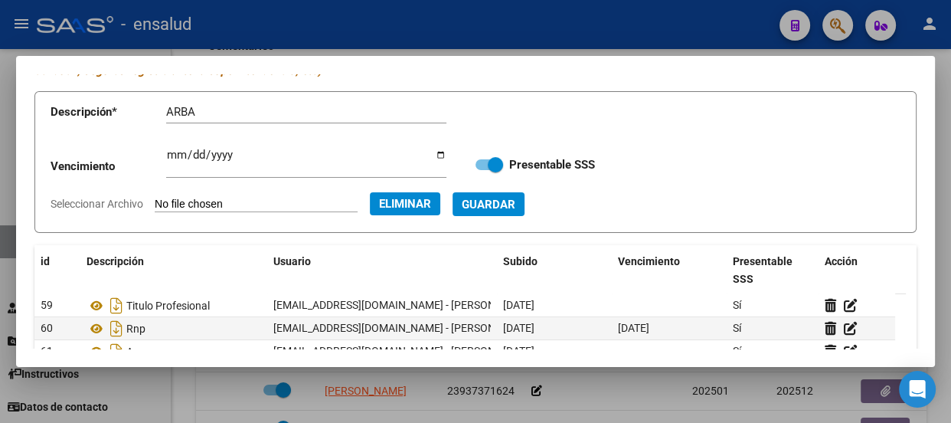
scroll to position [73, 0]
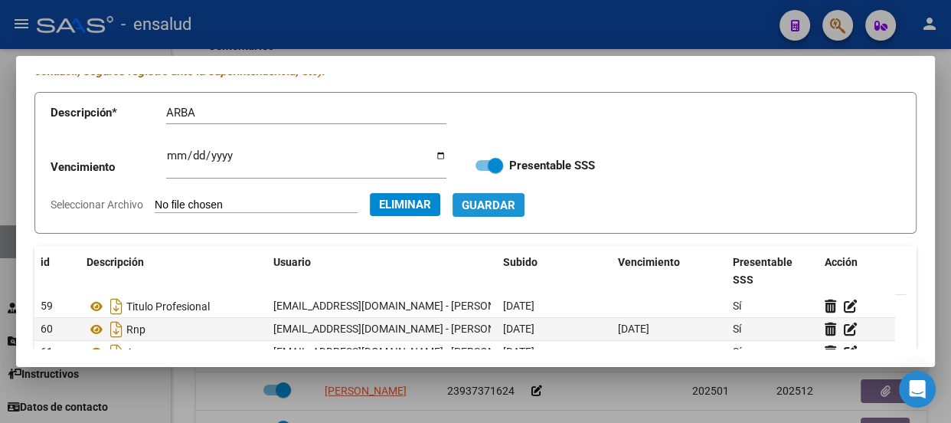
click at [515, 205] on span "Guardar" at bounding box center [489, 205] width 54 height 14
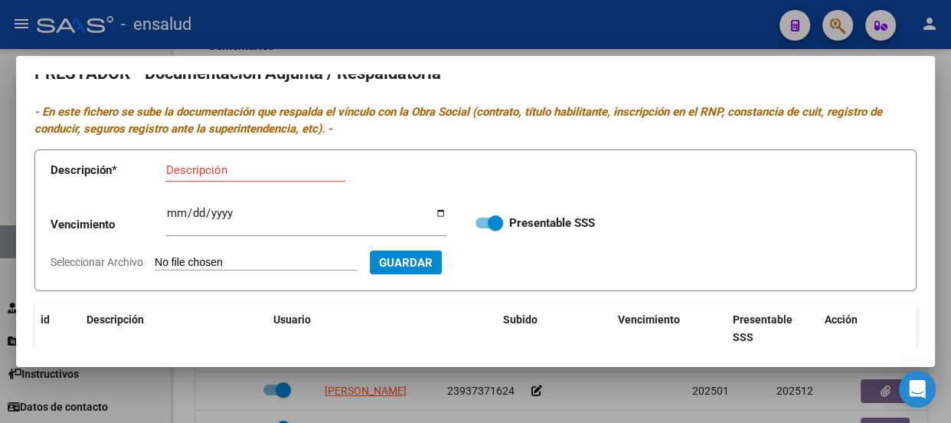
scroll to position [0, 0]
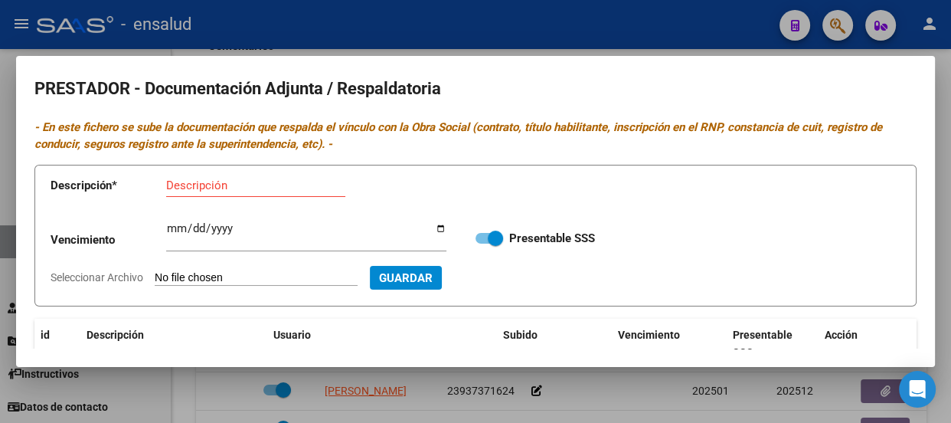
click at [205, 183] on input "Descripción" at bounding box center [255, 185] width 179 height 14
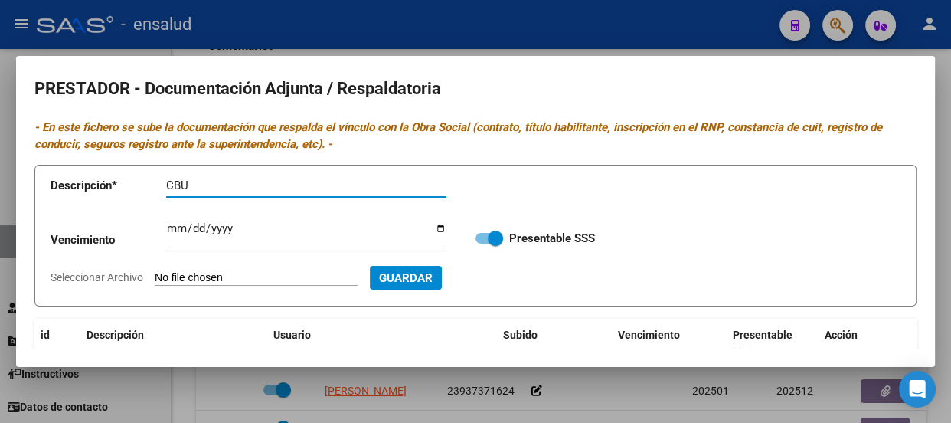
type input "CBU"
click at [314, 276] on input "Seleccionar Archivo" at bounding box center [256, 278] width 203 height 15
type input "C:\fakepath\[PERSON_NAME] CBU.pdf"
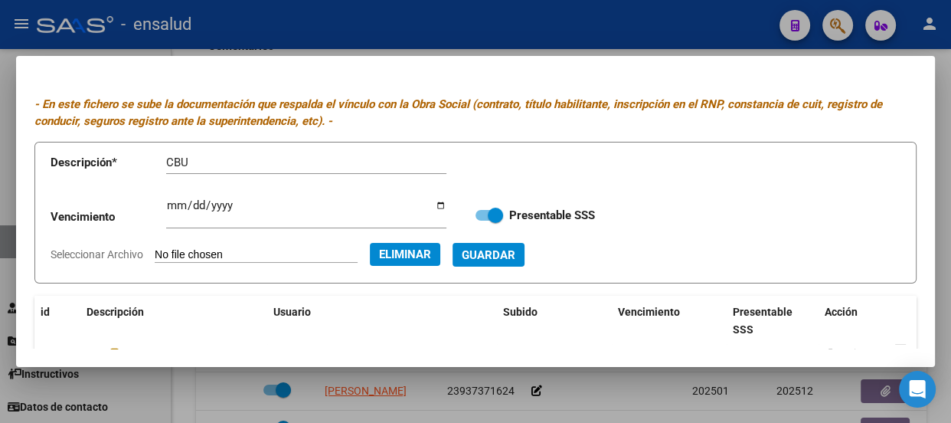
scroll to position [3, 0]
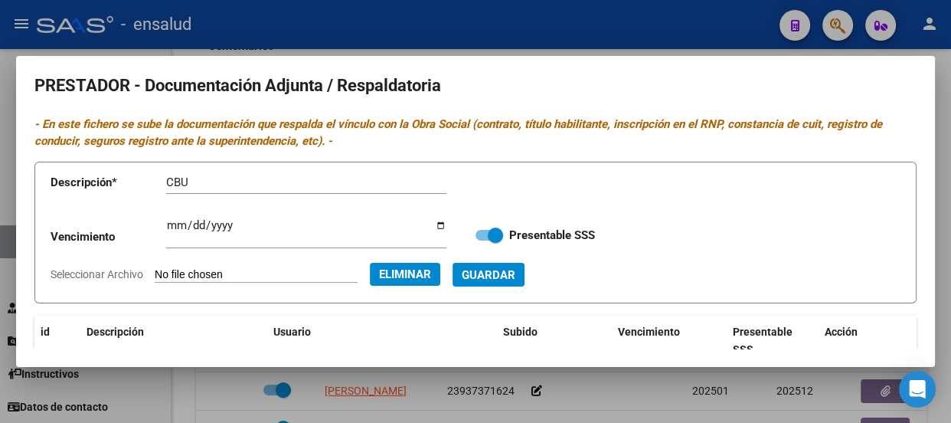
click at [515, 275] on span "Guardar" at bounding box center [489, 275] width 54 height 14
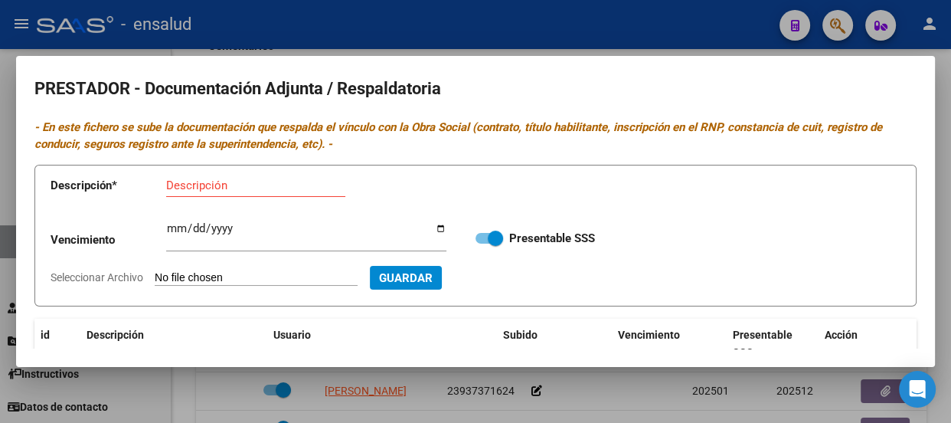
scroll to position [0, 0]
drag, startPoint x: 237, startPoint y: 186, endPoint x: 244, endPoint y: 181, distance: 8.9
click at [237, 185] on input "Descripción" at bounding box center [255, 185] width 179 height 14
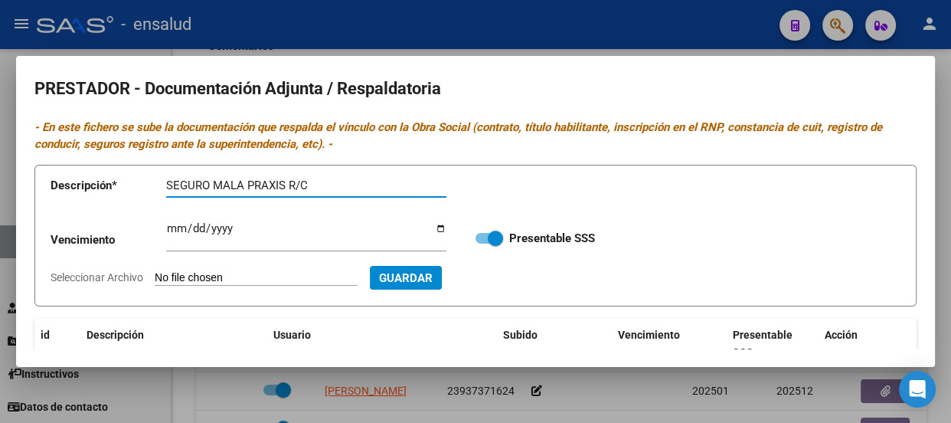
type input "SEGURO MALA PRAXIS R/C"
click at [268, 271] on input "Seleccionar Archivo" at bounding box center [256, 278] width 203 height 15
type input "C:\fakepath\[PERSON_NAME] SEGURO.pdf"
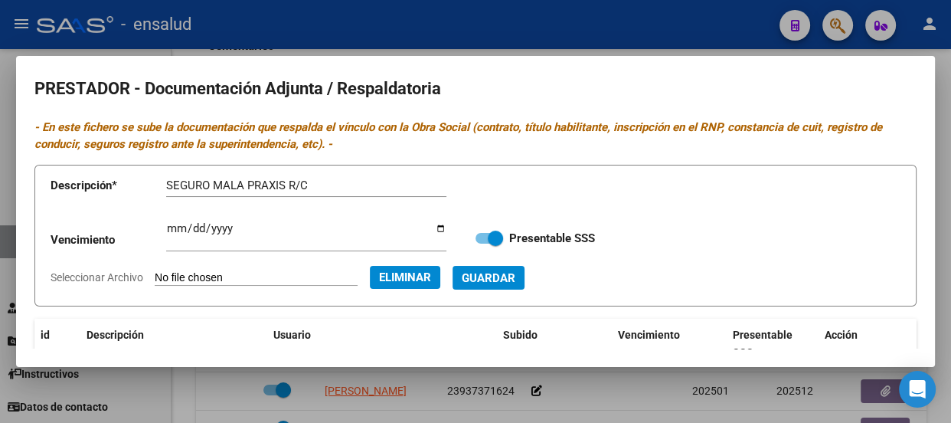
click at [515, 278] on span "Guardar" at bounding box center [489, 278] width 54 height 14
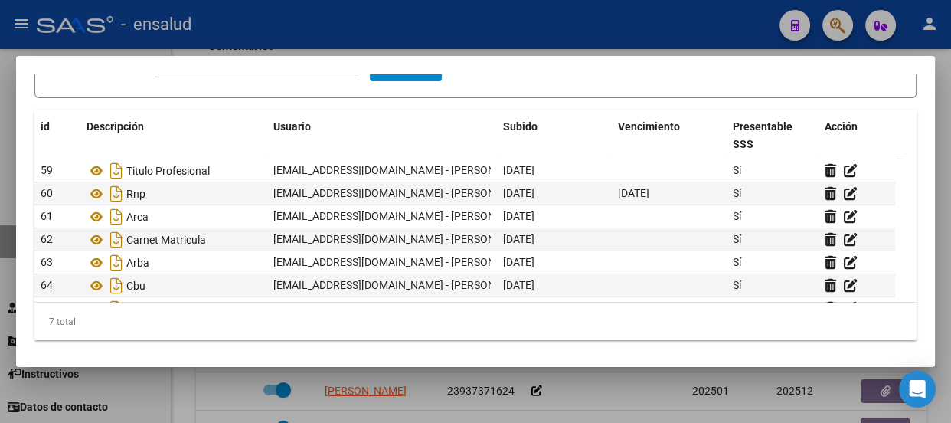
click at [508, 18] on div at bounding box center [475, 211] width 951 height 423
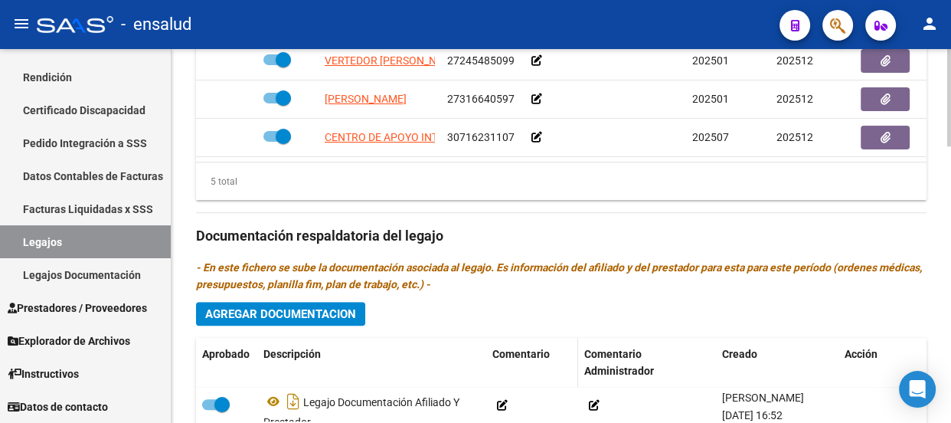
scroll to position [904, 0]
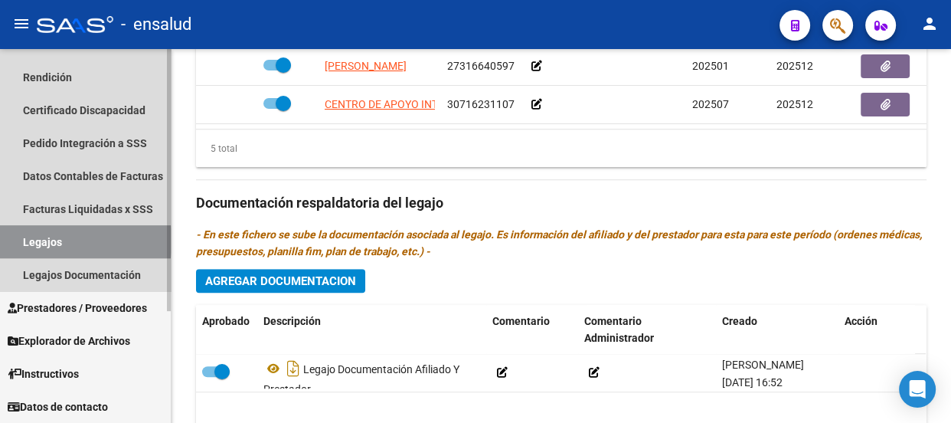
click at [70, 240] on link "Legajos" at bounding box center [85, 241] width 171 height 33
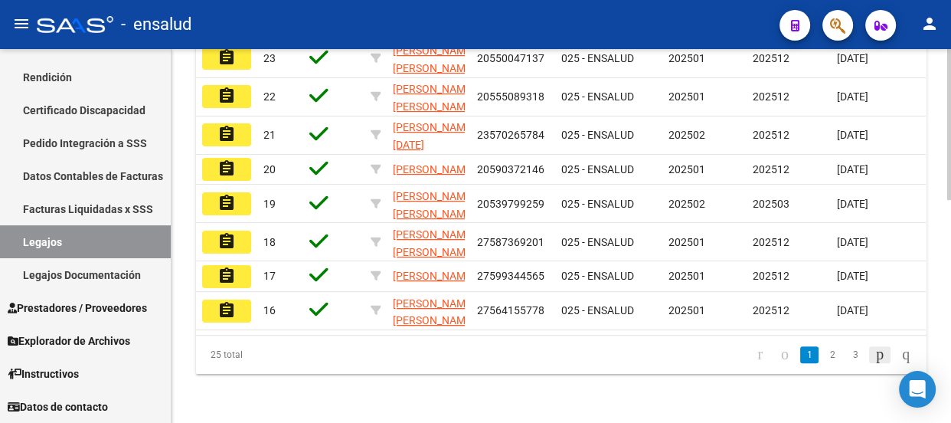
scroll to position [553, 0]
click at [823, 354] on link "2" at bounding box center [832, 354] width 18 height 17
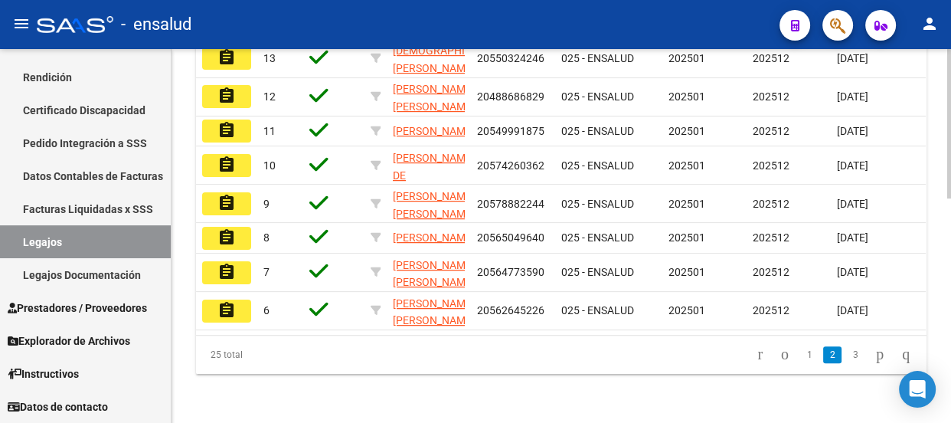
scroll to position [561, 0]
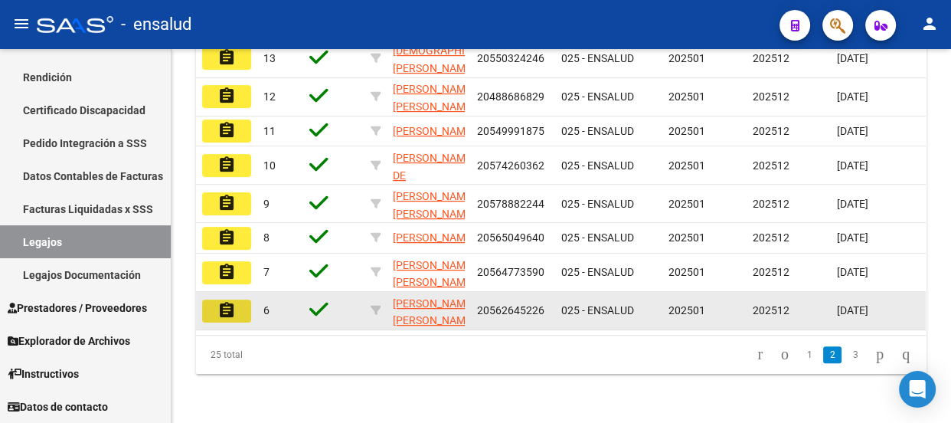
click at [230, 301] on mat-icon "assignment" at bounding box center [226, 310] width 18 height 18
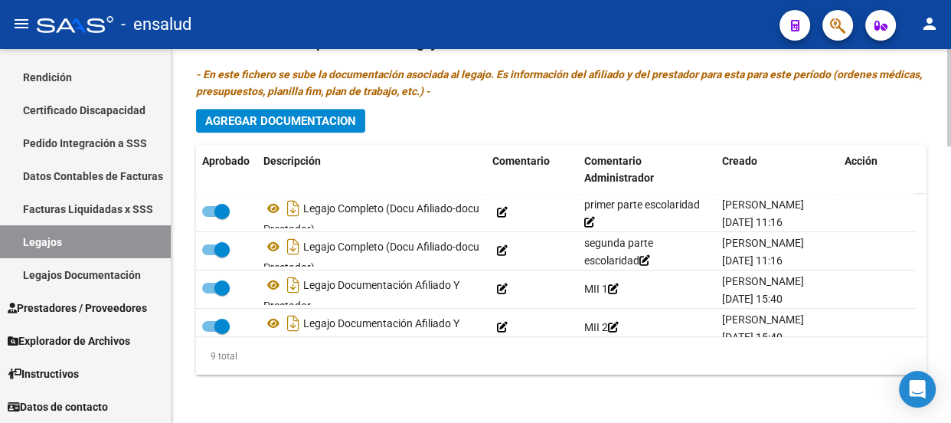
scroll to position [138, 0]
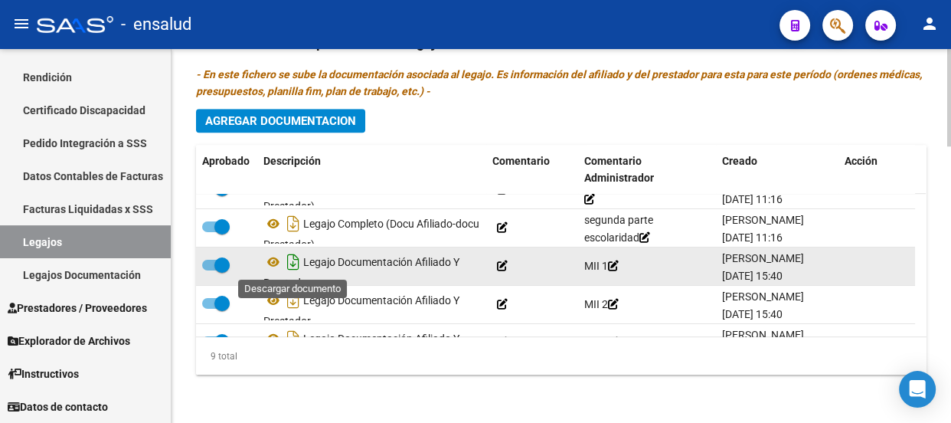
click at [292, 264] on icon "Descargar documento" at bounding box center [293, 262] width 20 height 24
